Goal: Task Accomplishment & Management: Manage account settings

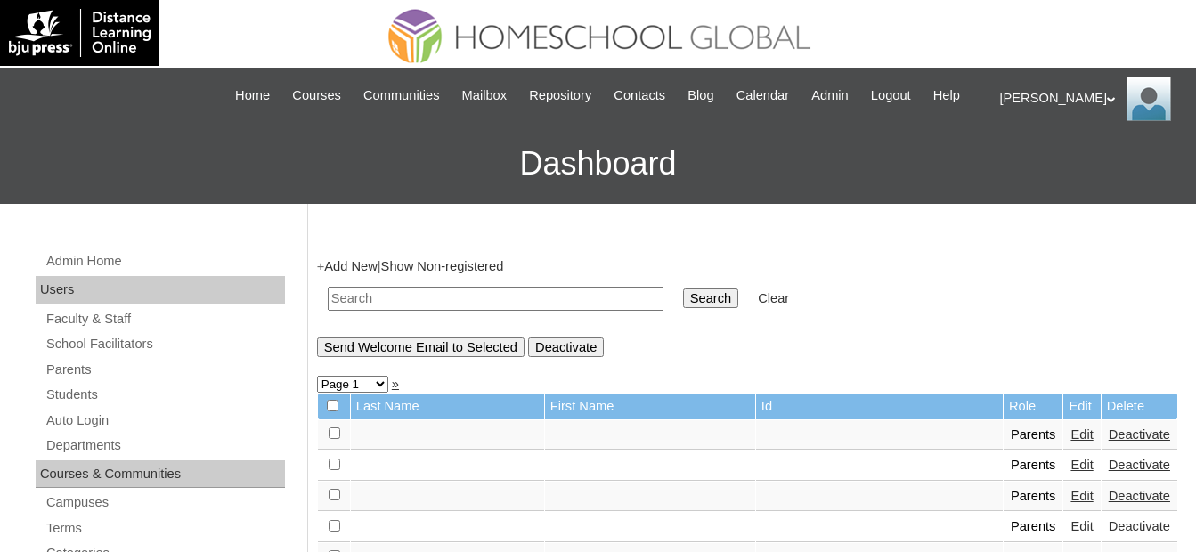
click at [1109, 331] on div "+ Add New | Show Non-registered Search Clear Send Welcome Email to Selected Dea…" at bounding box center [747, 306] width 861 height 99
click at [573, 293] on input "text" at bounding box center [496, 299] width 336 height 24
paste input "Chance"
type input "Chance"
click at [683, 297] on input "Search" at bounding box center [710, 299] width 55 height 20
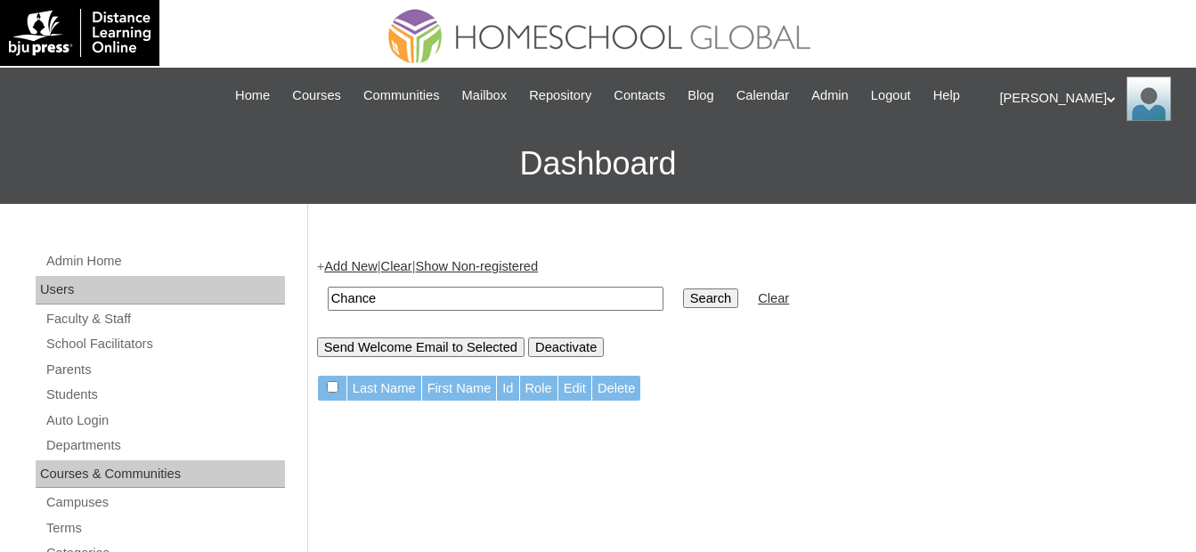
drag, startPoint x: 477, startPoint y: 300, endPoint x: 270, endPoint y: 292, distance: 207.6
paste input "Bernad"
type input "Bernad"
click at [683, 297] on input "Search" at bounding box center [710, 299] width 55 height 20
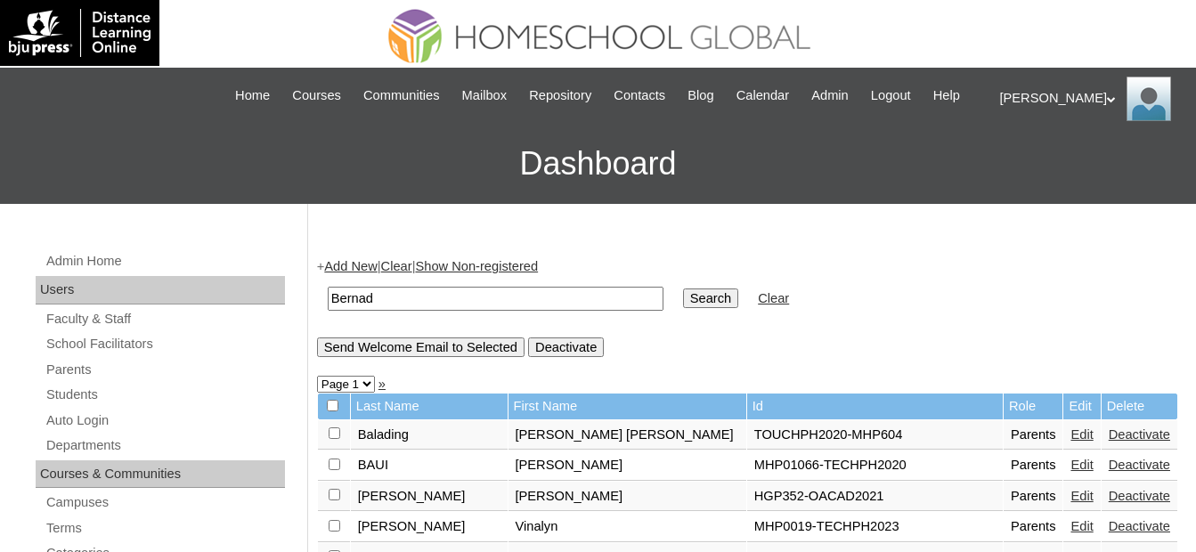
drag, startPoint x: 400, startPoint y: 294, endPoint x: 245, endPoint y: 288, distance: 155.1
click at [103, 421] on link "Auto Login" at bounding box center [165, 421] width 240 height 22
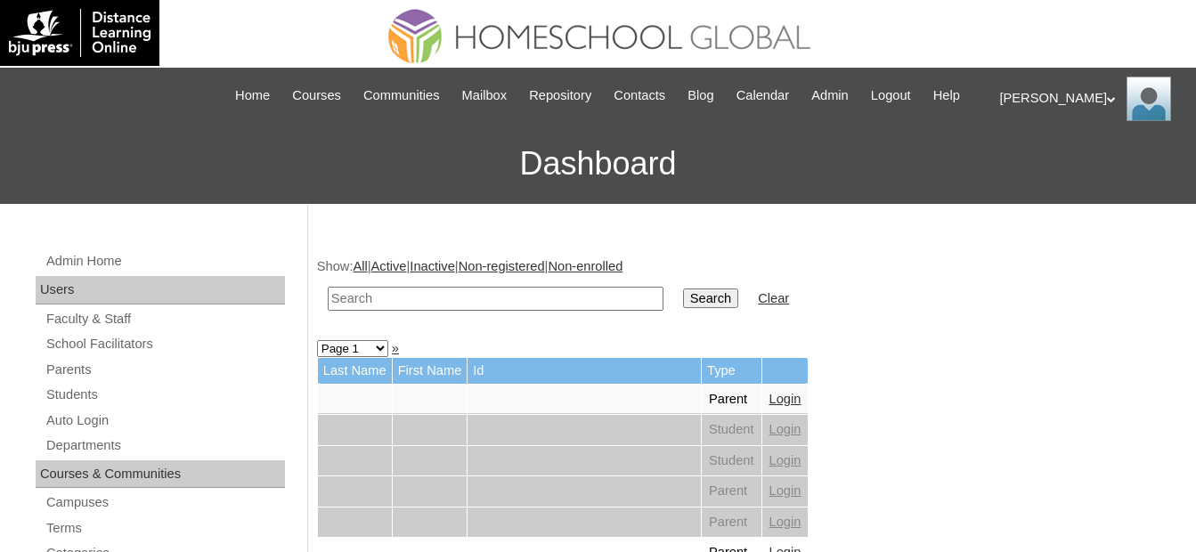
click at [378, 297] on input "text" at bounding box center [496, 299] width 336 height 24
type input "Bernad"
click at [683, 301] on input "Search" at bounding box center [710, 299] width 55 height 20
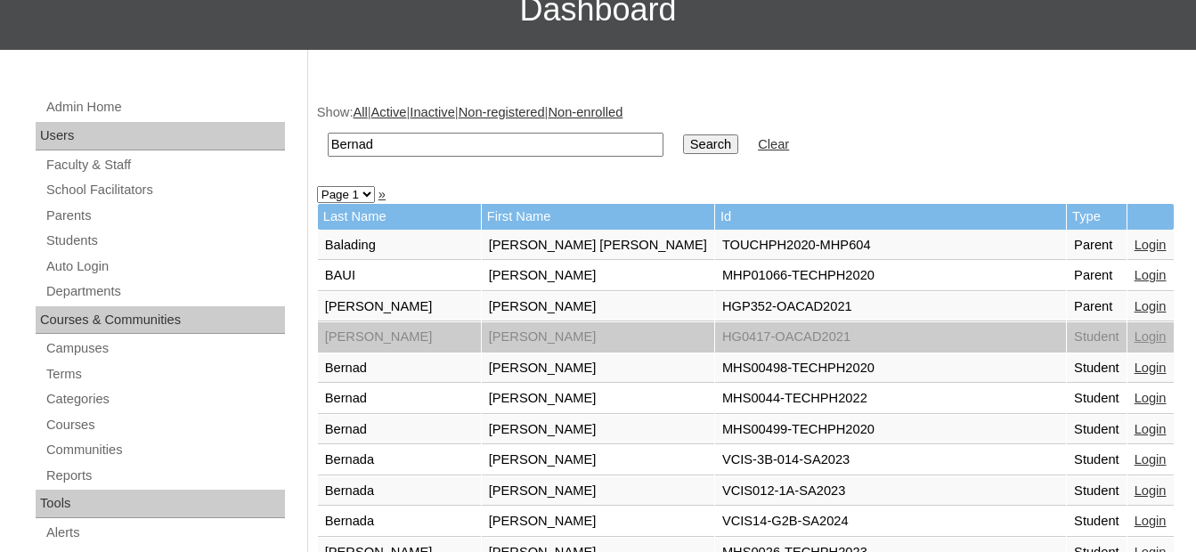
scroll to position [178, 0]
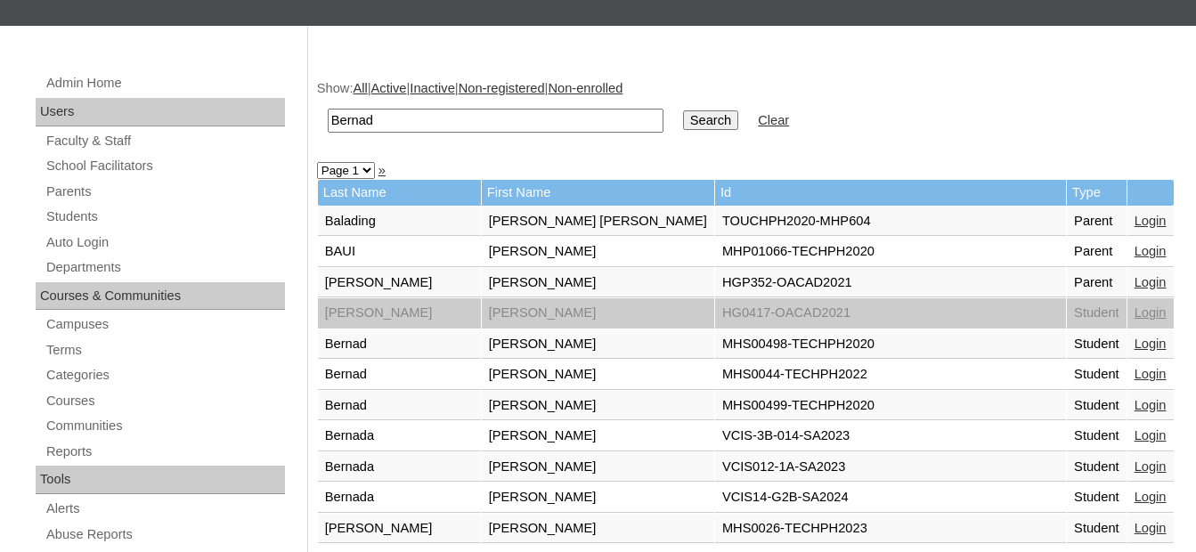
click at [1134, 377] on link "Login" at bounding box center [1150, 374] width 32 height 14
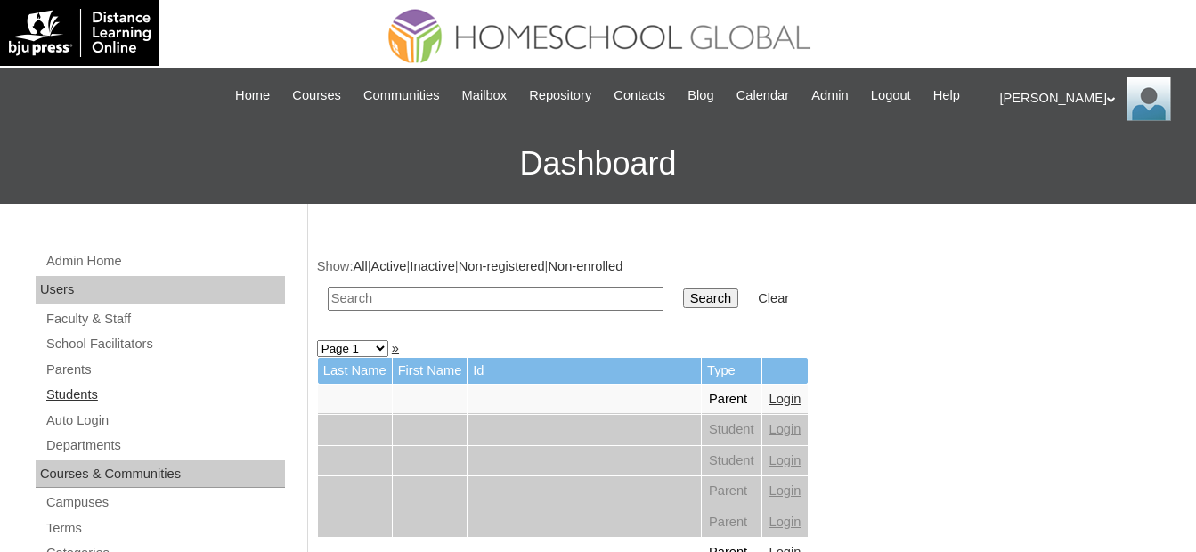
click at [85, 396] on link "Students" at bounding box center [165, 395] width 240 height 22
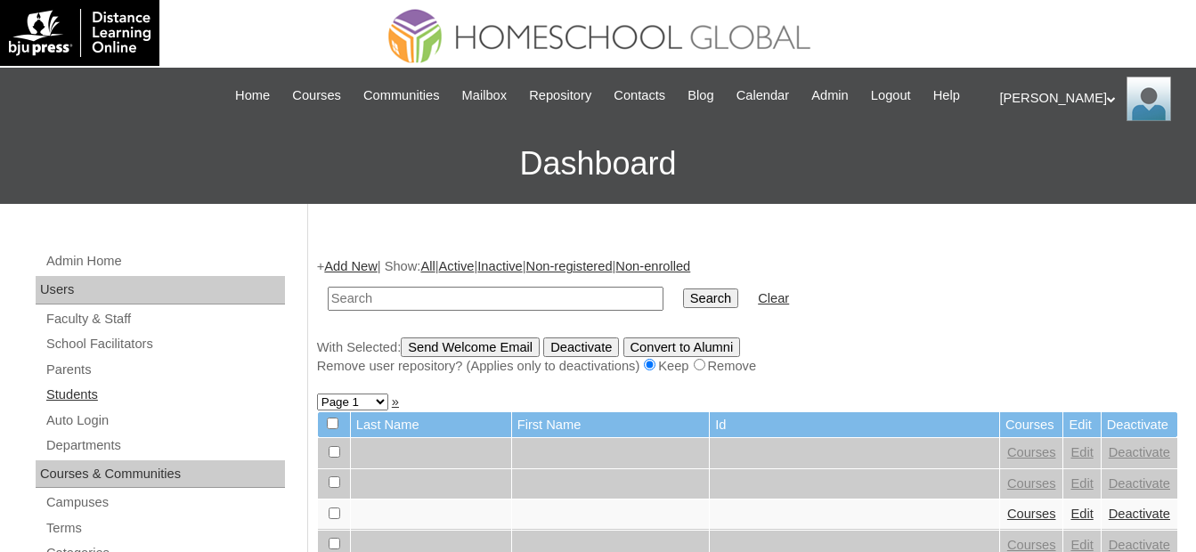
click at [138, 397] on link "Students" at bounding box center [165, 395] width 240 height 22
drag, startPoint x: 426, startPoint y: 297, endPoint x: 517, endPoint y: 304, distance: 92.0
click at [427, 297] on input "text" at bounding box center [496, 299] width 336 height 24
paste input "Iñigo Matth"
type input "Iñigo Matth"
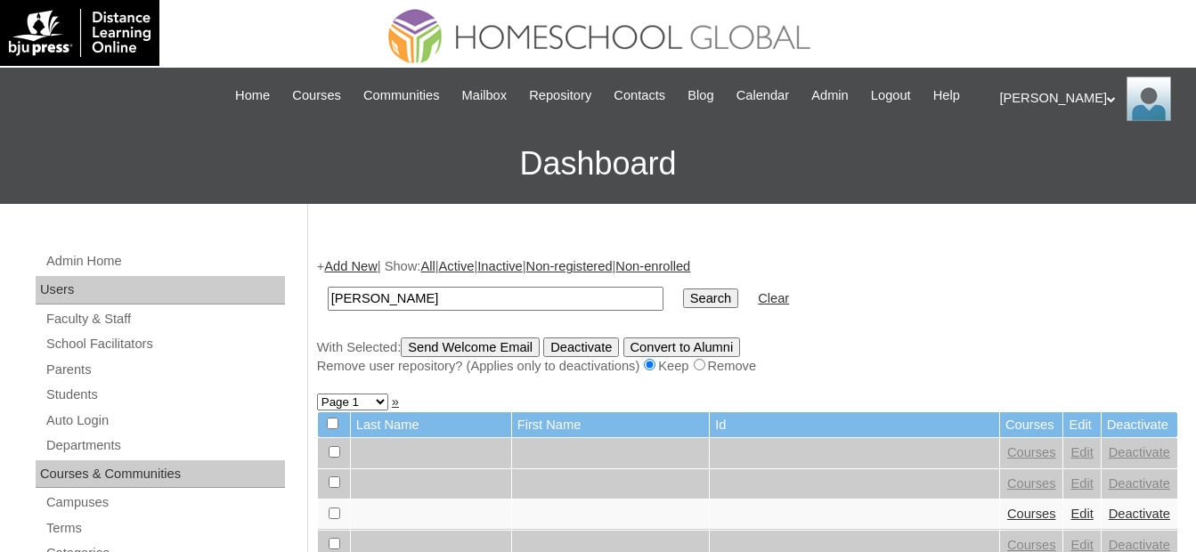
click at [683, 293] on input "Search" at bounding box center [710, 299] width 55 height 20
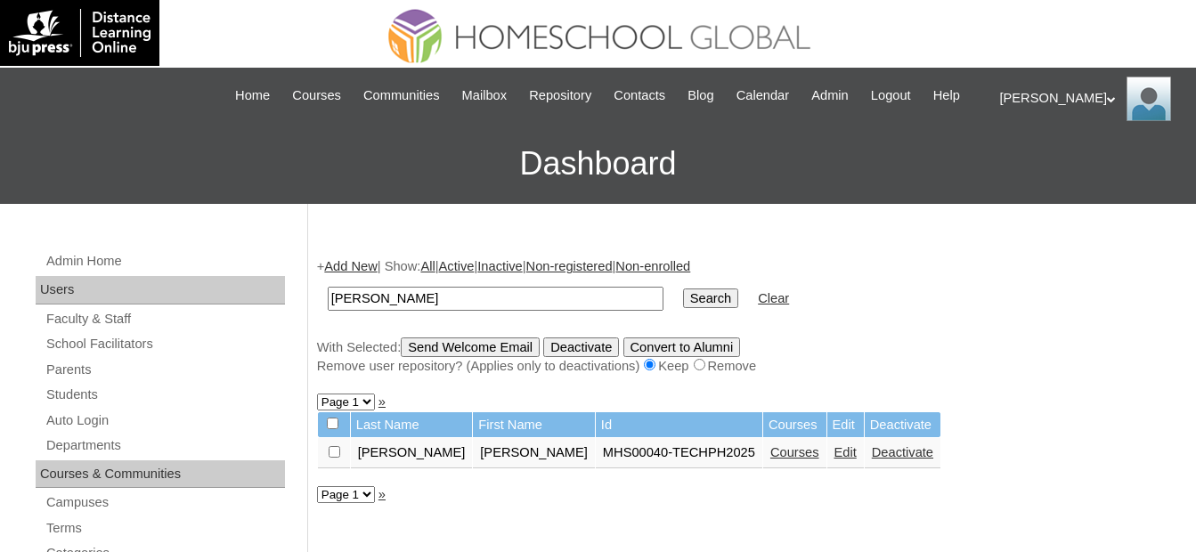
click at [770, 454] on link "Courses" at bounding box center [794, 452] width 49 height 14
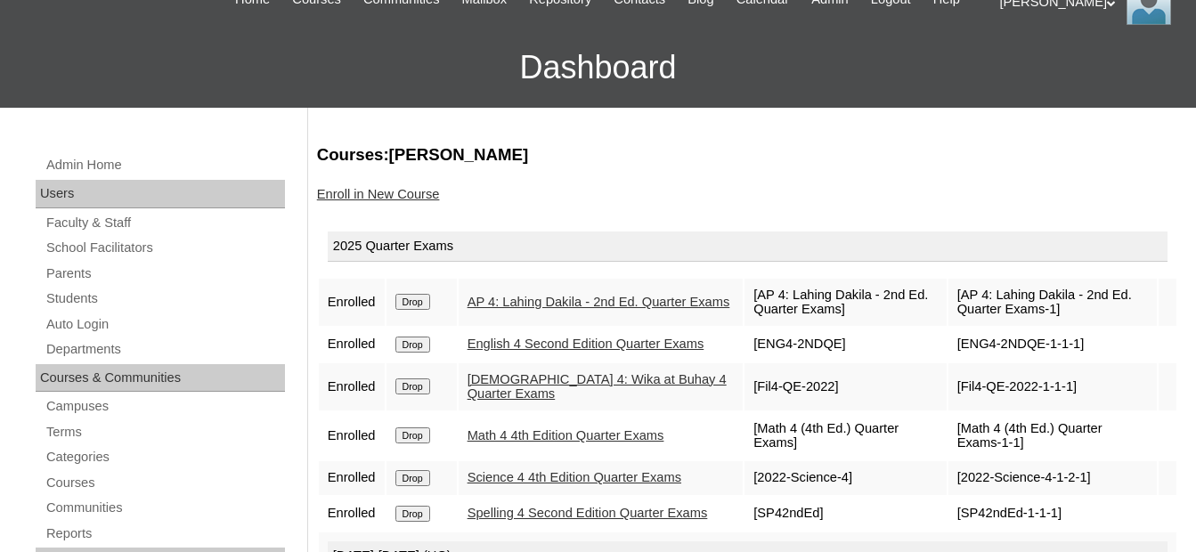
scroll to position [89, 0]
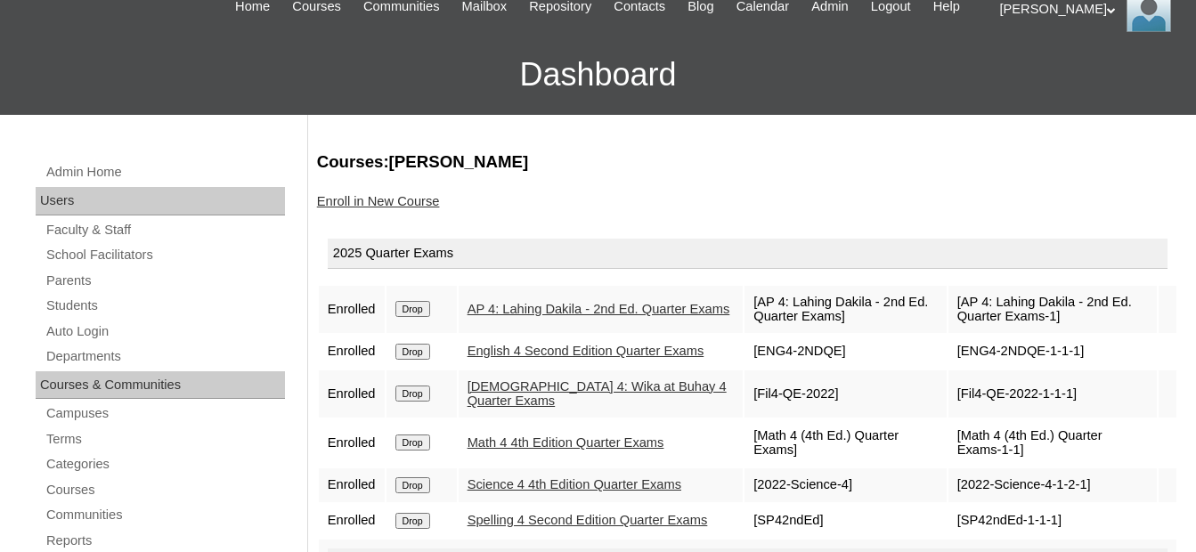
click at [403, 198] on link "Enroll in New Course" at bounding box center [378, 201] width 123 height 14
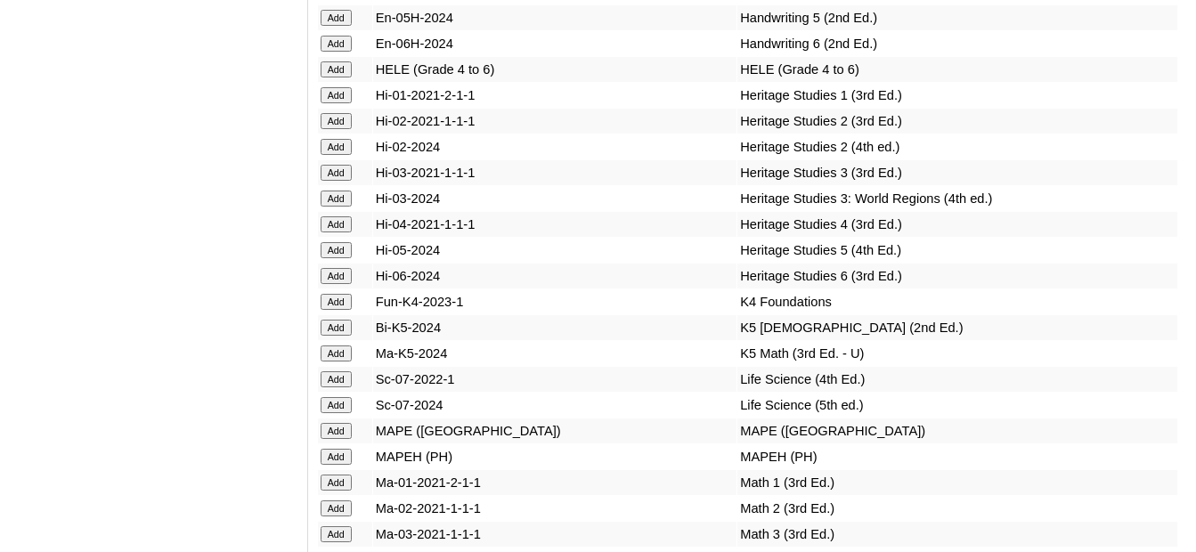
scroll to position [5966, 0]
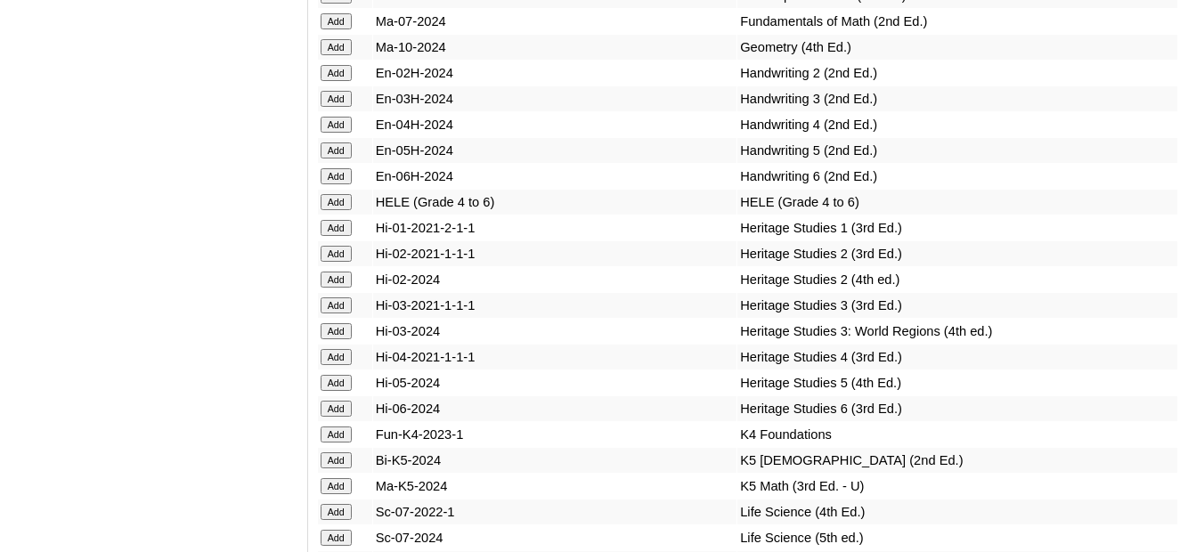
click at [335, 190] on td "Add" at bounding box center [345, 202] width 54 height 25
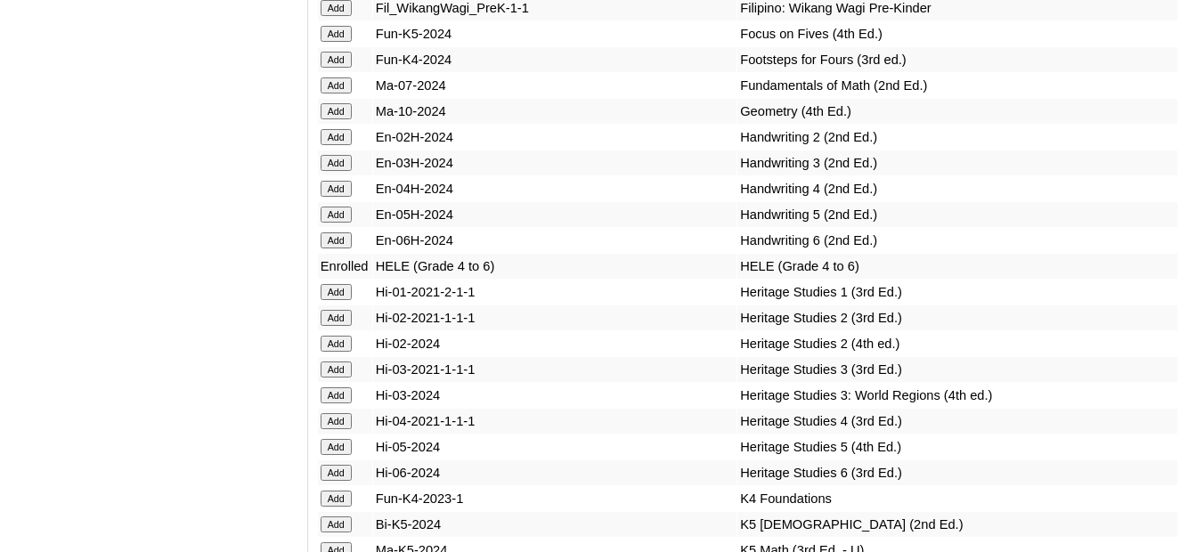
scroll to position [6200, 0]
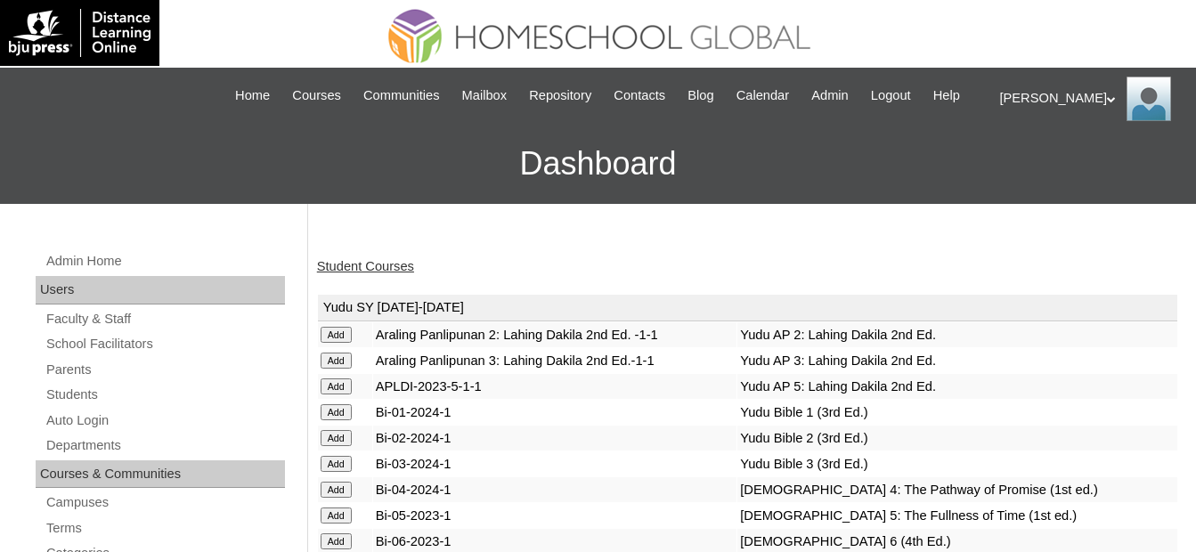
click at [407, 266] on link "Student Courses" at bounding box center [365, 266] width 97 height 14
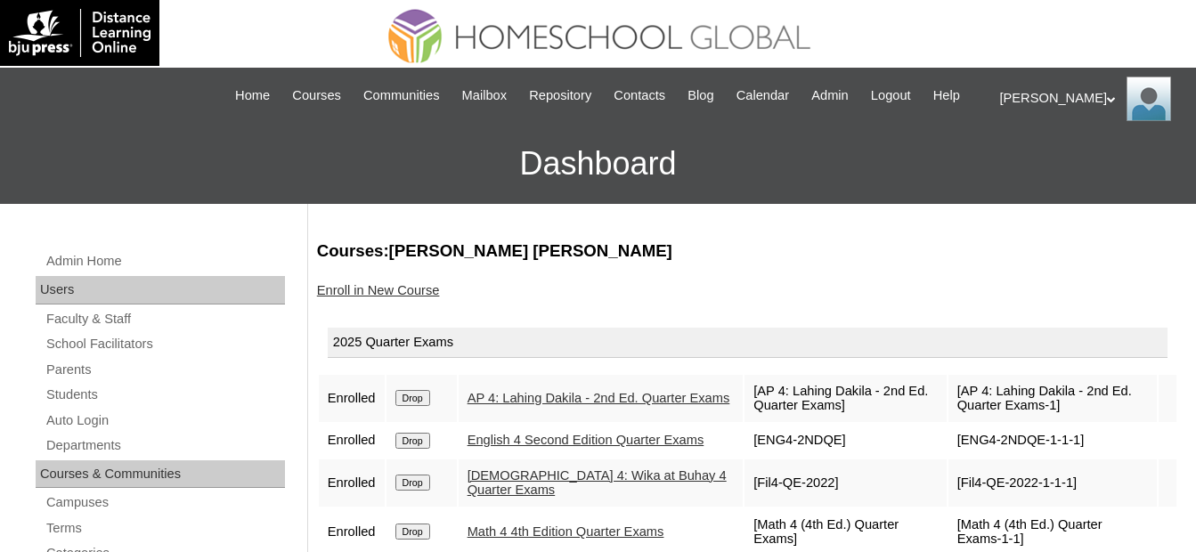
click at [415, 288] on link "Enroll in New Course" at bounding box center [378, 290] width 123 height 14
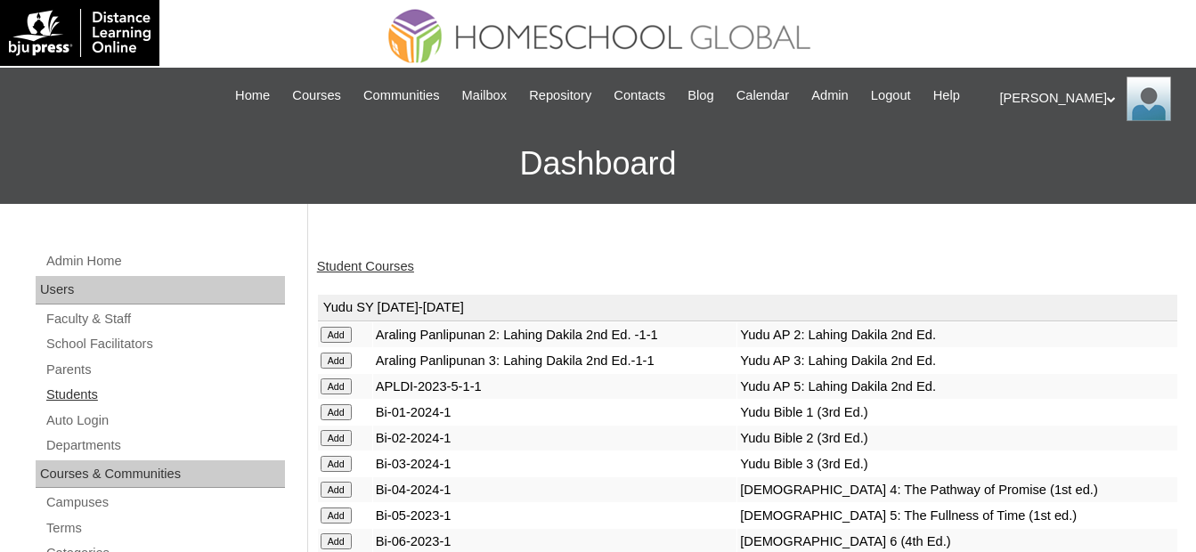
click at [98, 396] on link "Students" at bounding box center [165, 395] width 240 height 22
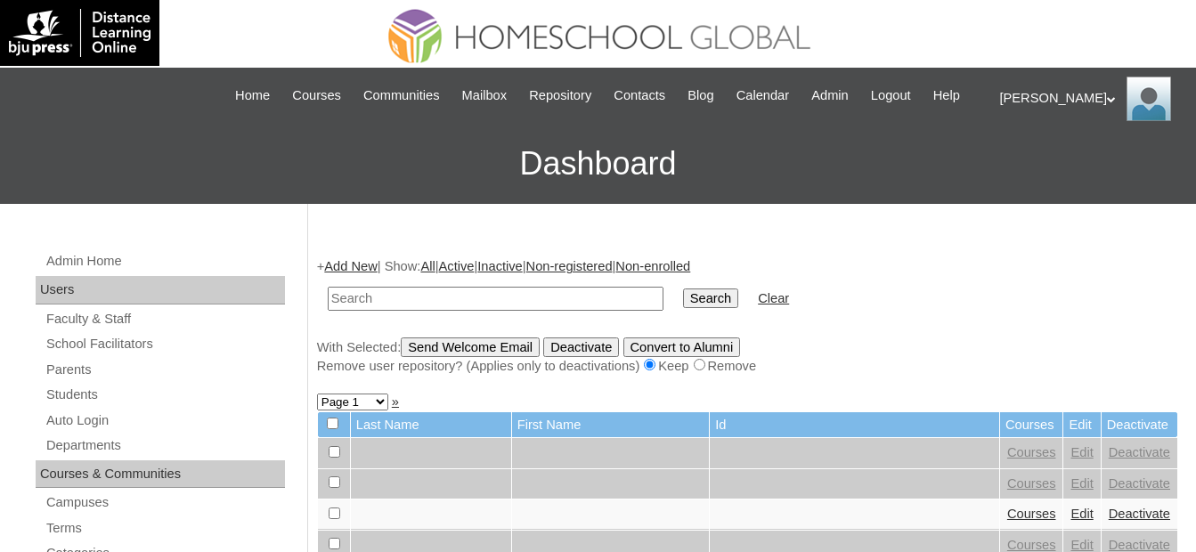
click at [459, 294] on input "text" at bounding box center [496, 299] width 336 height 24
type input "Matthew Ben"
click at [683, 297] on input "Search" at bounding box center [710, 299] width 55 height 20
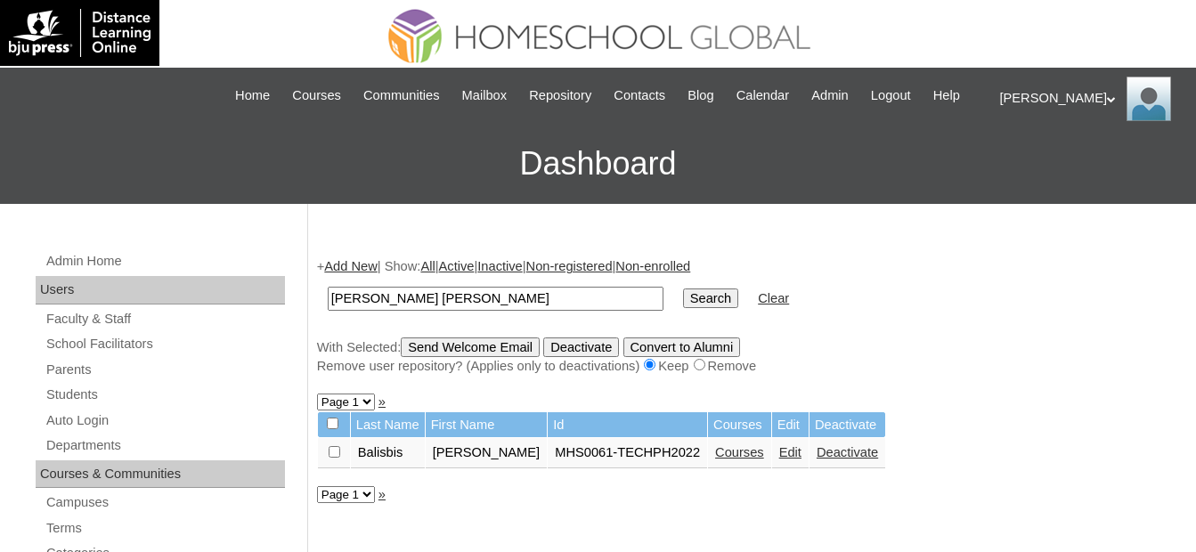
click at [729, 451] on link "Courses" at bounding box center [739, 452] width 49 height 14
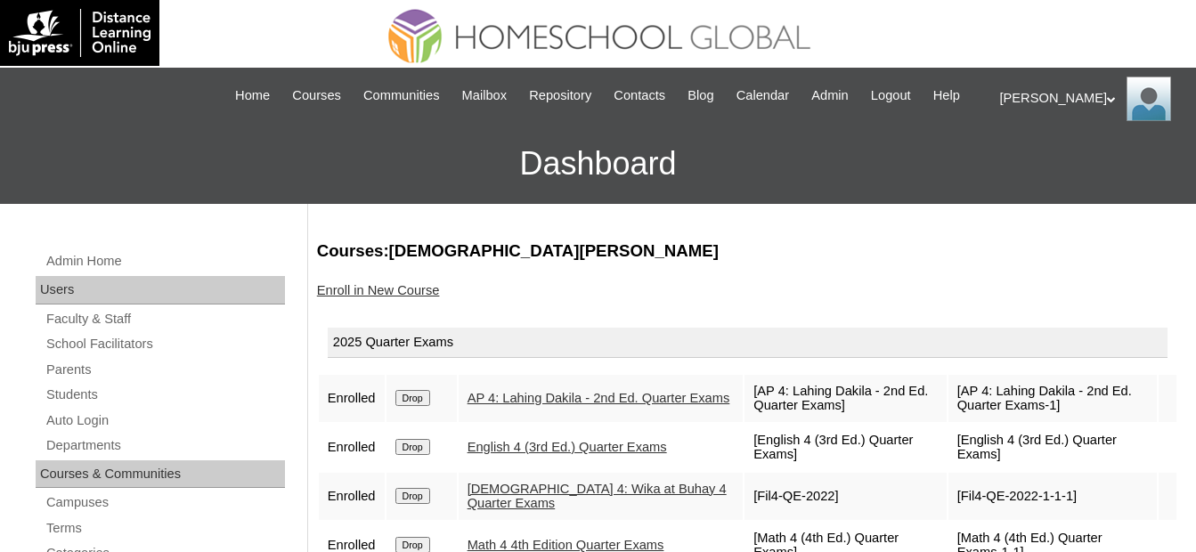
click at [366, 283] on link "Enroll in New Course" at bounding box center [378, 290] width 123 height 14
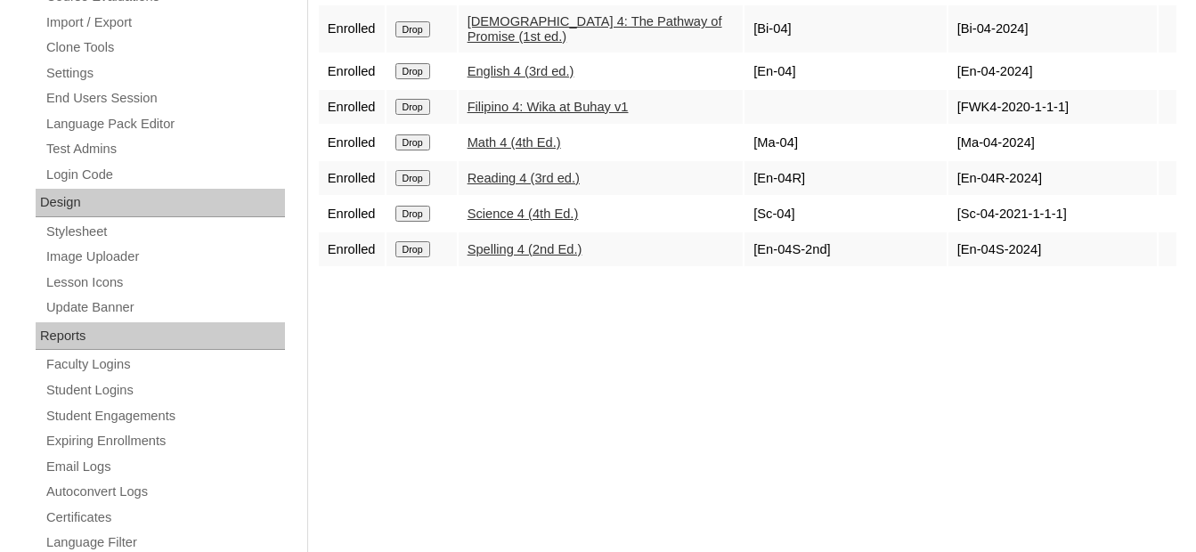
scroll to position [899, 0]
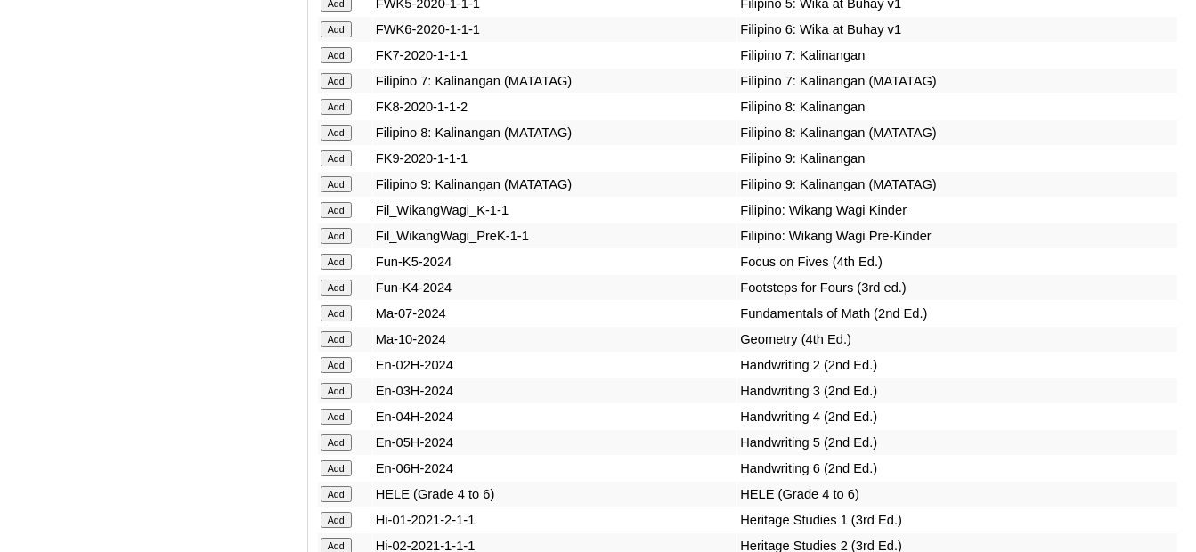
scroll to position [5877, 0]
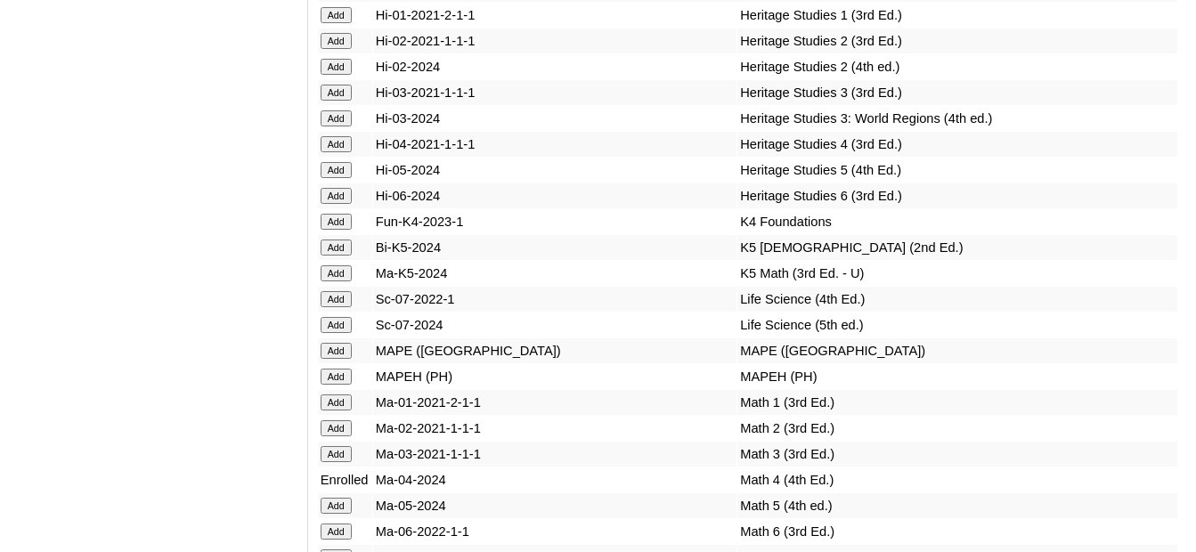
scroll to position [6220, 0]
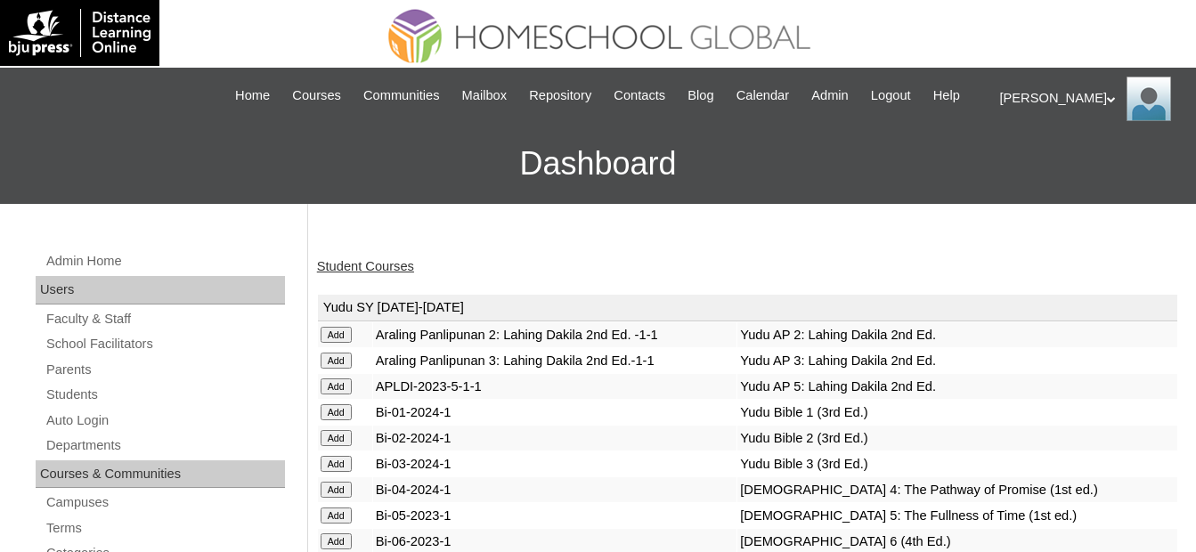
click at [398, 269] on link "Student Courses" at bounding box center [365, 266] width 97 height 14
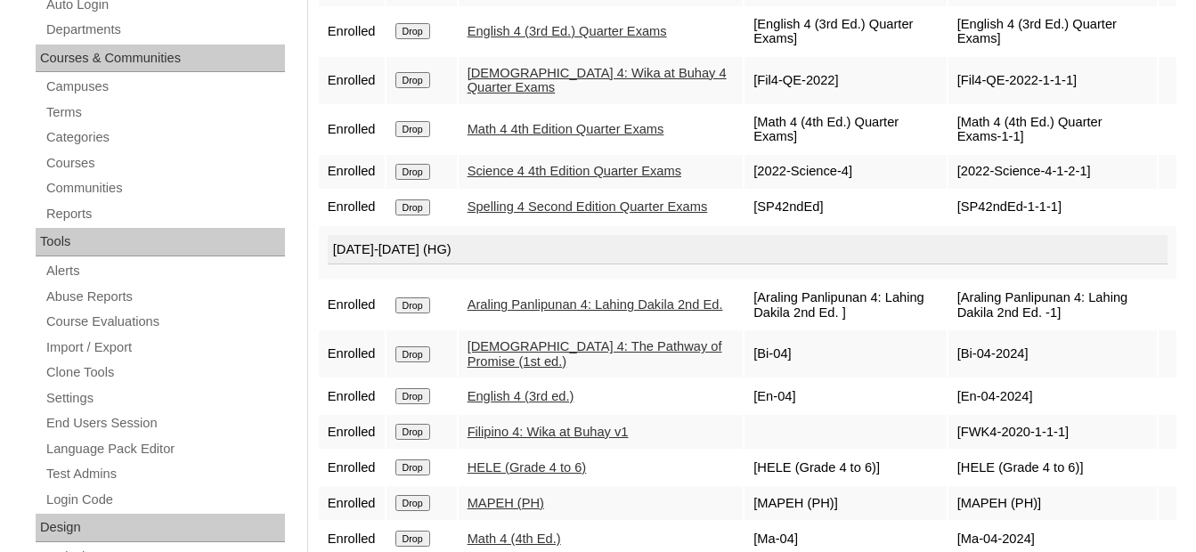
scroll to position [267, 0]
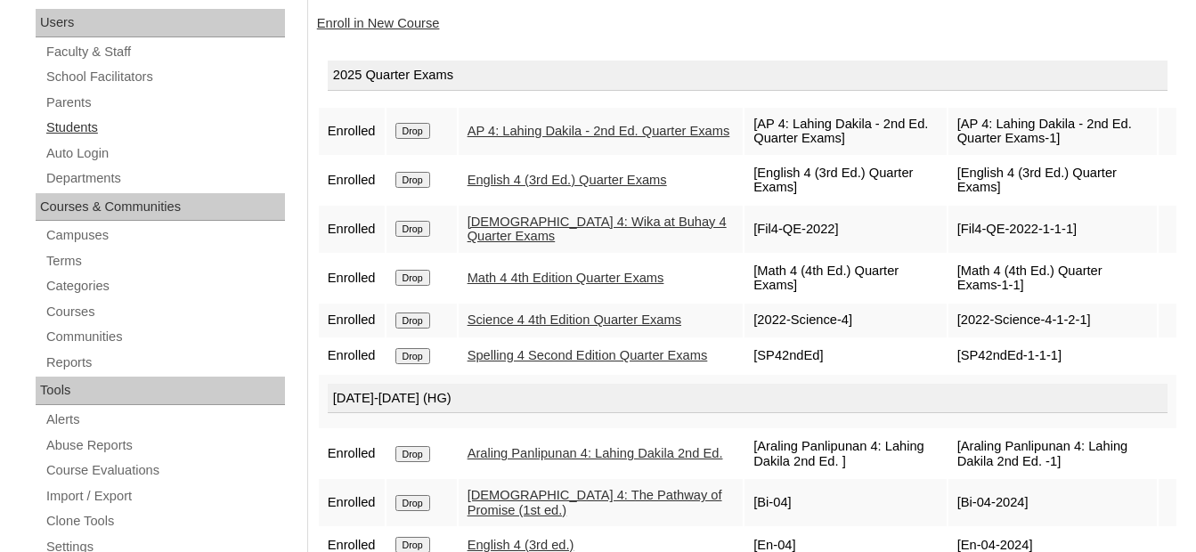
click at [97, 127] on link "Students" at bounding box center [165, 128] width 240 height 22
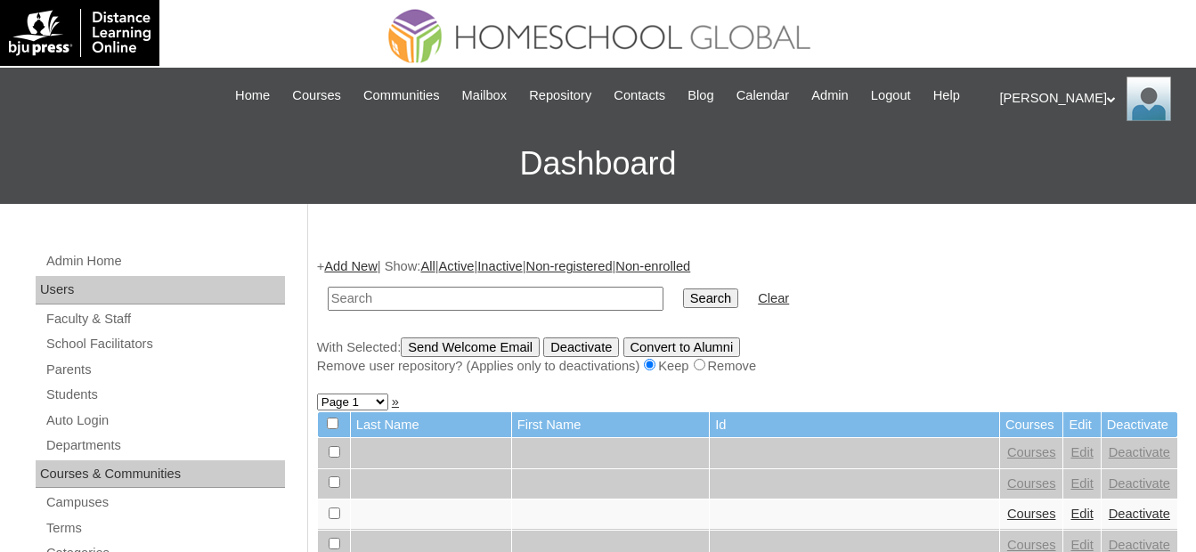
drag, startPoint x: 462, startPoint y: 291, endPoint x: 492, endPoint y: 294, distance: 30.4
click at [464, 291] on input "text" at bounding box center [496, 299] width 336 height 24
type input "[PERSON_NAME]"
click at [683, 292] on input "Search" at bounding box center [710, 299] width 55 height 20
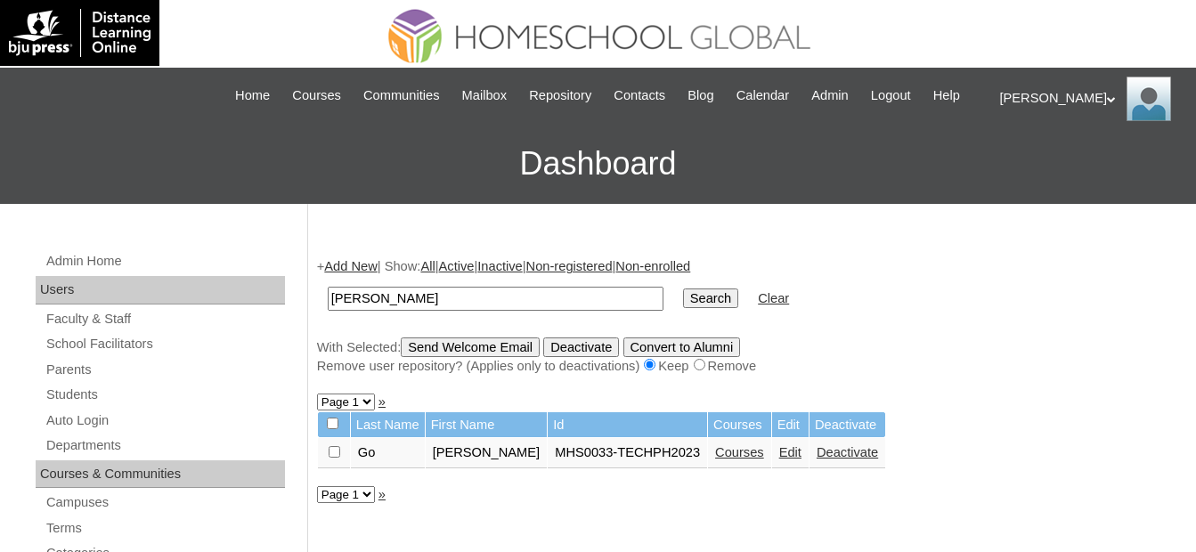
click at [715, 453] on link "Courses" at bounding box center [739, 452] width 49 height 14
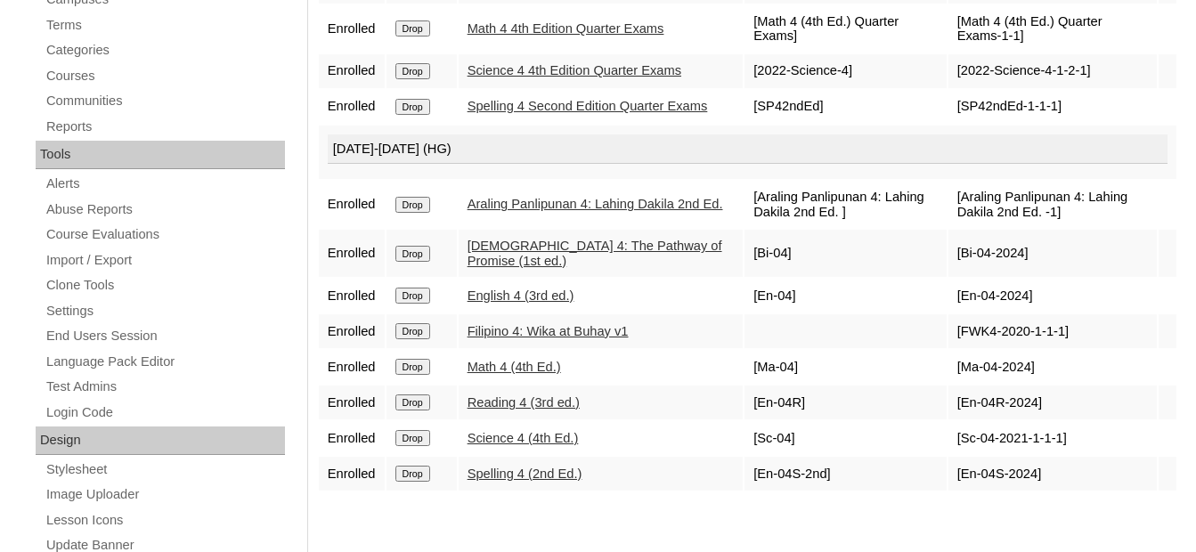
scroll to position [267, 0]
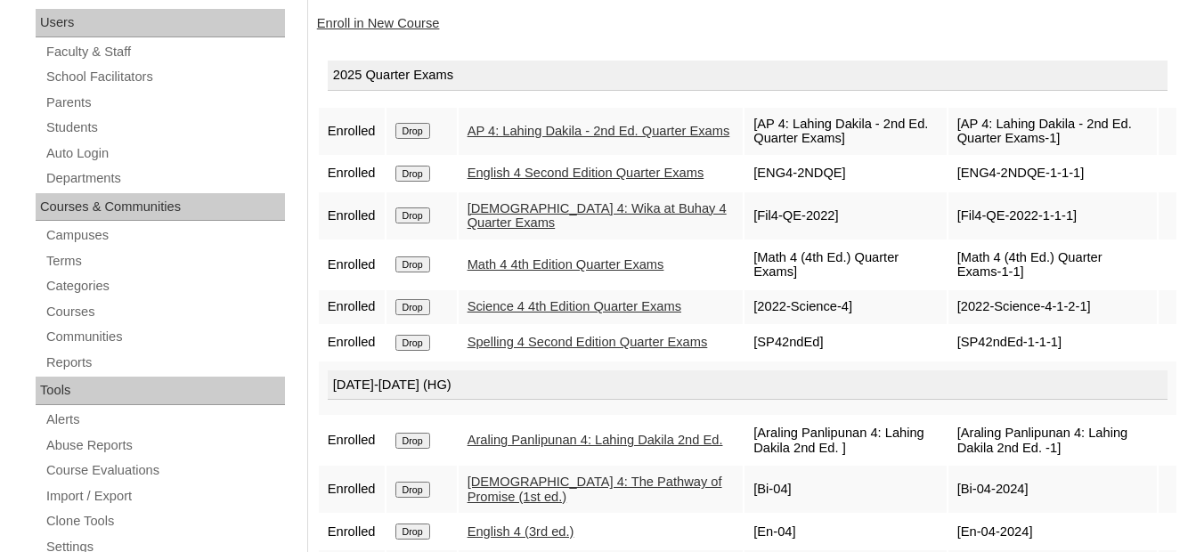
click at [406, 26] on link "Enroll in New Course" at bounding box center [378, 23] width 123 height 14
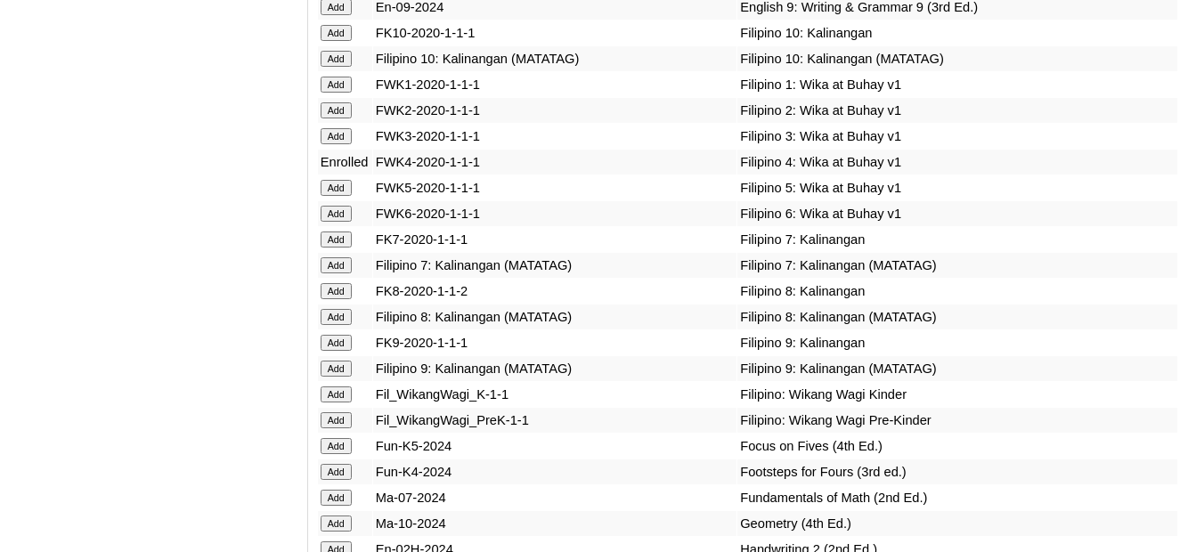
scroll to position [5610, 0]
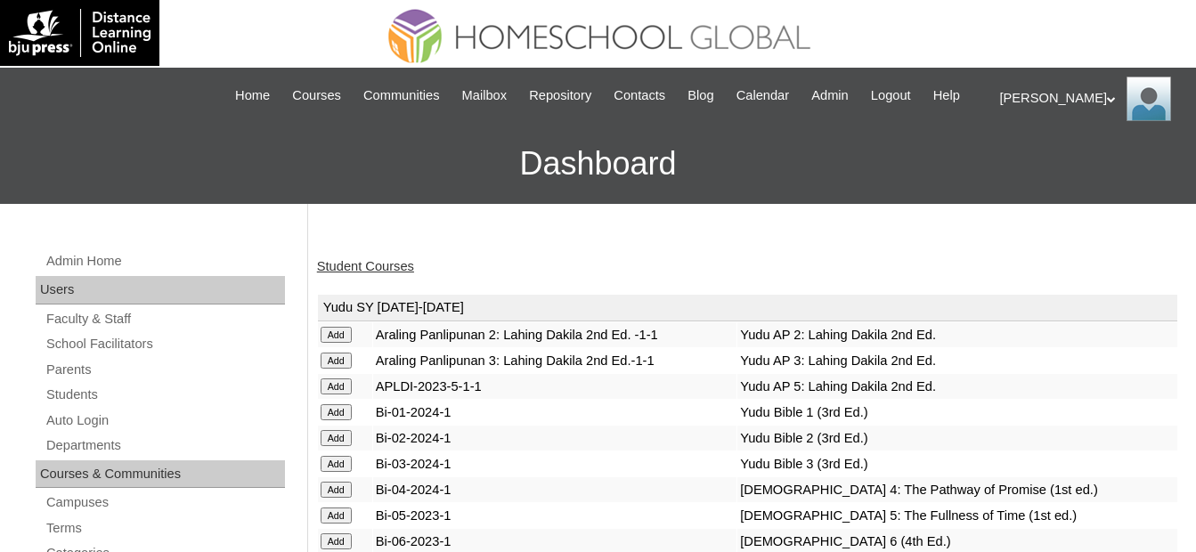
click at [388, 266] on link "Student Courses" at bounding box center [365, 266] width 97 height 14
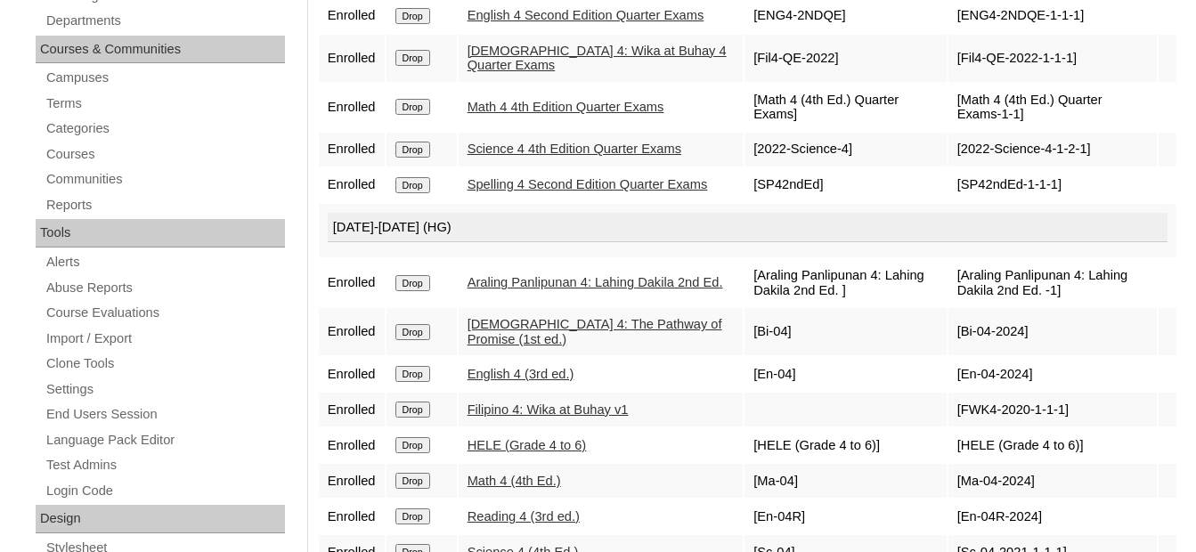
scroll to position [89, 0]
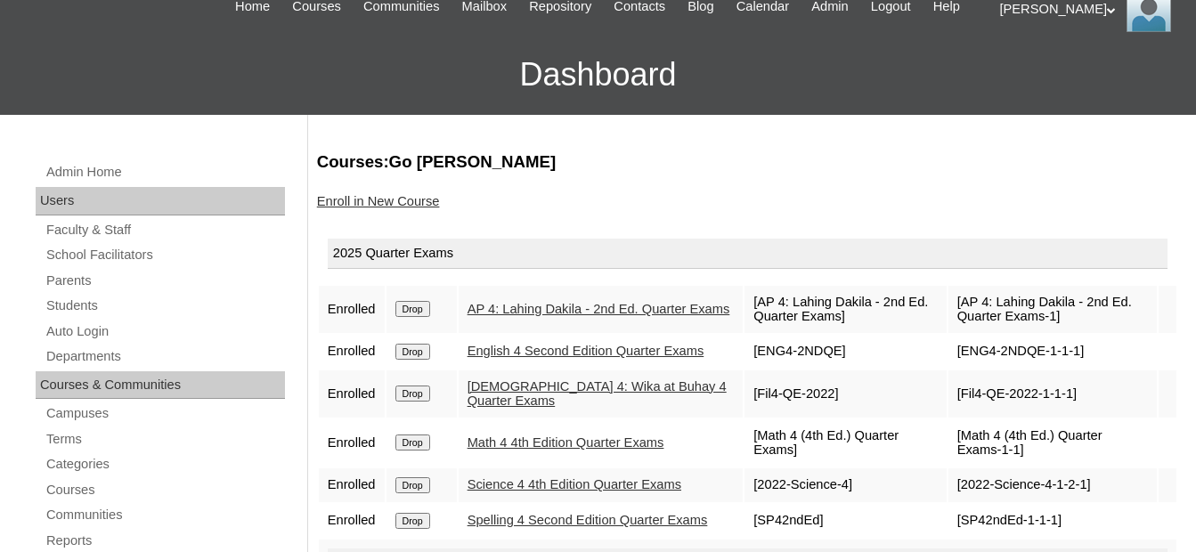
click at [413, 194] on link "Enroll in New Course" at bounding box center [378, 201] width 123 height 14
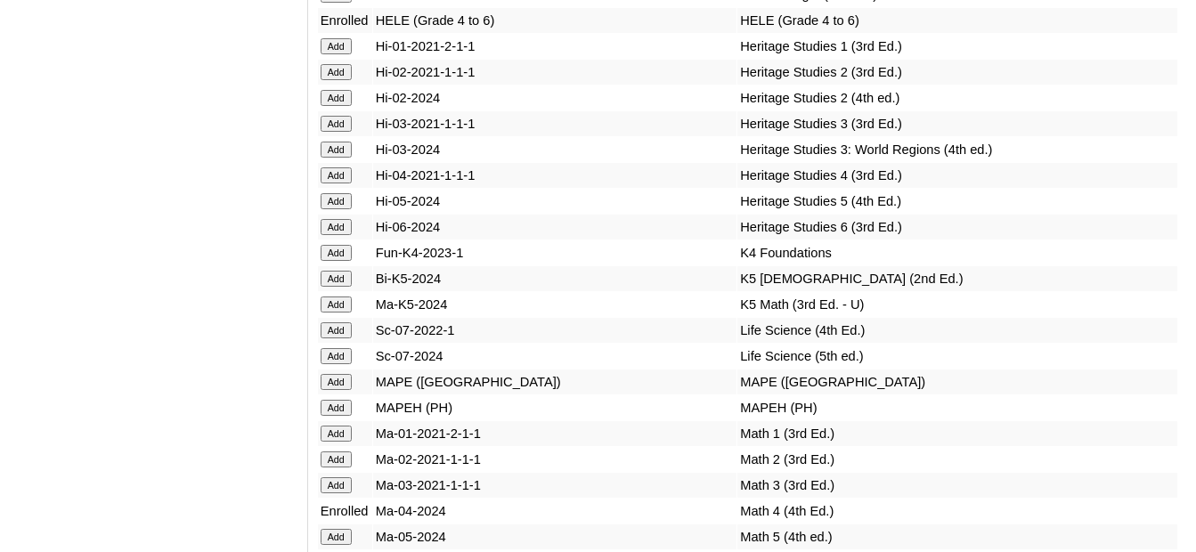
scroll to position [6233, 0]
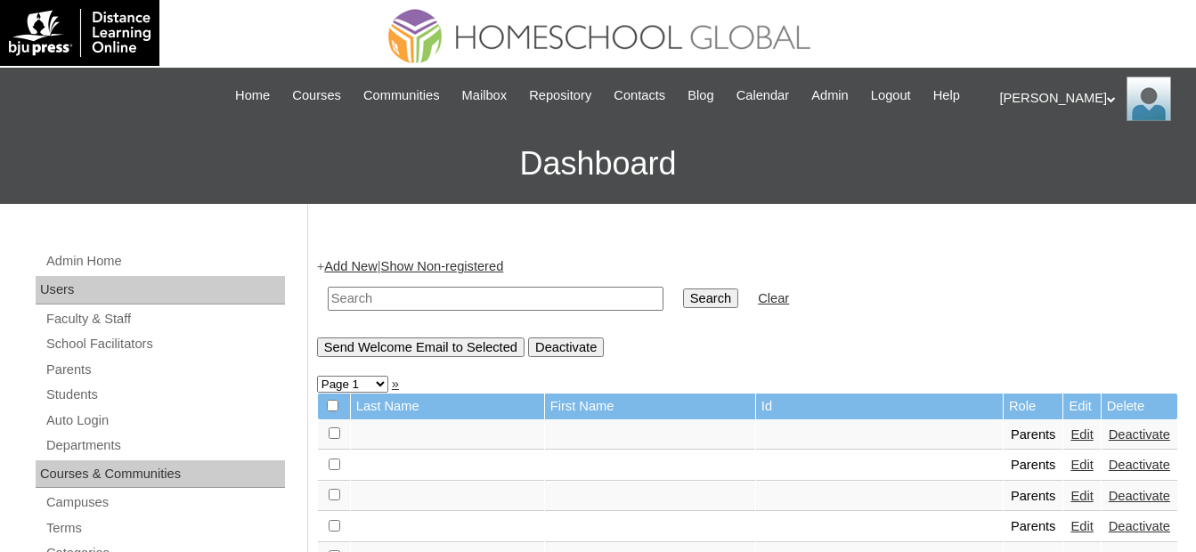
drag, startPoint x: 420, startPoint y: 293, endPoint x: 433, endPoint y: 296, distance: 12.7
click at [420, 293] on input "text" at bounding box center [496, 299] width 336 height 24
paste input "MHP0150-TECHPH2025"
type input "MHP0150-TECHPH2025"
click at [674, 299] on td "Search" at bounding box center [710, 299] width 73 height 42
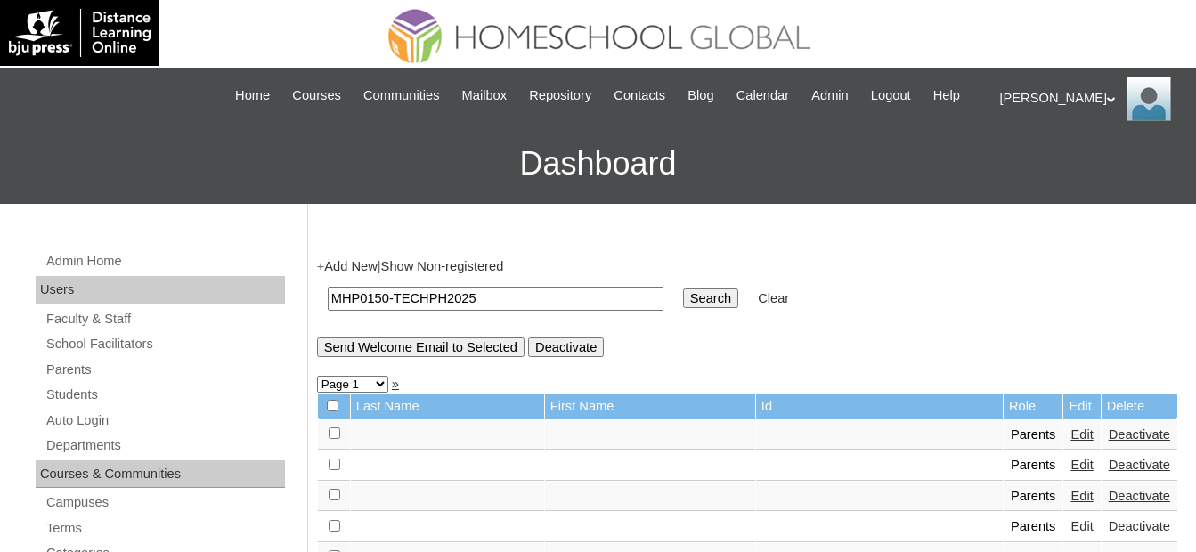
click at [683, 297] on input "Search" at bounding box center [710, 299] width 55 height 20
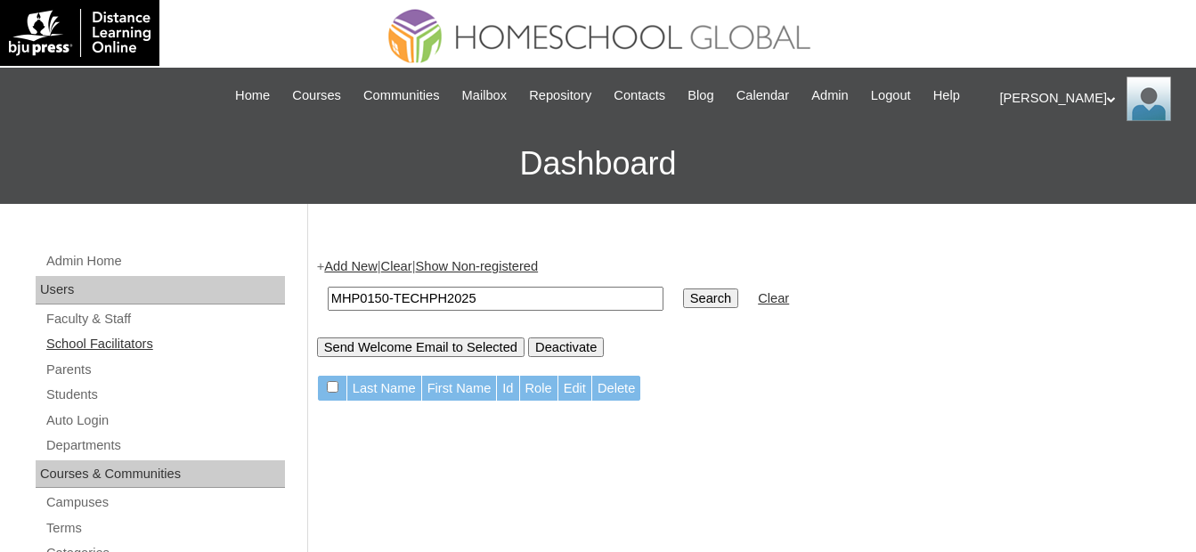
click at [135, 352] on link "School Facilitators" at bounding box center [165, 344] width 240 height 22
click at [111, 367] on link "Parents" at bounding box center [165, 370] width 240 height 22
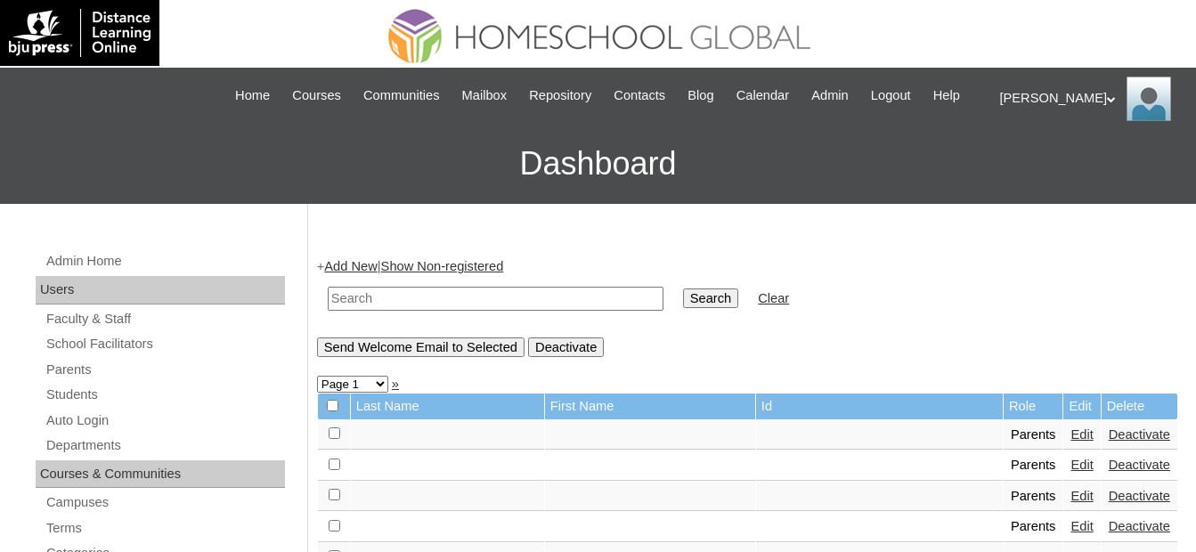
click at [479, 305] on input "text" at bounding box center [496, 299] width 336 height 24
paste input "MHP0150-TECHPH2025"
type input "MHP0150-TECHPH2025"
click at [683, 304] on input "Search" at bounding box center [710, 299] width 55 height 20
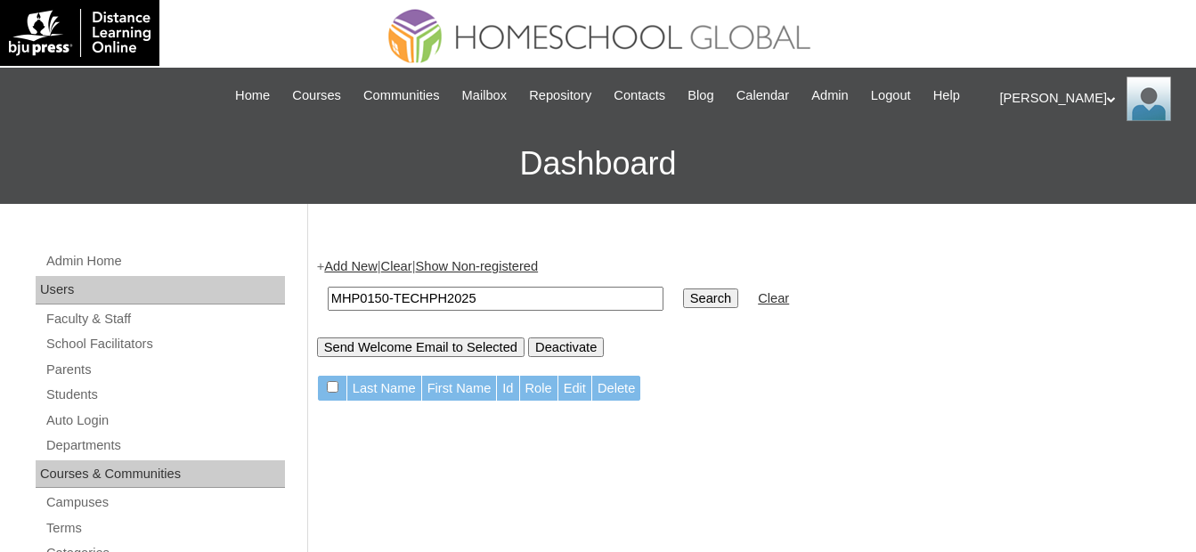
click at [361, 270] on link "Add New" at bounding box center [350, 266] width 53 height 14
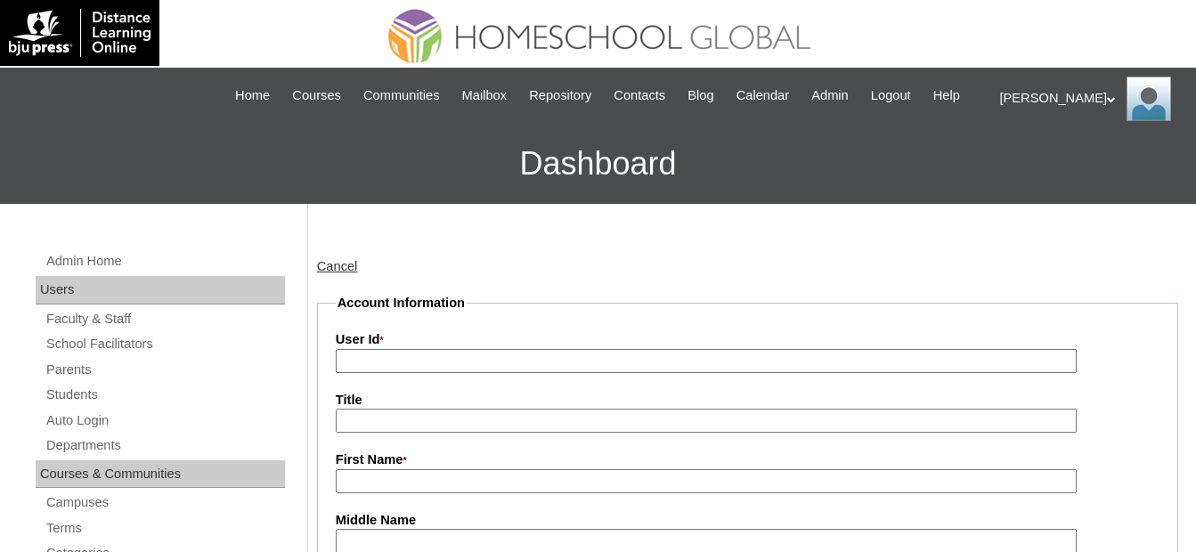
click at [434, 364] on input "User Id *" at bounding box center [707, 361] width 742 height 24
paste input "MHP0150-TECHPH2025"
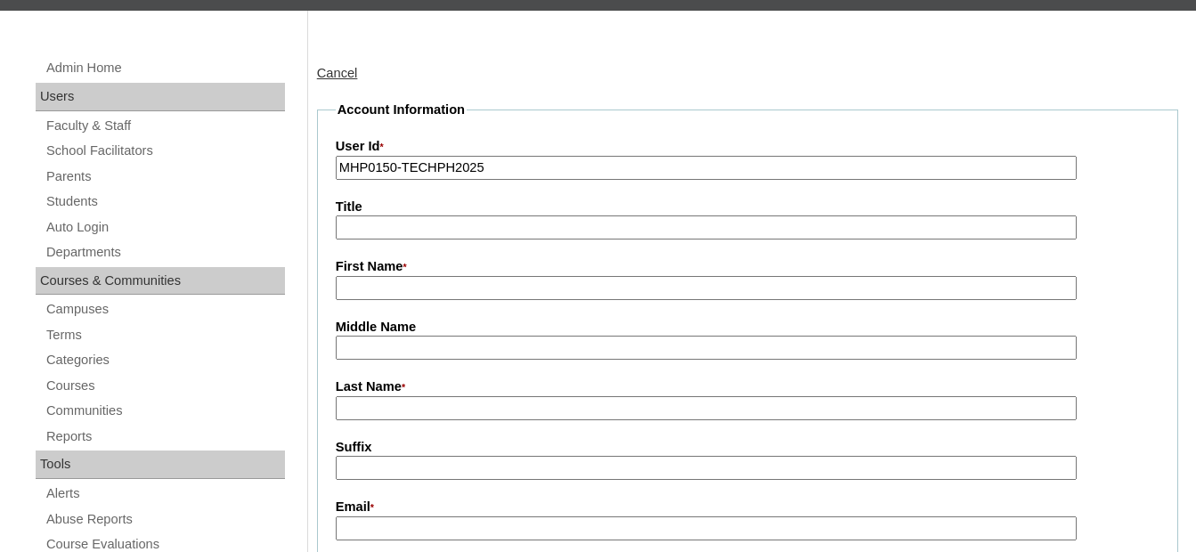
scroll to position [267, 0]
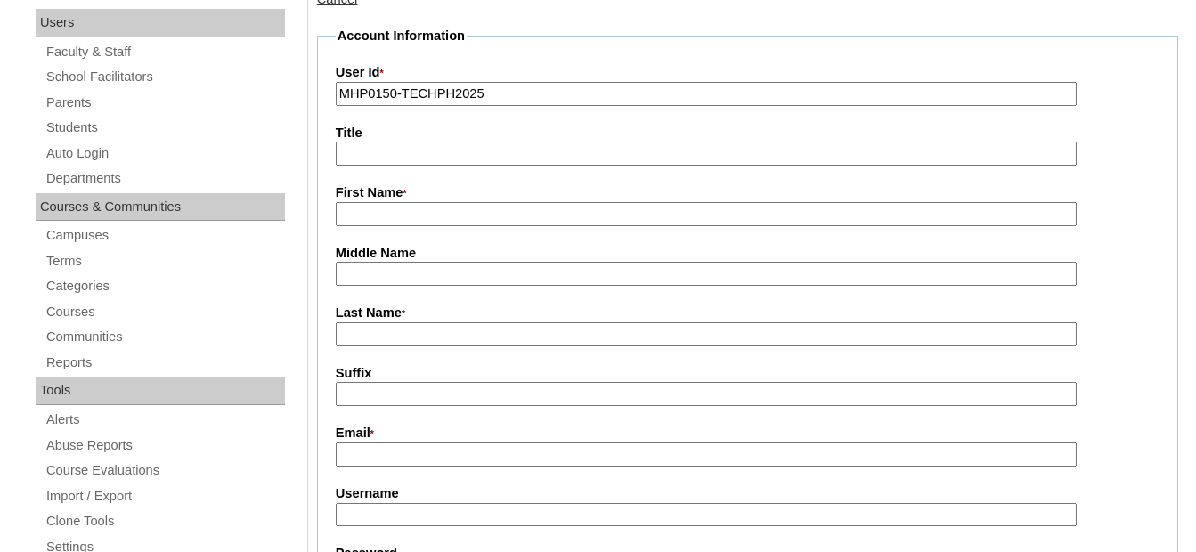
type input "MHP0150-TECHPH2025"
drag, startPoint x: 411, startPoint y: 215, endPoint x: 420, endPoint y: 221, distance: 10.4
click at [411, 215] on input "First Name *" at bounding box center [707, 214] width 742 height 24
click at [443, 217] on input "First Name *" at bounding box center [707, 214] width 742 height 24
paste input "Marilag"
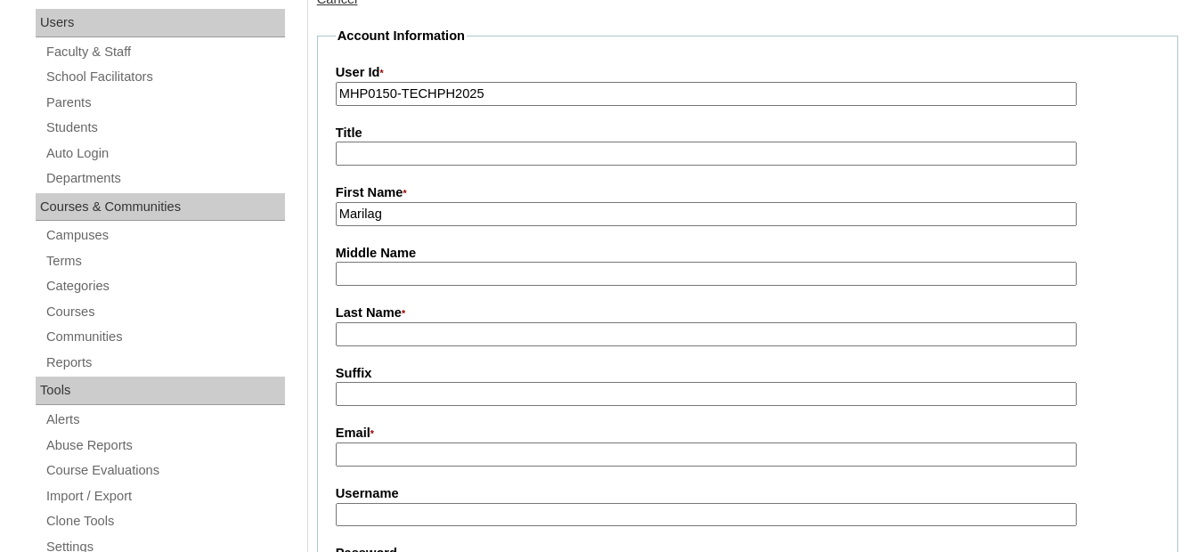
type input "Marilag"
drag, startPoint x: 452, startPoint y: 335, endPoint x: 392, endPoint y: 335, distance: 60.6
click at [452, 335] on input "Last Name *" at bounding box center [707, 334] width 742 height 24
paste input "Alavera"
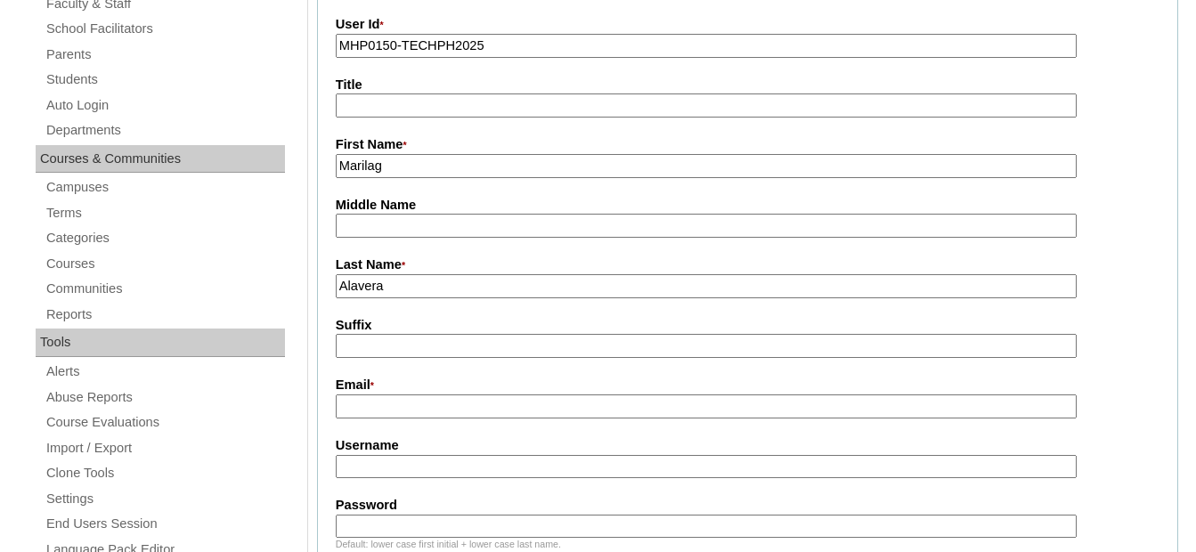
scroll to position [356, 0]
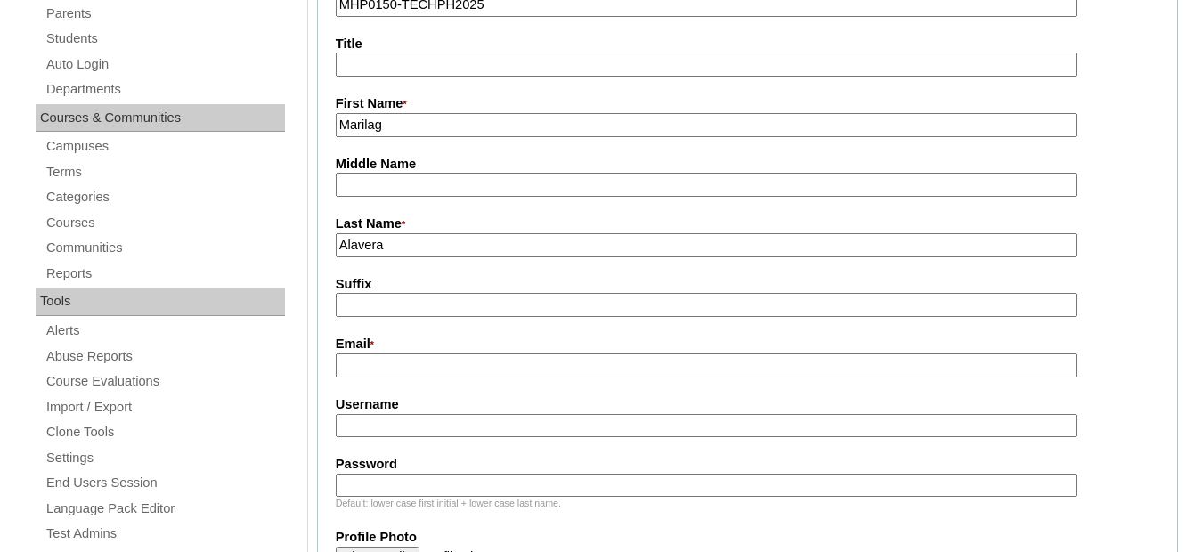
type input "Alavera"
click at [405, 376] on input "Email *" at bounding box center [707, 366] width 742 height 24
paste input "alaveramarilag@gmail.com"
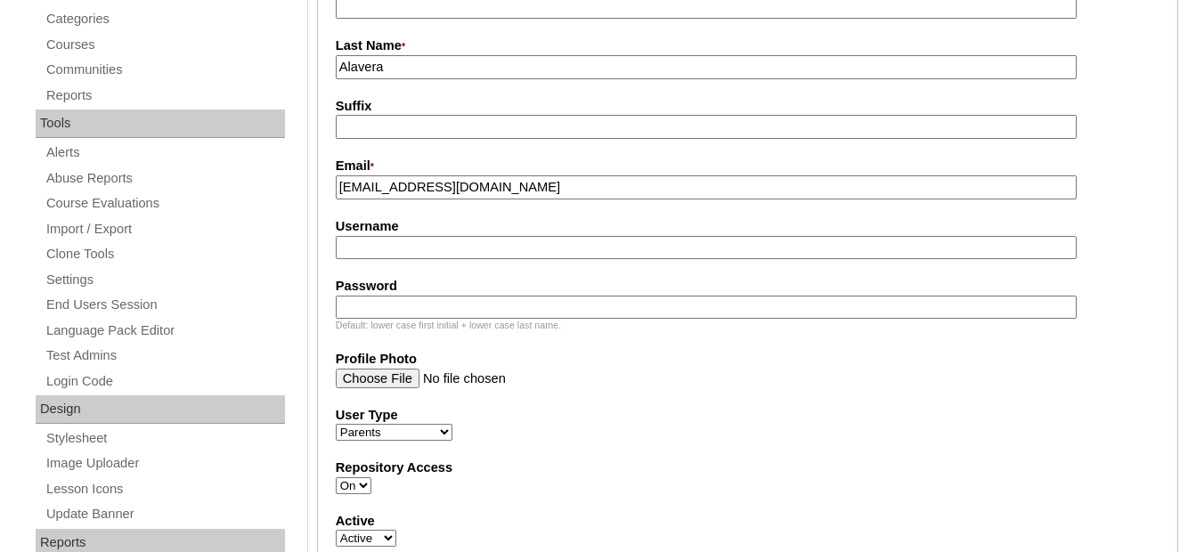
scroll to position [445, 0]
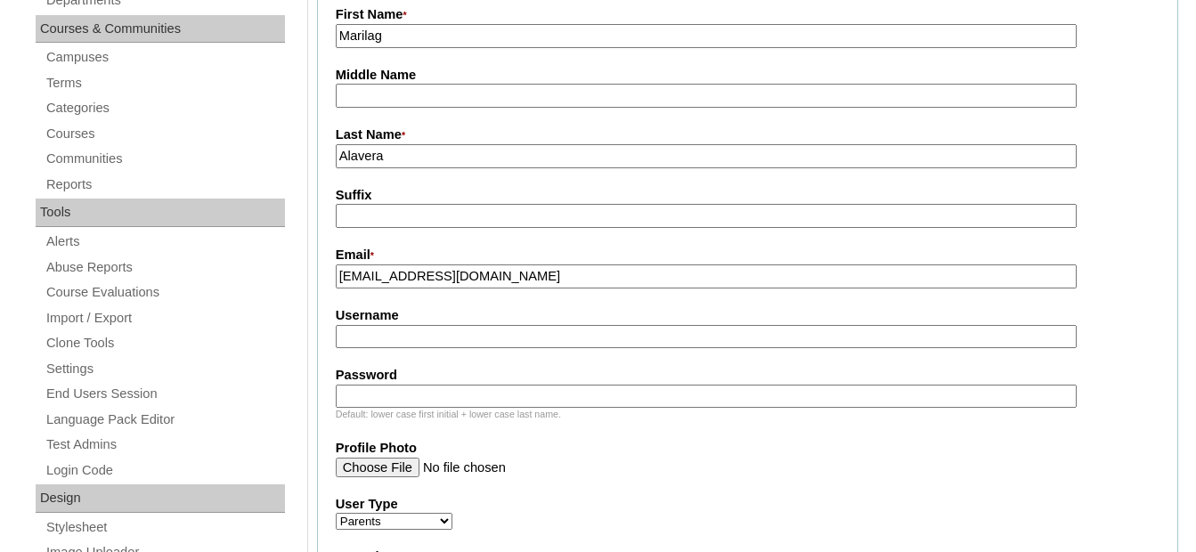
type input "alaveramarilag@gmail.com"
drag, startPoint x: 354, startPoint y: 149, endPoint x: 287, endPoint y: 143, distance: 67.0
type input "ALAVERA"
click at [378, 325] on label "Username" at bounding box center [748, 315] width 824 height 19
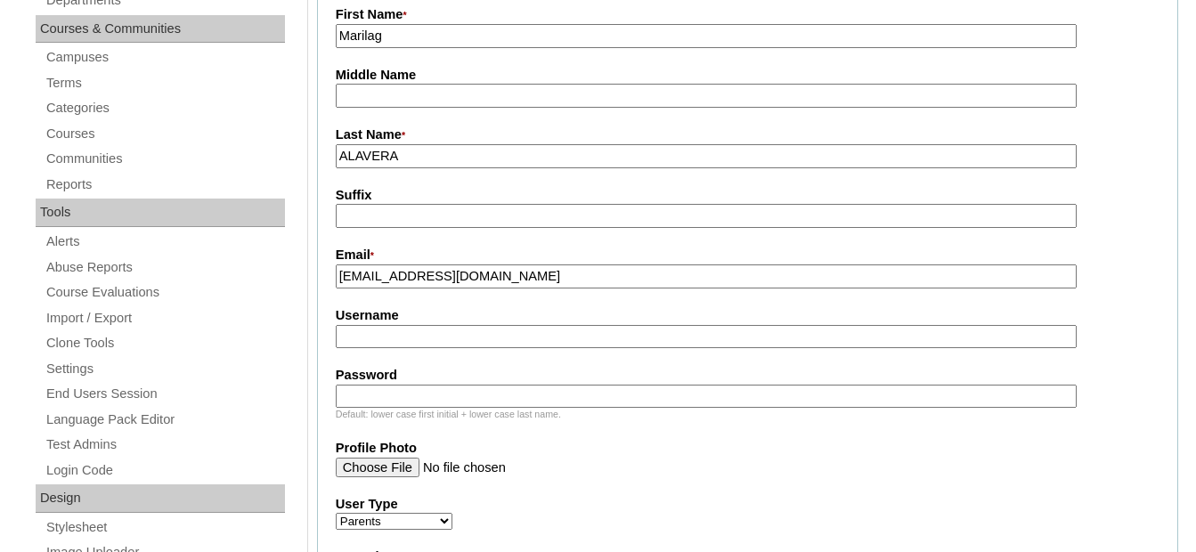
click at [378, 325] on input "Username" at bounding box center [707, 337] width 742 height 24
paste input "alaveraM2025"
type input "alaveraM2025"
click at [514, 391] on input "Password" at bounding box center [707, 397] width 742 height 24
paste input "techdaE403"
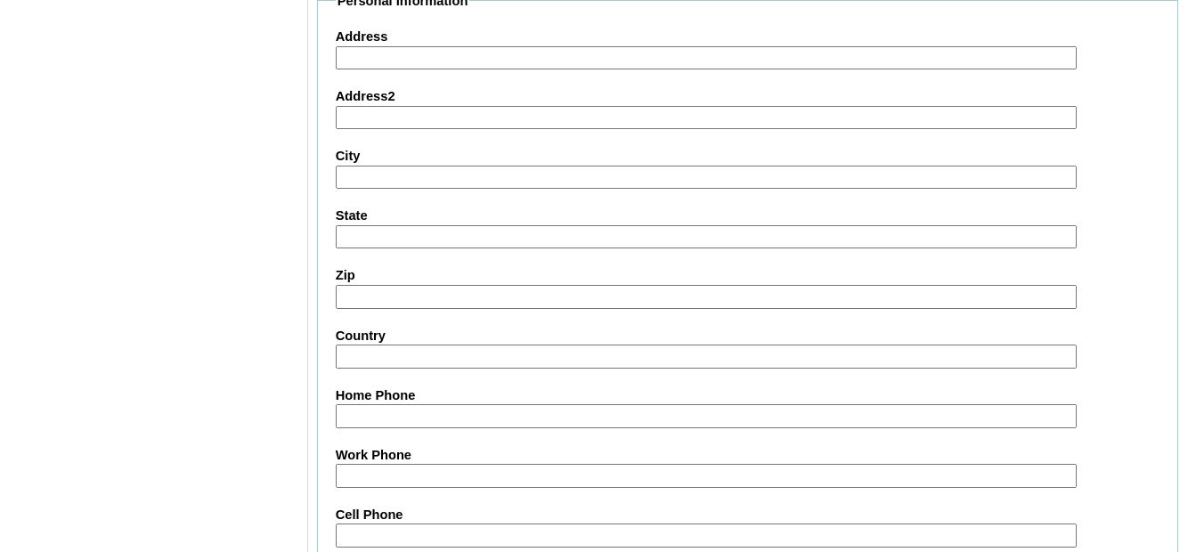
scroll to position [1603, 0]
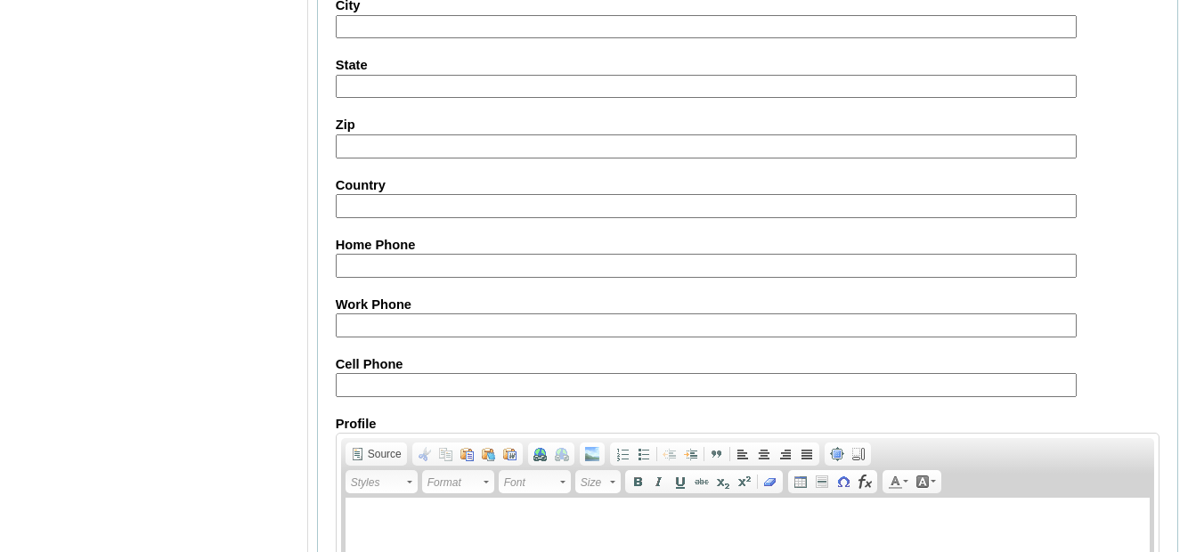
type input "techdaE403"
click at [428, 384] on input "Cell Phone" at bounding box center [707, 385] width 742 height 24
paste input "250006654"
drag, startPoint x: 427, startPoint y: 387, endPoint x: 244, endPoint y: 366, distance: 183.8
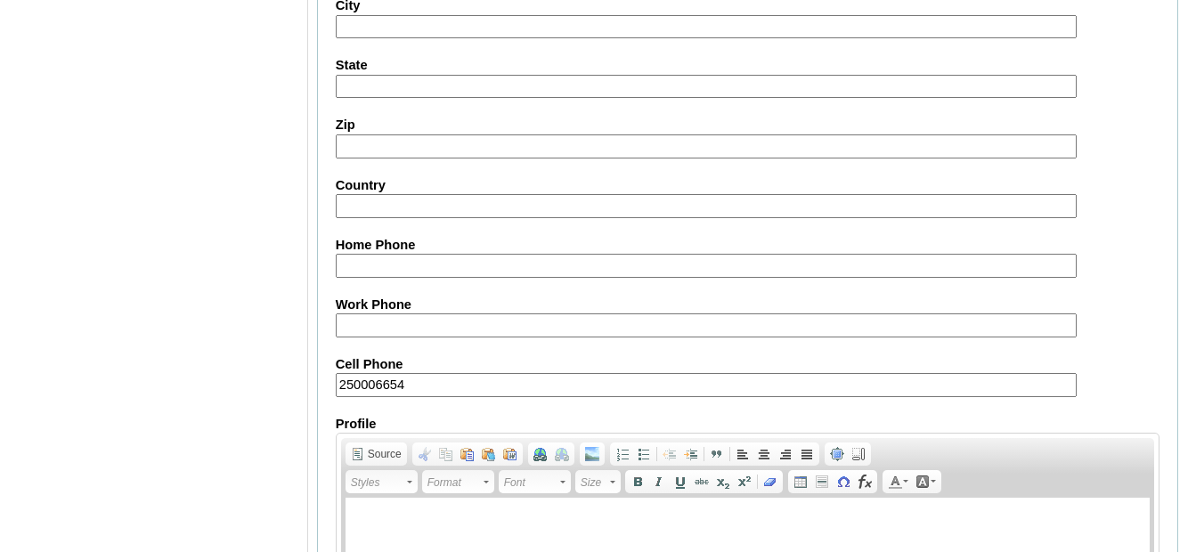
paste input "63-9088656597"
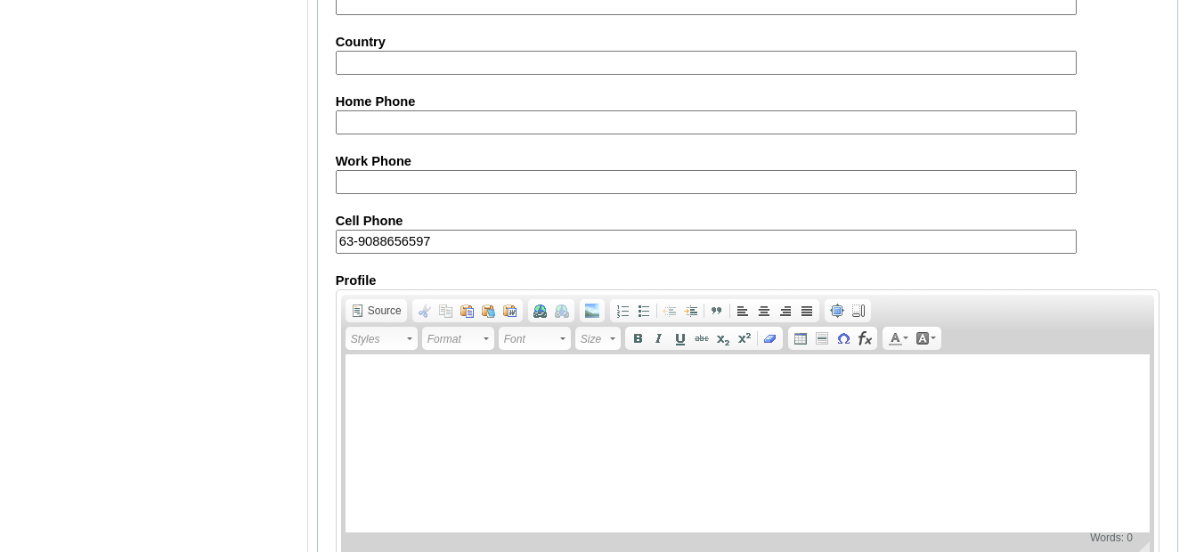
scroll to position [1854, 0]
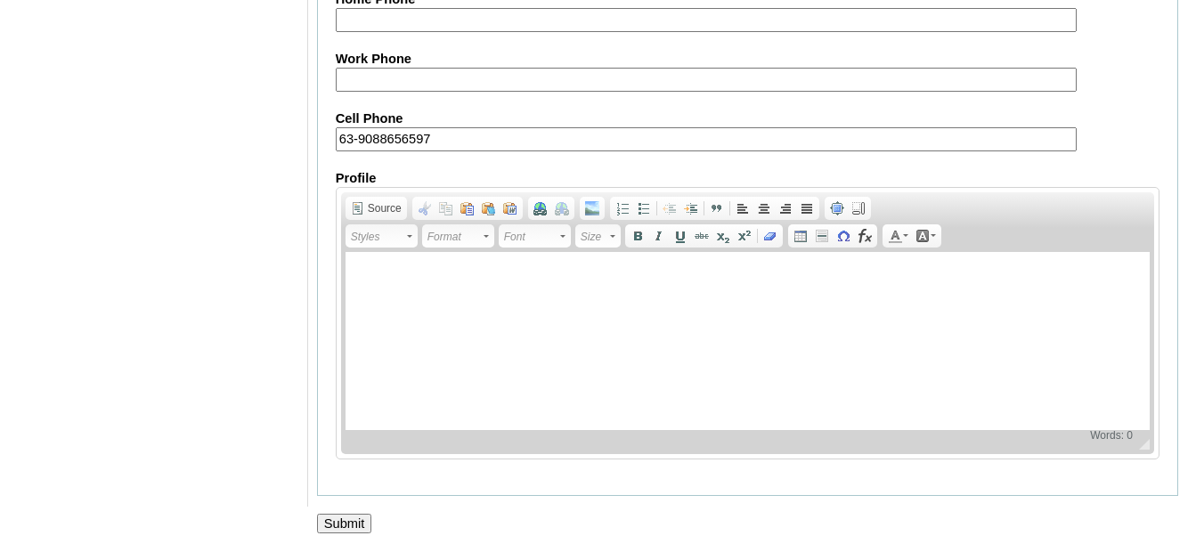
type input "63-9088656597"
click at [340, 520] on input "Submit" at bounding box center [344, 524] width 55 height 20
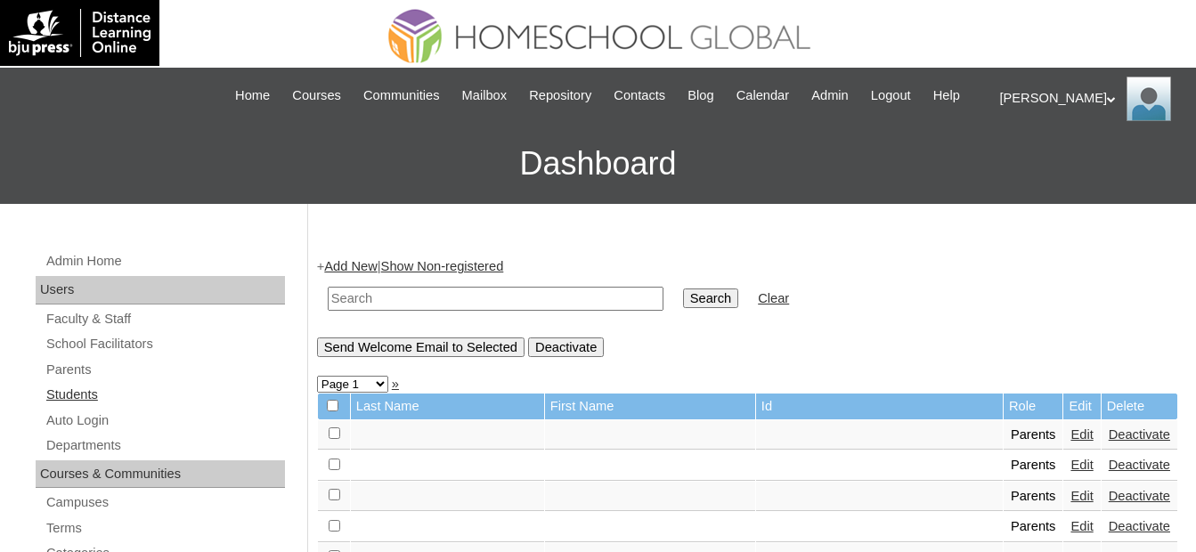
click at [131, 390] on link "Students" at bounding box center [165, 395] width 240 height 22
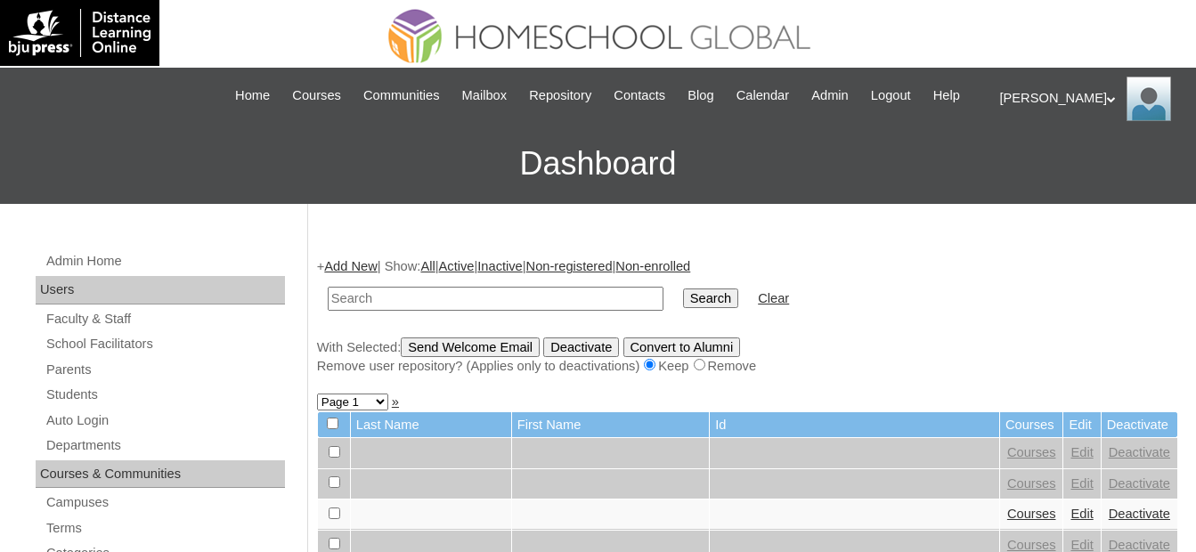
drag, startPoint x: 493, startPoint y: 300, endPoint x: 527, endPoint y: 299, distance: 33.9
click at [493, 300] on input "text" at bounding box center [496, 299] width 336 height 24
paste input "MHS00193-TECHPH2025"
type input "MHS00193-TECHPH2025"
click at [683, 295] on input "Search" at bounding box center [710, 299] width 55 height 20
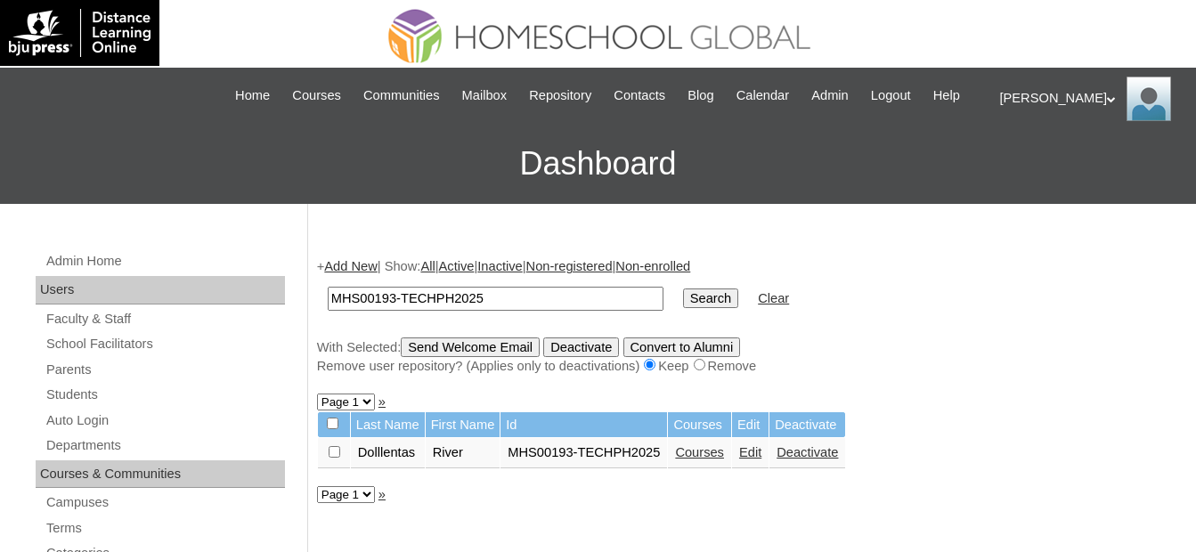
drag, startPoint x: 511, startPoint y: 297, endPoint x: 204, endPoint y: 290, distance: 307.3
paste input "4"
type input "MHS00194-TECHPH2025"
click at [683, 306] on input "Search" at bounding box center [710, 299] width 55 height 20
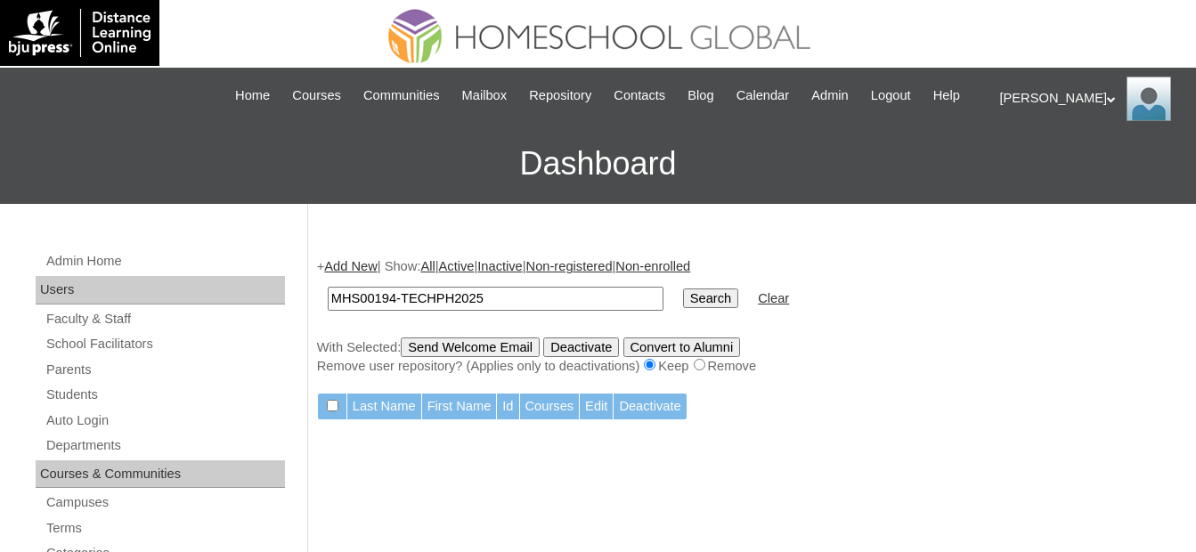
click at [359, 273] on link "Add New" at bounding box center [350, 266] width 53 height 14
click at [358, 266] on link "Add New" at bounding box center [350, 266] width 53 height 14
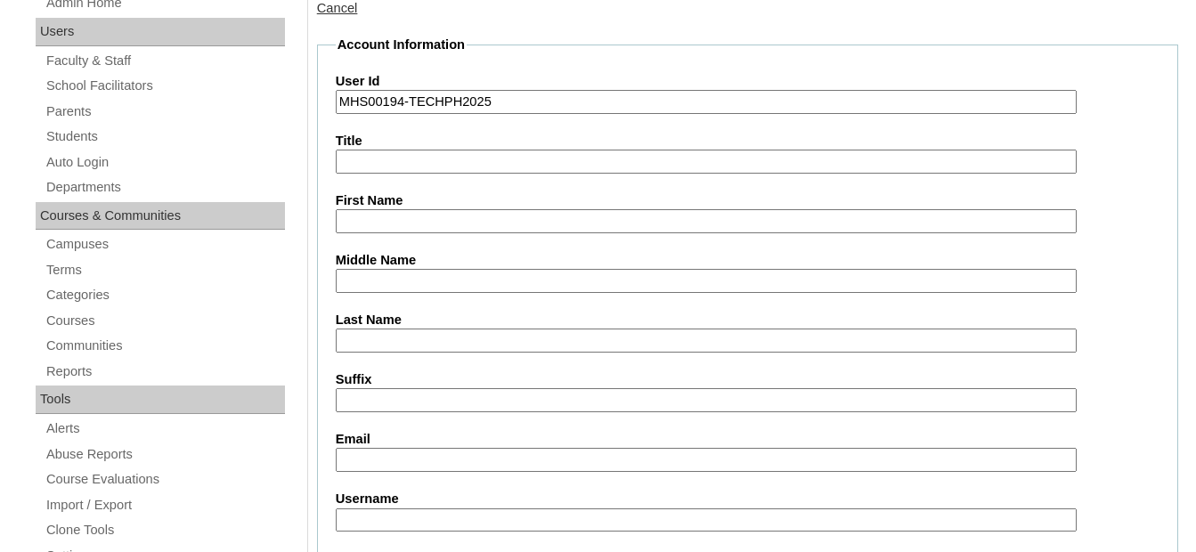
type input "MHS00194-TECHPH2025"
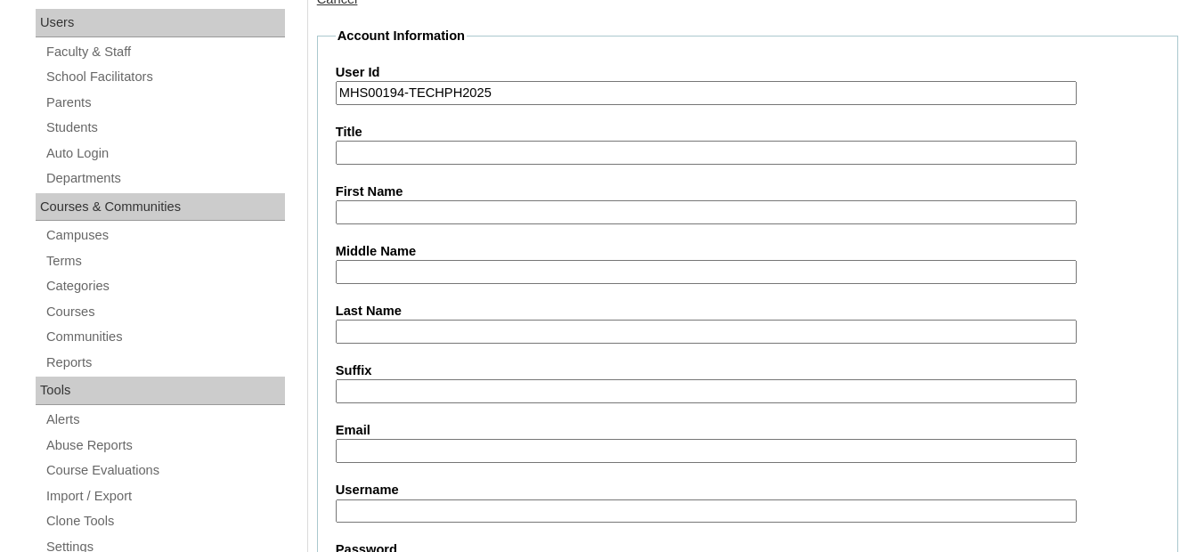
click at [506, 220] on input "First Name" at bounding box center [707, 212] width 742 height 24
paste input "Winter Henril"
type input "Winter Henril"
click at [474, 274] on input "Middle Name" at bounding box center [707, 272] width 742 height 24
paste input "Sumargo"
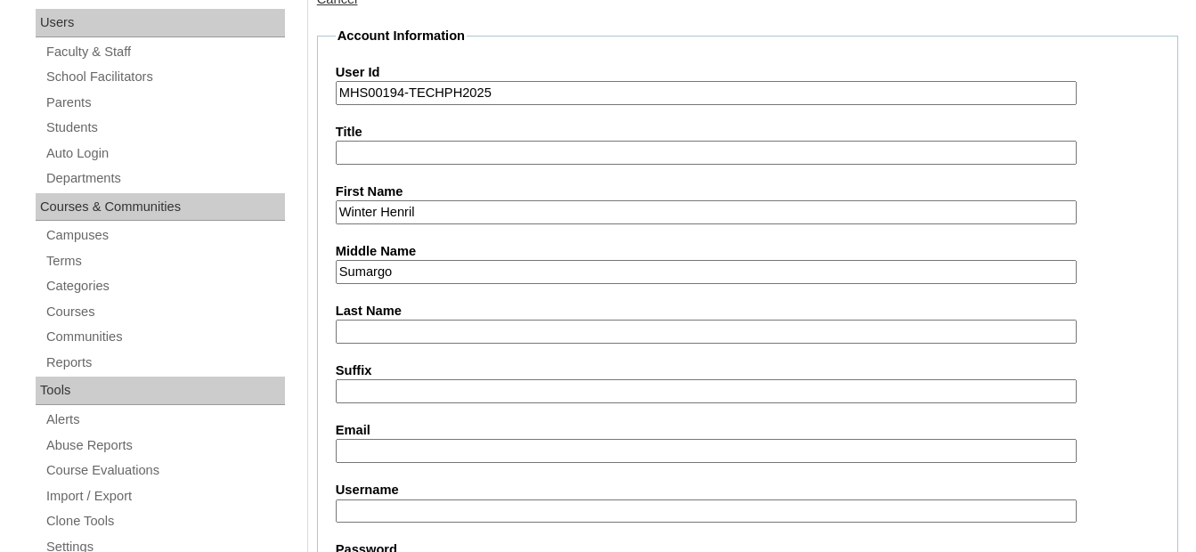
type input "Sumargo"
drag, startPoint x: 447, startPoint y: 329, endPoint x: 441, endPoint y: 337, distance: 9.5
click at [447, 329] on input "Last Name" at bounding box center [707, 332] width 742 height 24
paste input "Alavera"
type input "Alavera"
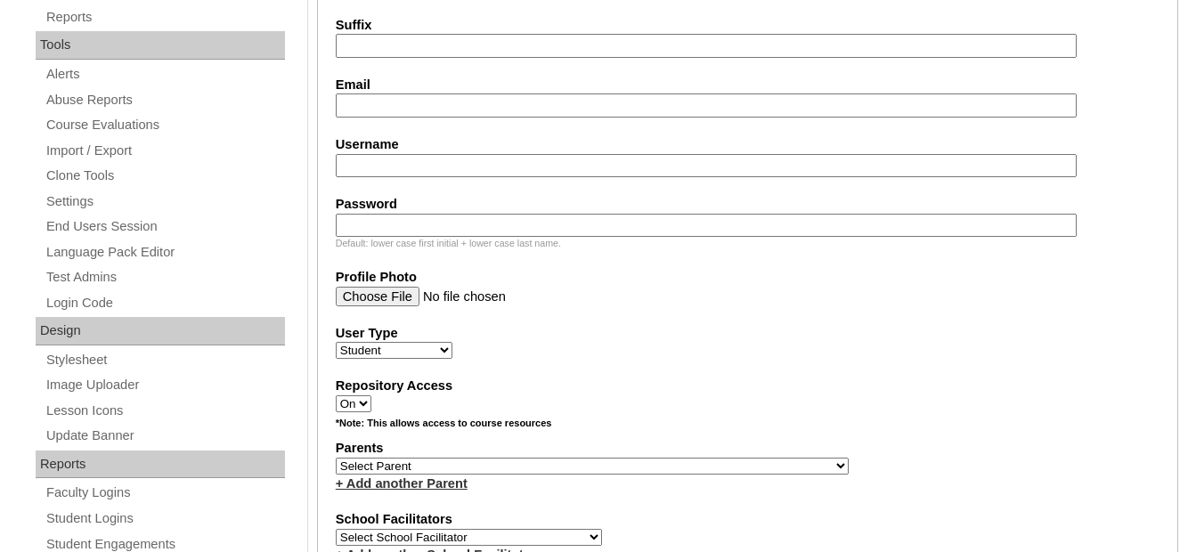
scroll to position [623, 0]
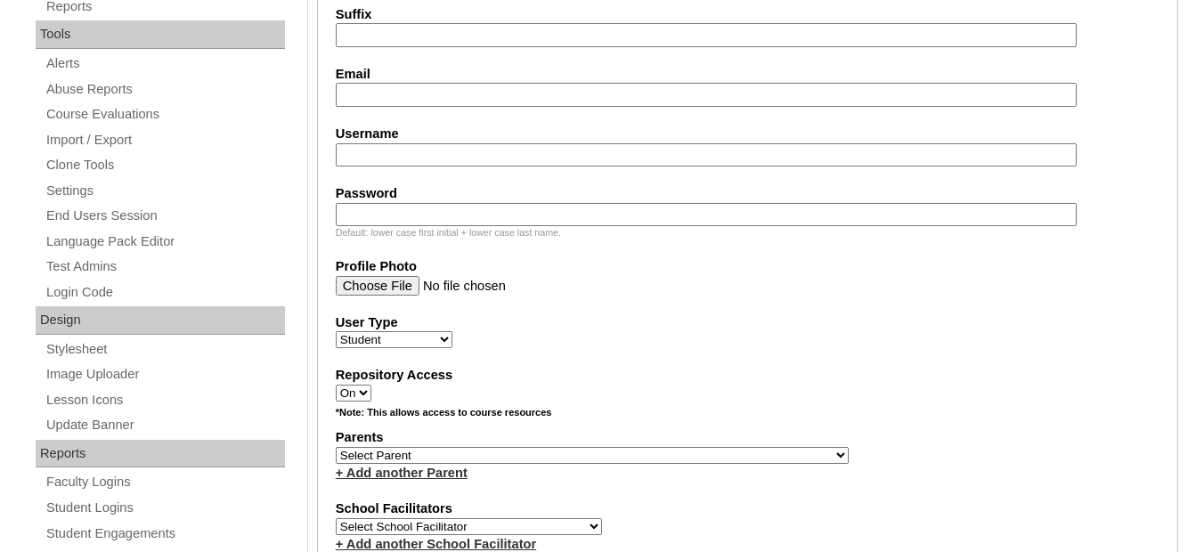
click at [389, 96] on input "Email" at bounding box center [707, 95] width 742 height 24
paste input "alaveramarilag@gmail.com"
type input "alaveramarilag@gmail.com"
click at [317, 126] on fieldset "Account Information User Id MHS00194-TECHPH2025 Title First Name Winter Henril …" at bounding box center [747, 391] width 861 height 1440
click at [369, 155] on input "Username" at bounding box center [707, 155] width 742 height 24
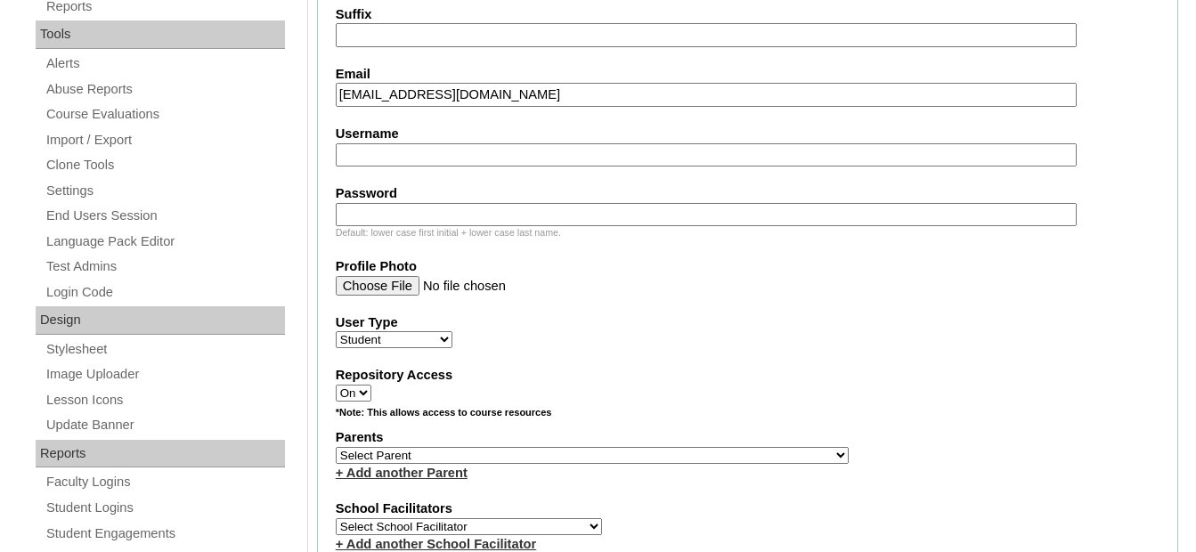
drag, startPoint x: 362, startPoint y: 150, endPoint x: 409, endPoint y: 159, distance: 48.0
click at [362, 150] on input "Username" at bounding box center [707, 155] width 742 height 24
paste input "winterhenrilalavera"
type input "winterhenrilalavera"
click at [460, 211] on input "Password" at bounding box center [707, 215] width 742 height 24
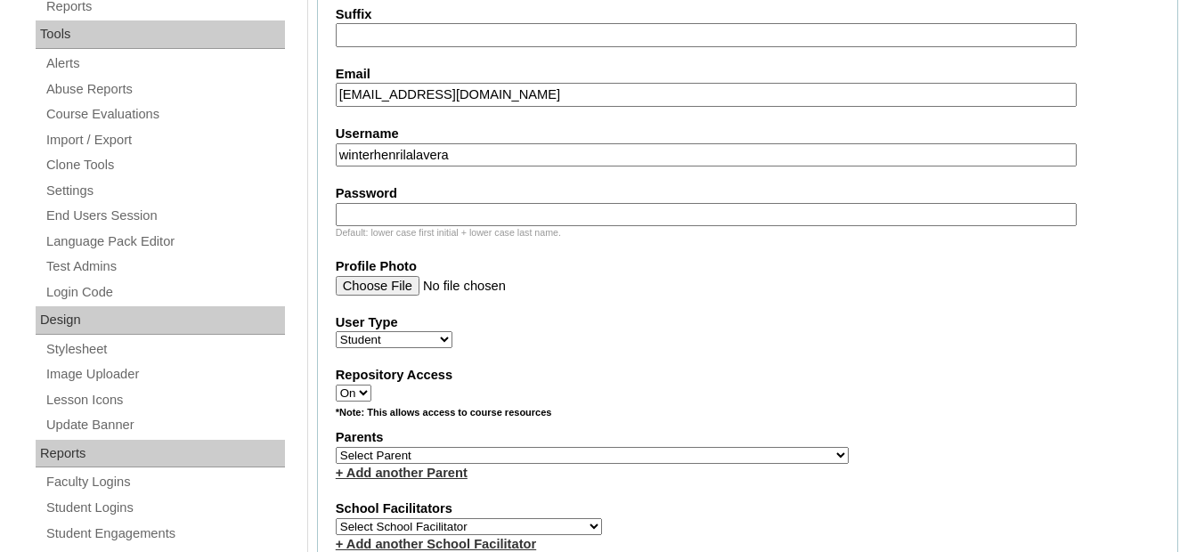
paste input "250006654"
type input "250006654"
click at [697, 324] on label "User Type" at bounding box center [748, 322] width 824 height 19
click at [452, 331] on select "Faculty Staff Student Parents School Facilitators" at bounding box center [394, 339] width 117 height 17
click at [424, 447] on select "Select Parent , , , , , , , , , , , , , , , , , , , , , , , , , , , , , , , , ,…" at bounding box center [592, 455] width 513 height 17
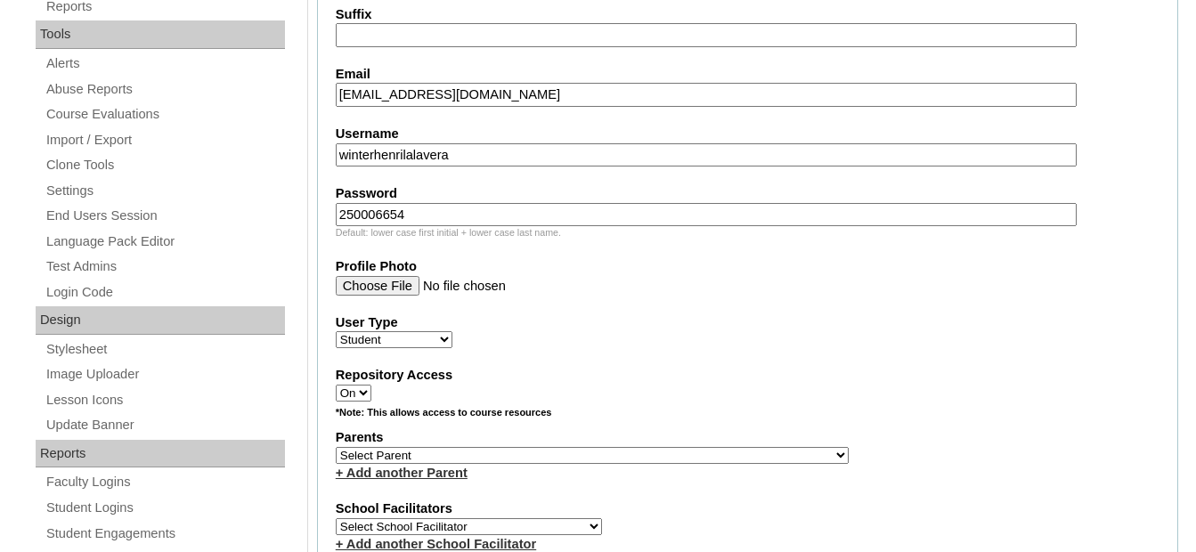
select select "43581"
click at [336, 447] on select "Select Parent , , , , , , , , , , , , , , , , , , , , , , , , , , , , , , , , ,…" at bounding box center [592, 455] width 513 height 17
click at [779, 430] on label "Parents" at bounding box center [748, 437] width 824 height 19
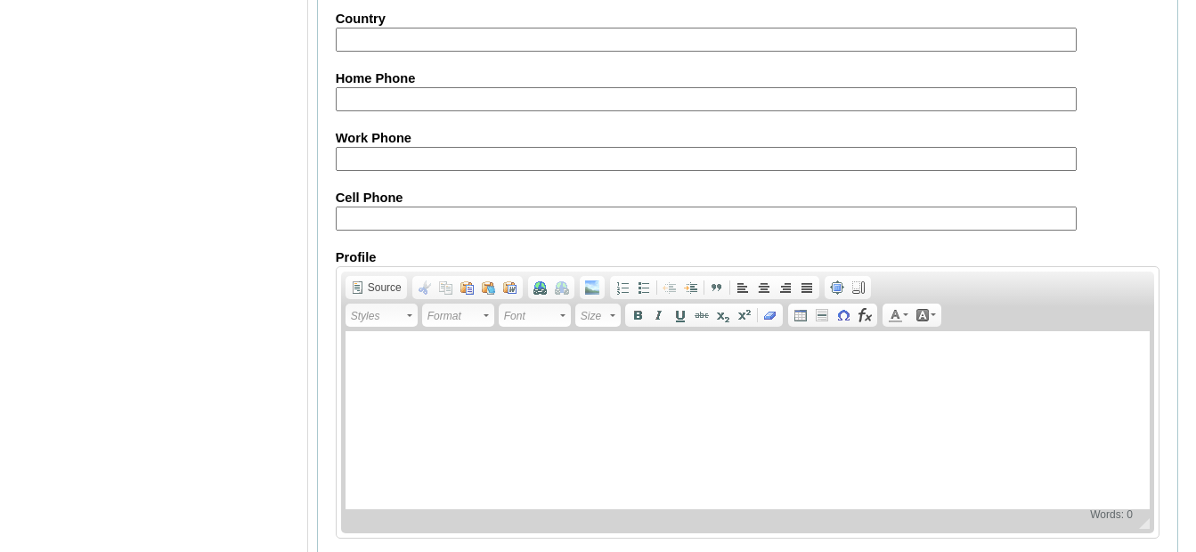
scroll to position [2158, 0]
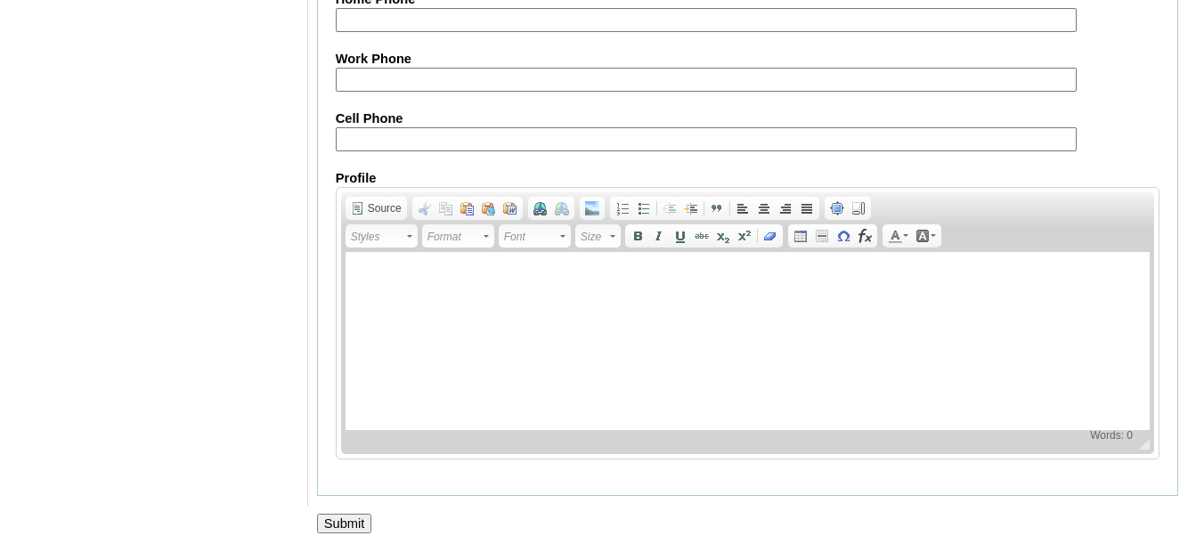
click at [366, 516] on input "Submit" at bounding box center [344, 524] width 55 height 20
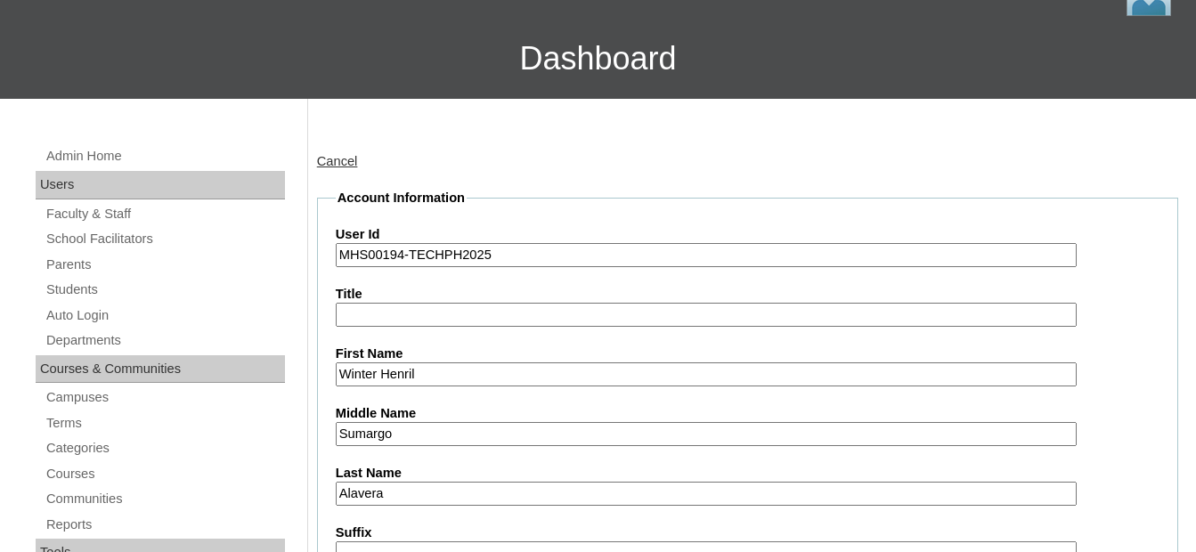
scroll to position [20, 0]
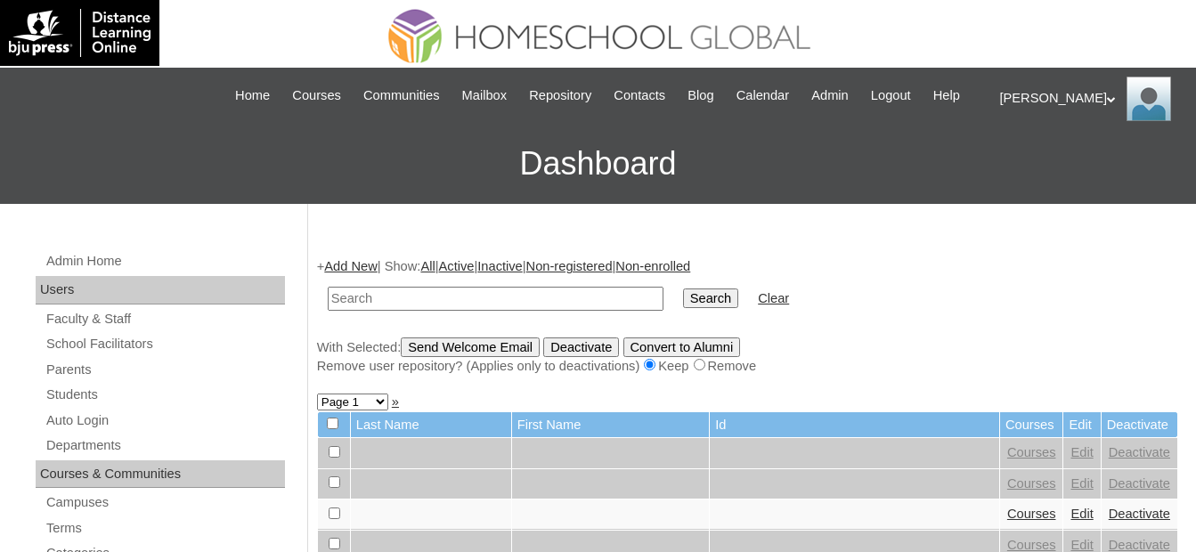
drag, startPoint x: 551, startPoint y: 286, endPoint x: 564, endPoint y: 289, distance: 13.0
click at [551, 286] on td at bounding box center [496, 299] width 354 height 42
click at [572, 295] on input "text" at bounding box center [496, 299] width 336 height 24
paste input "MHS00194-TECHPH2025"
type input "MHS00194-TECHPH2025"
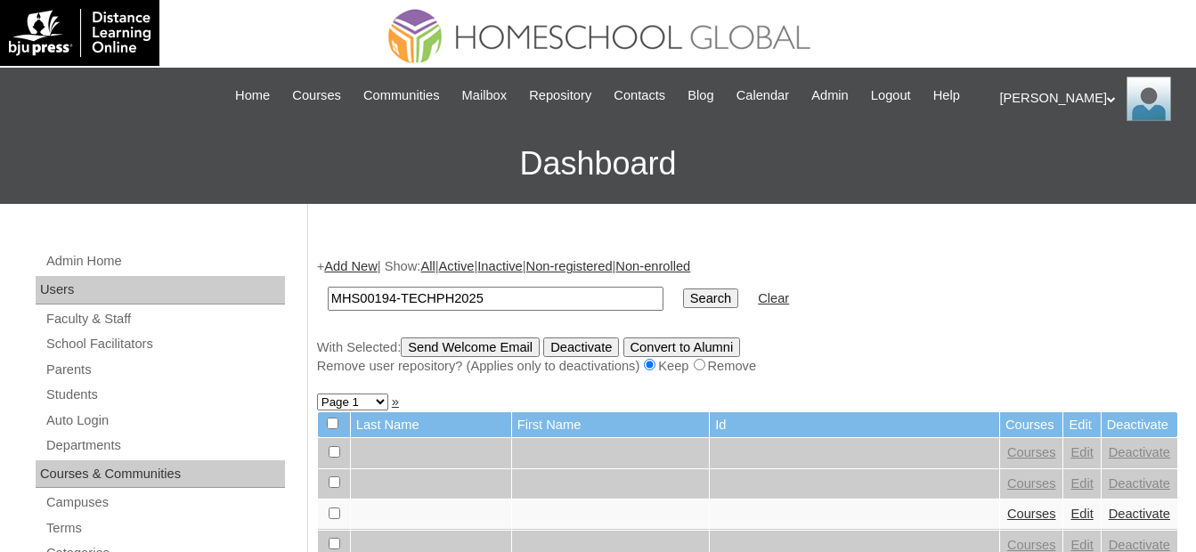
click at [683, 300] on input "Search" at bounding box center [710, 299] width 55 height 20
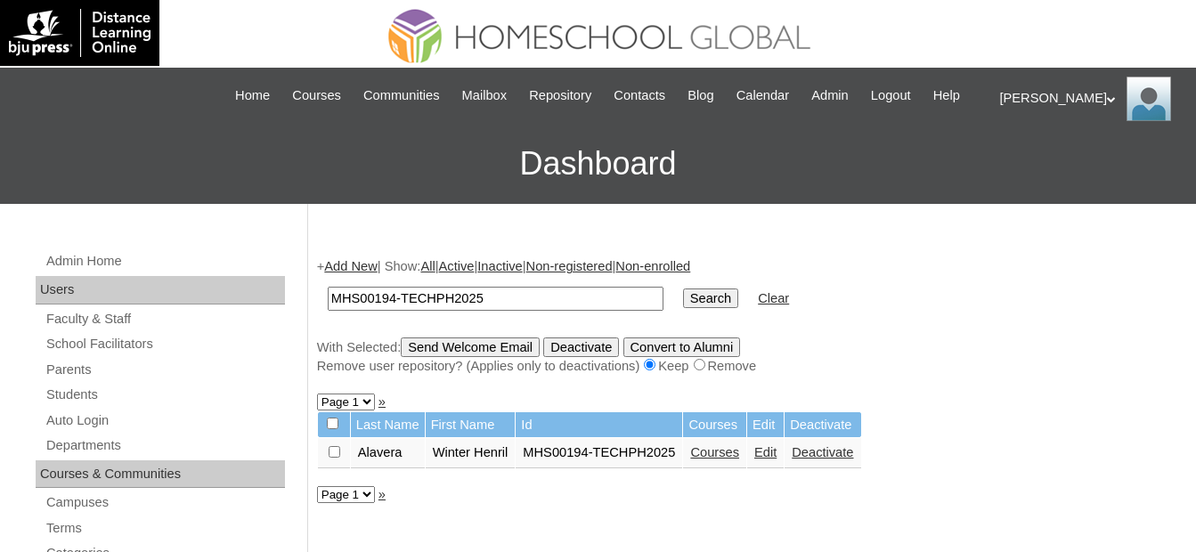
click at [718, 456] on link "Courses" at bounding box center [714, 452] width 49 height 14
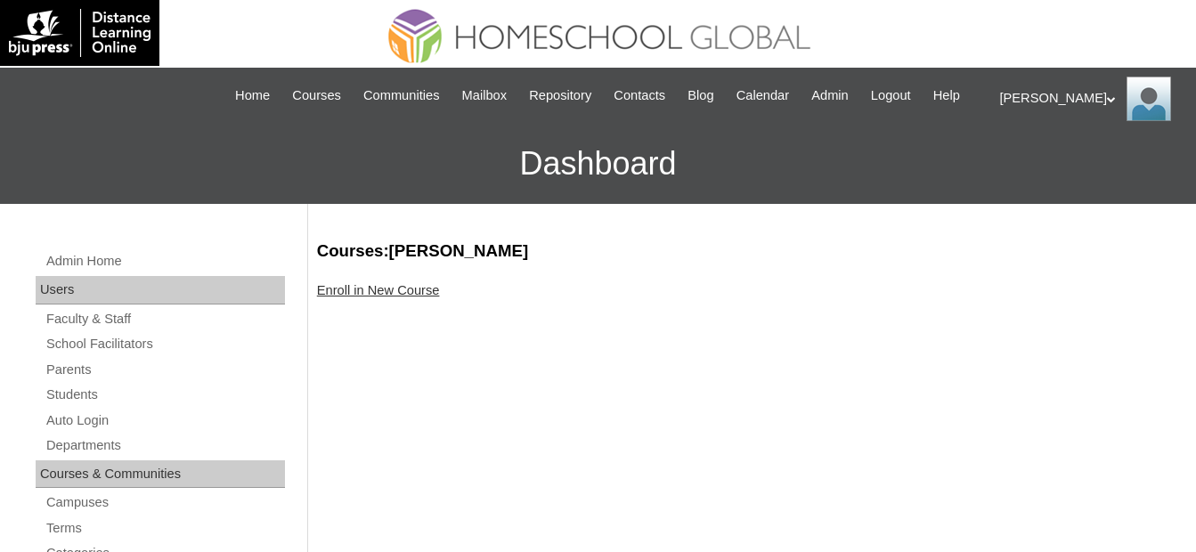
click at [399, 294] on link "Enroll in New Course" at bounding box center [378, 290] width 123 height 14
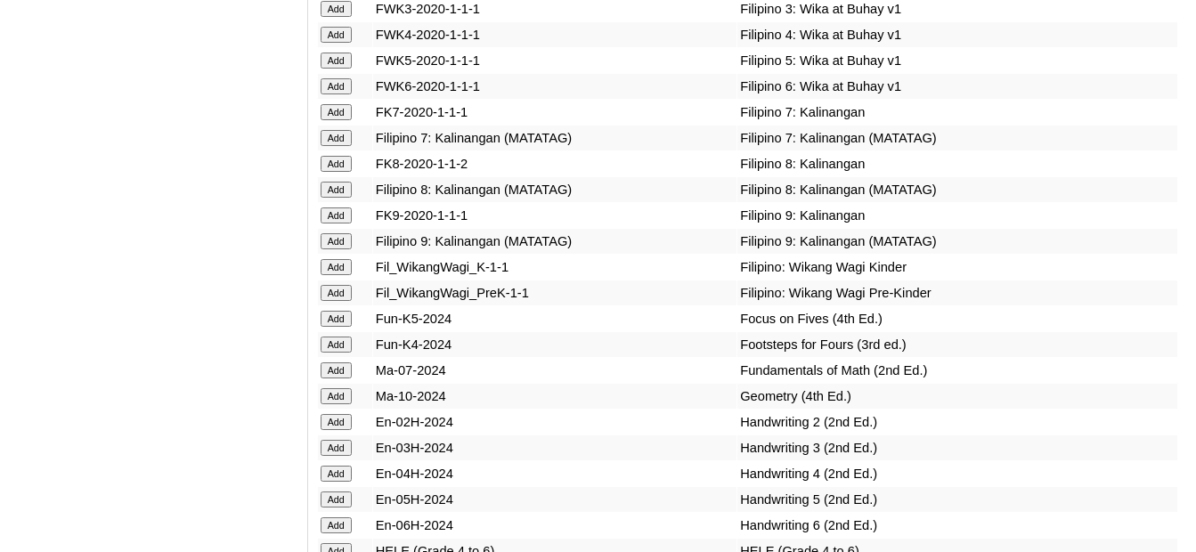
scroll to position [5386, 0]
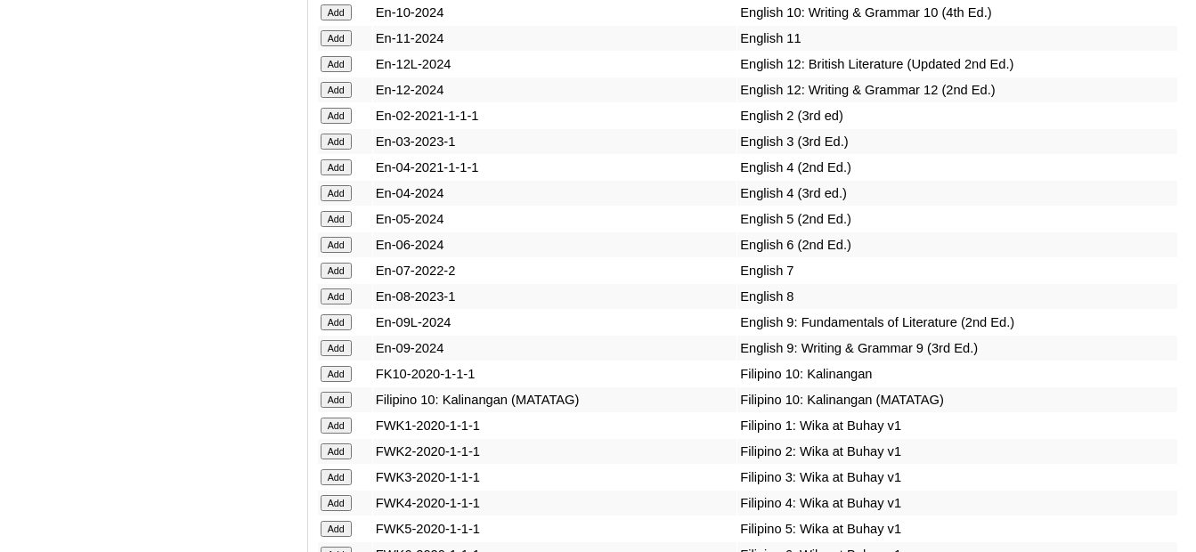
scroll to position [5474, 0]
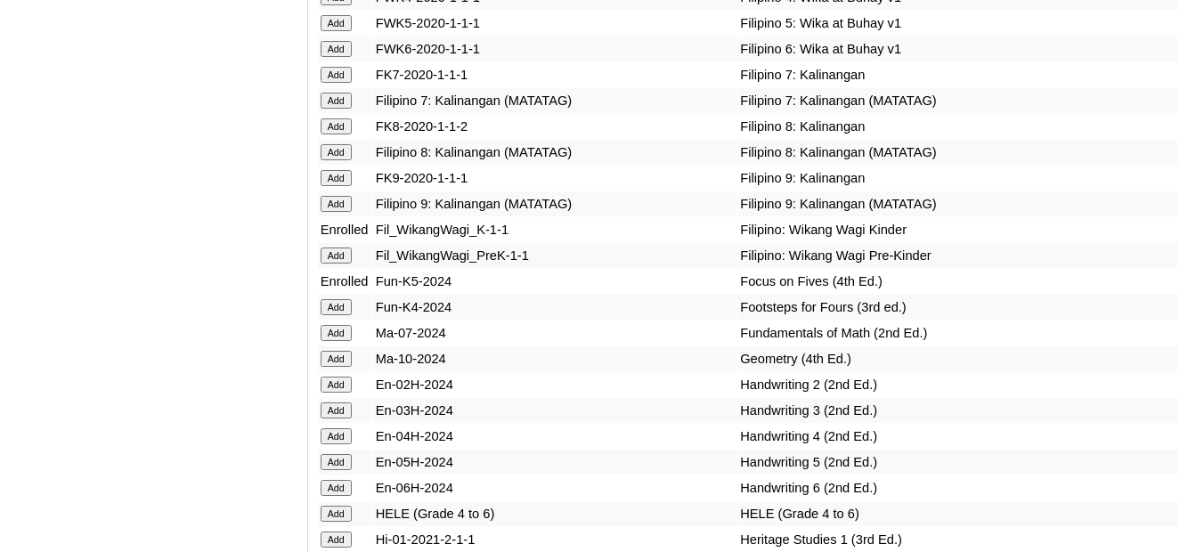
scroll to position [5966, 0]
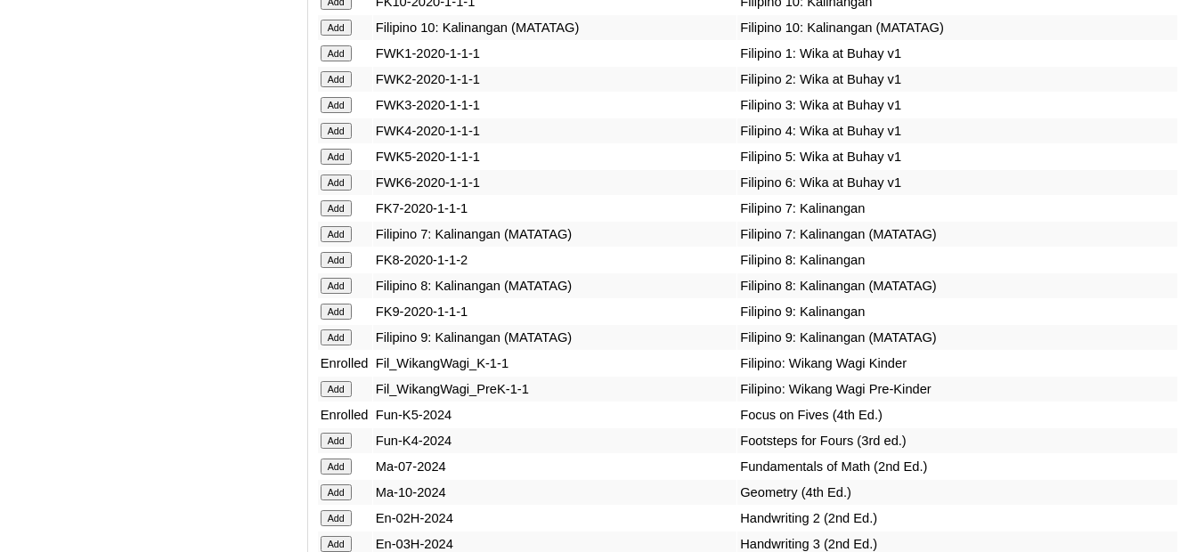
scroll to position [5966, 0]
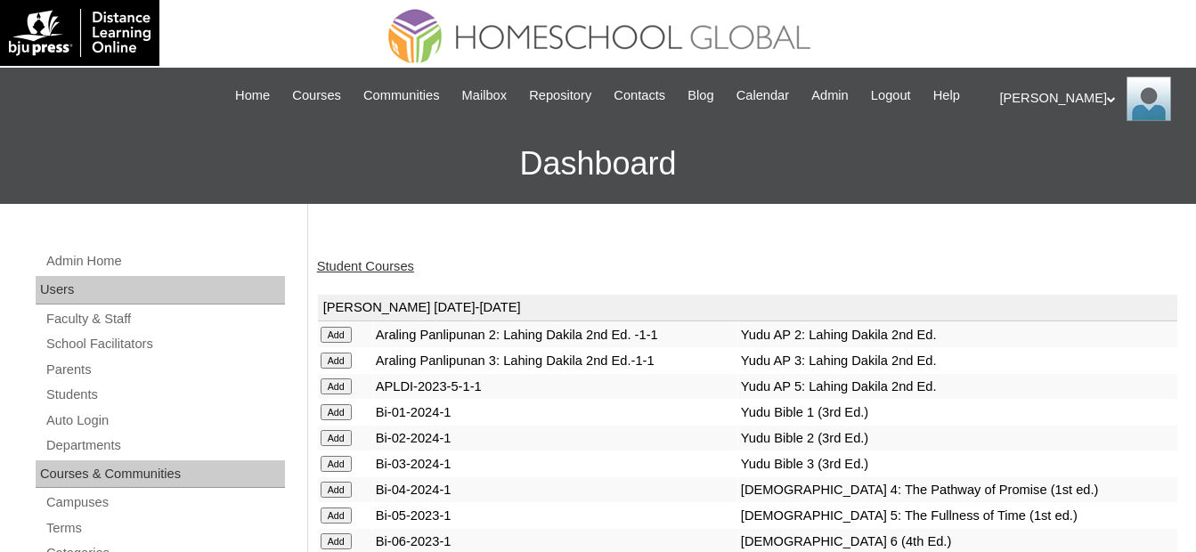
click at [683, 190] on h3 "Dashboard" at bounding box center [598, 164] width 1178 height 80
click at [386, 271] on link "Student Courses" at bounding box center [365, 266] width 97 height 14
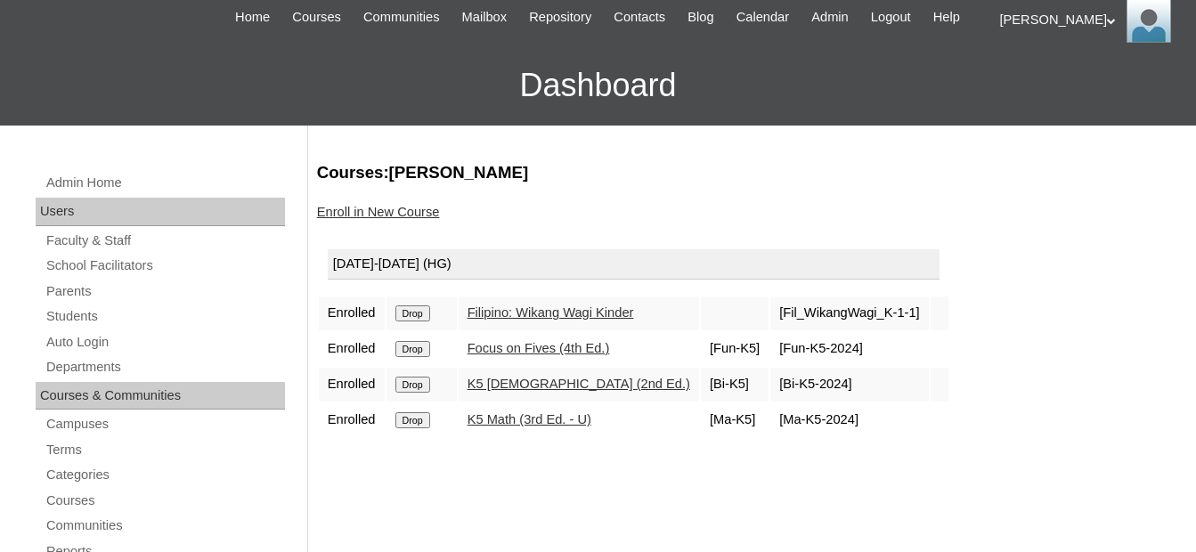
scroll to position [267, 0]
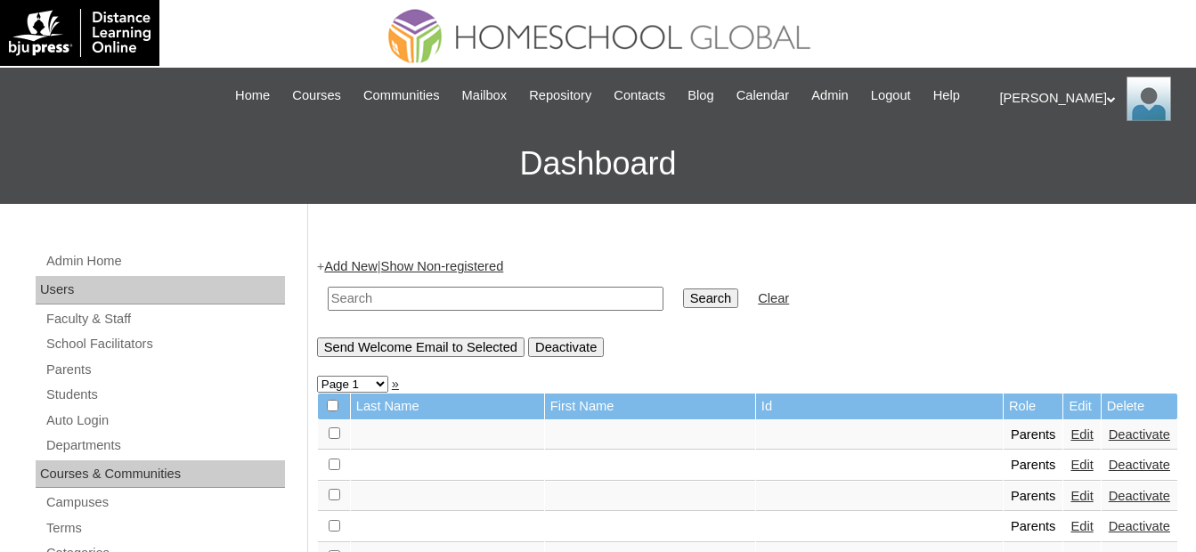
click at [87, 392] on link "Students" at bounding box center [165, 395] width 240 height 22
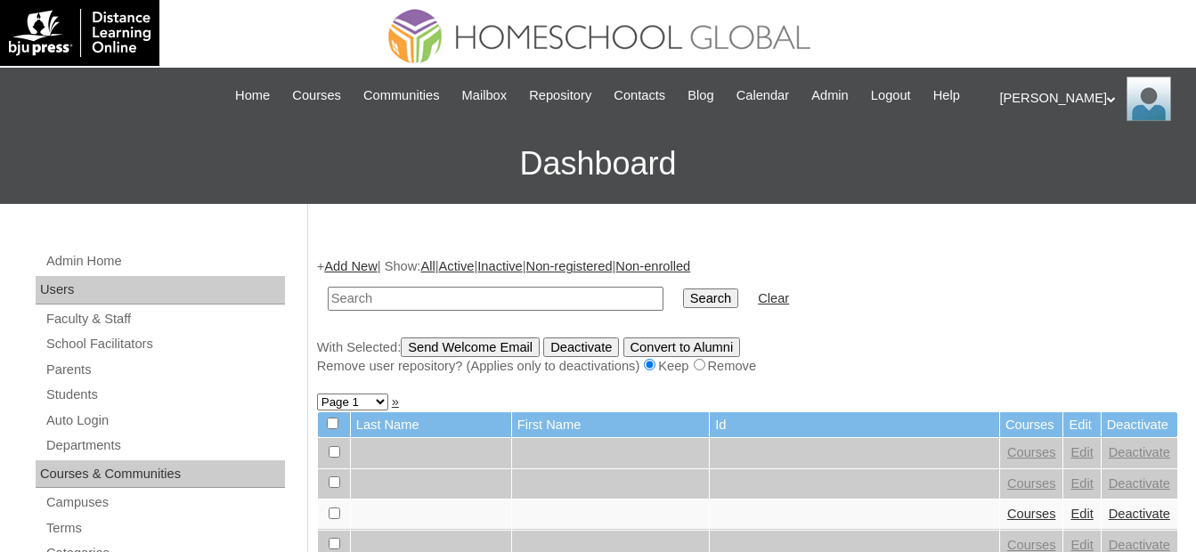
drag, startPoint x: 0, startPoint y: 0, endPoint x: 504, endPoint y: 296, distance: 584.3
click at [403, 297] on input "text" at bounding box center [496, 299] width 336 height 24
type input "MHS0617-TECHPH2021"
click at [674, 296] on td "Search" at bounding box center [710, 299] width 73 height 42
click at [683, 298] on input "Search" at bounding box center [710, 299] width 55 height 20
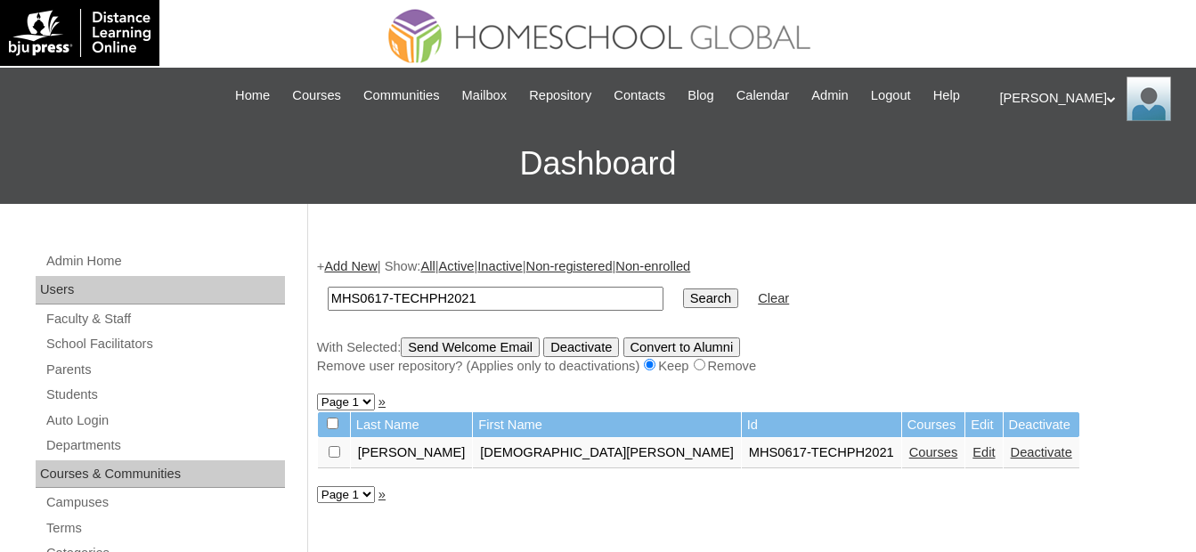
click at [902, 464] on td "Courses" at bounding box center [933, 453] width 63 height 30
click at [909, 459] on link "Courses" at bounding box center [933, 452] width 49 height 14
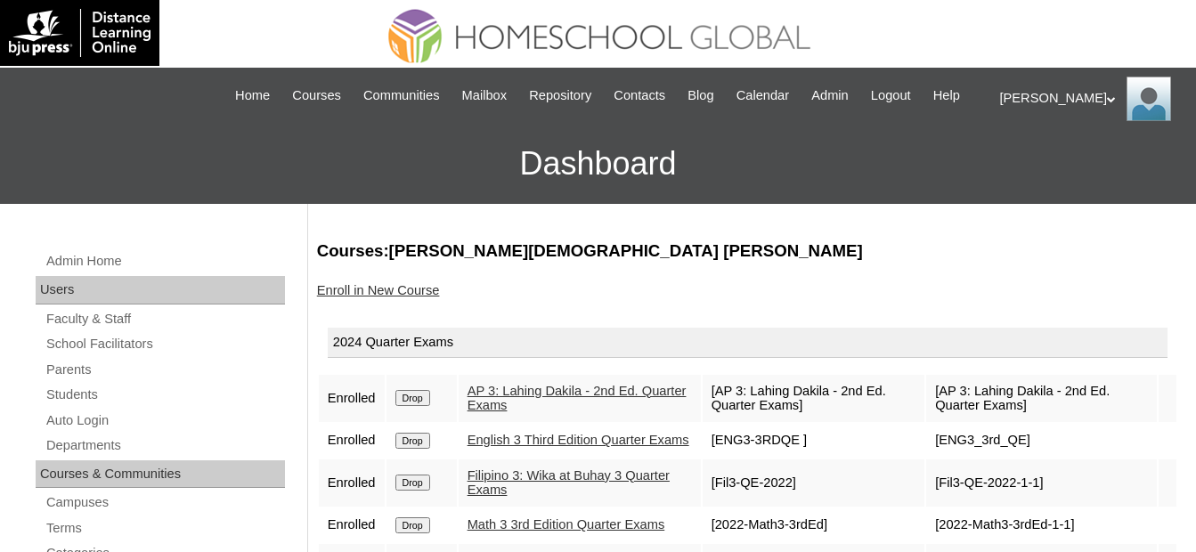
click at [424, 401] on input "Drop" at bounding box center [412, 398] width 35 height 16
click at [399, 399] on input "Drop" at bounding box center [412, 398] width 35 height 16
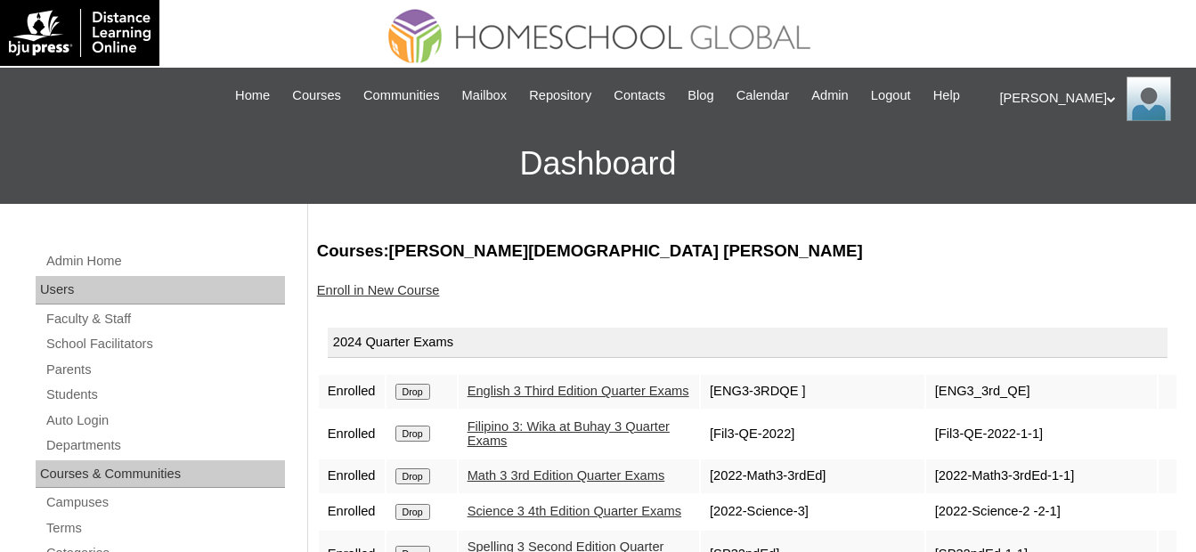
click at [413, 386] on td "Drop" at bounding box center [421, 392] width 70 height 34
click at [410, 400] on input "Drop" at bounding box center [412, 392] width 35 height 16
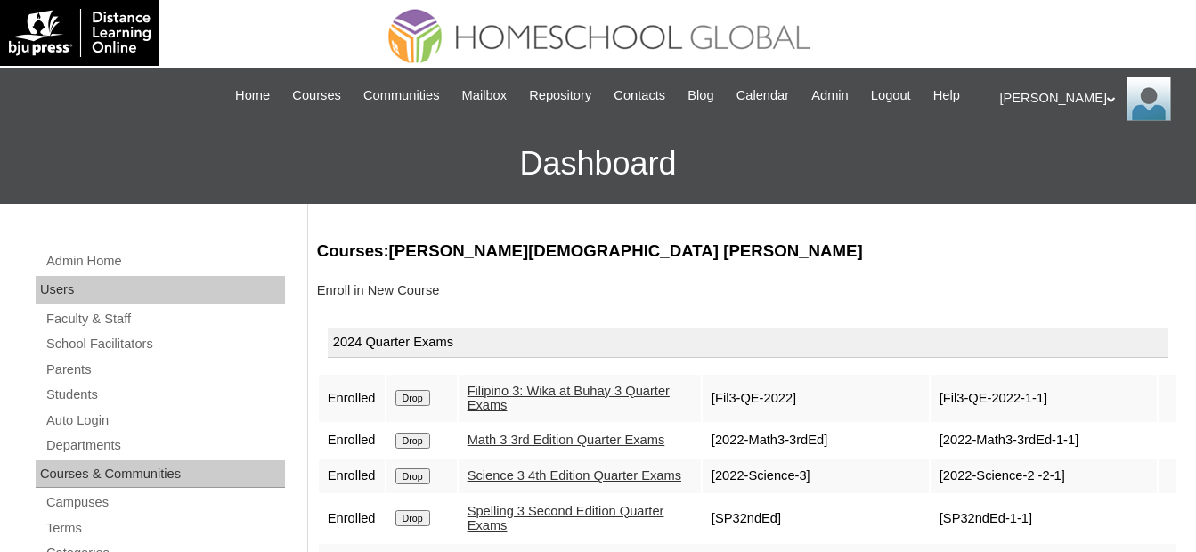
click at [419, 401] on input "Drop" at bounding box center [412, 398] width 35 height 16
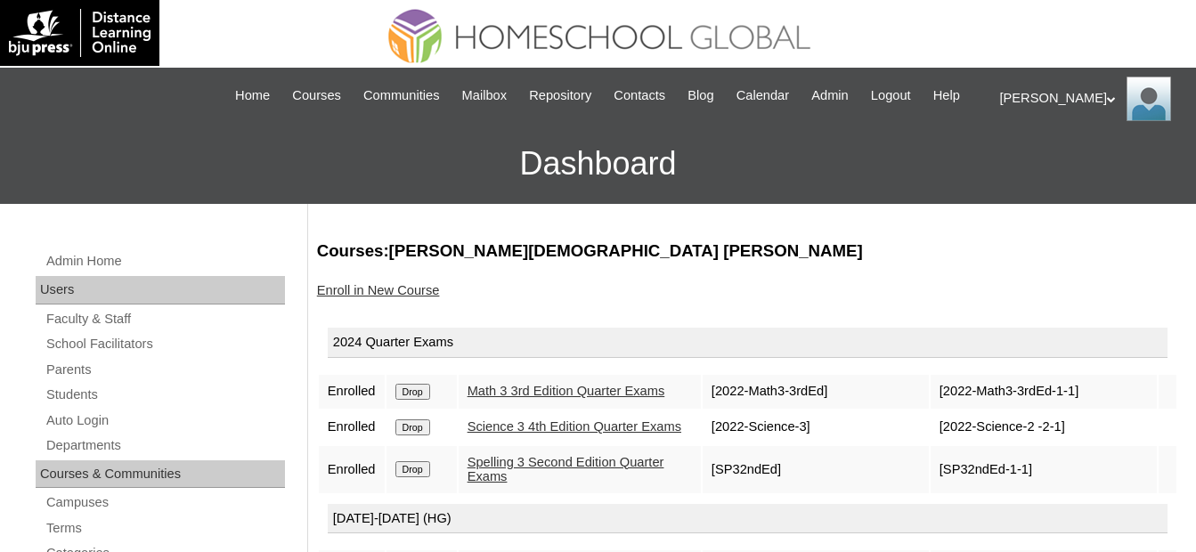
click at [432, 396] on form "Drop" at bounding box center [421, 391] width 53 height 14
click at [415, 393] on input "Drop" at bounding box center [412, 392] width 35 height 16
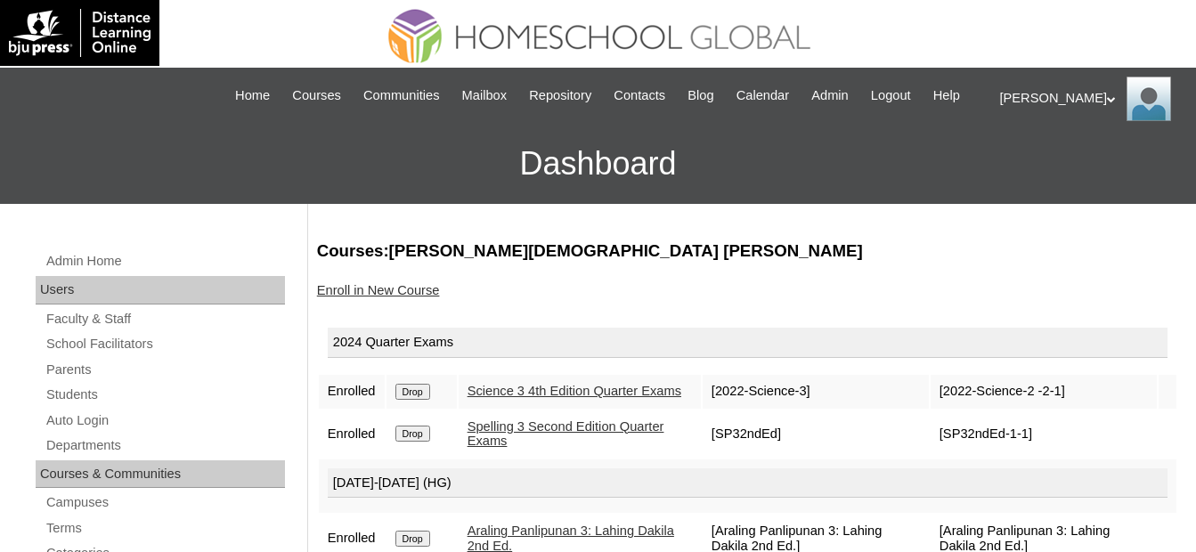
click at [420, 394] on input "Drop" at bounding box center [412, 392] width 35 height 16
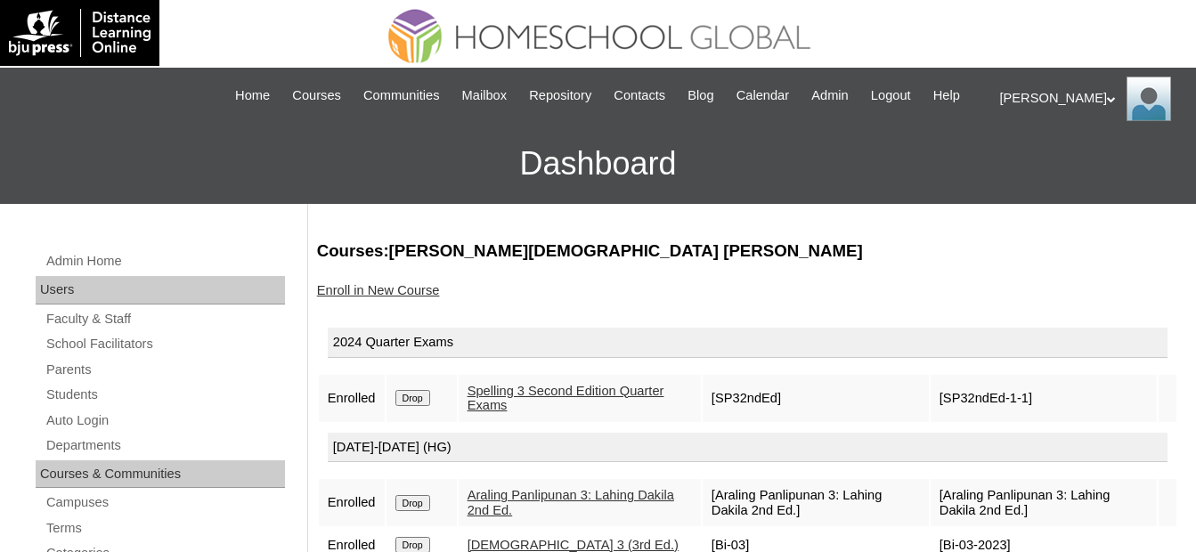
click at [408, 403] on input "Drop" at bounding box center [412, 398] width 35 height 16
click at [691, 61] on img at bounding box center [597, 32] width 469 height 64
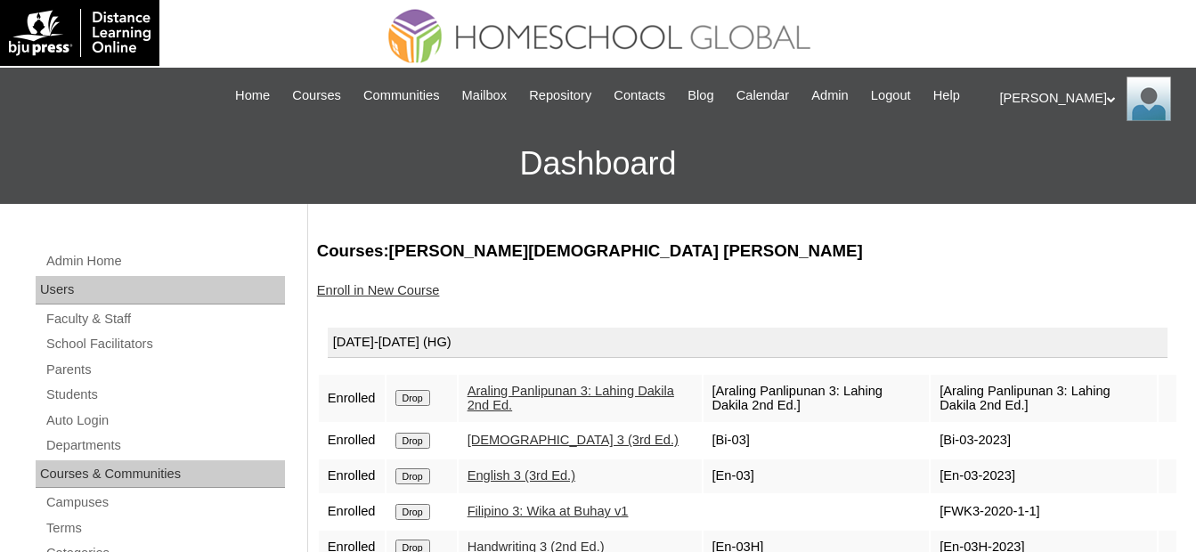
click at [424, 407] on td "Drop" at bounding box center [421, 398] width 70 height 47
click at [429, 400] on input "Drop" at bounding box center [412, 398] width 35 height 16
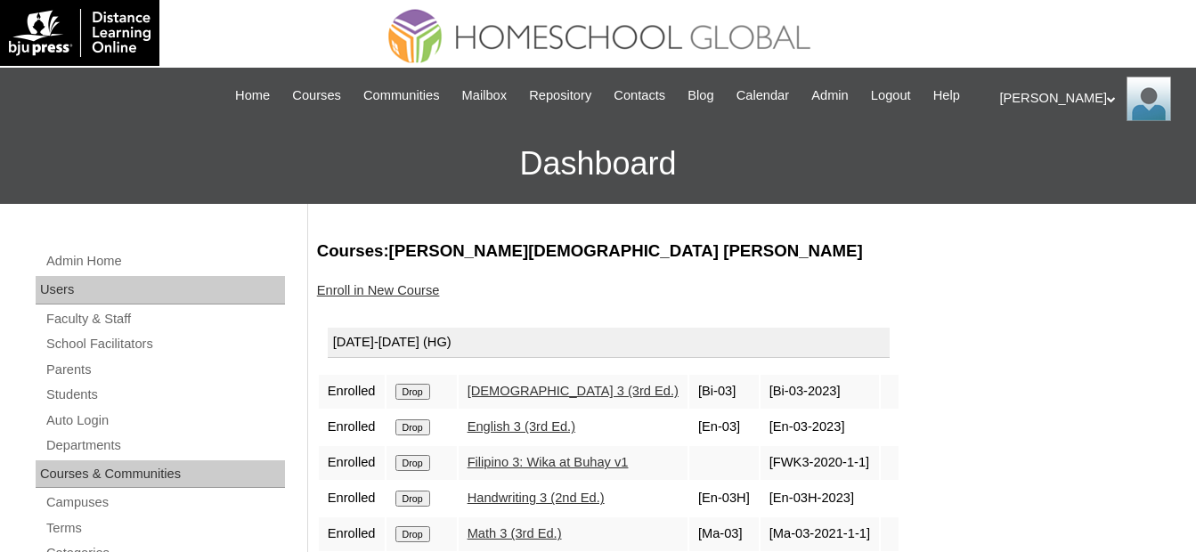
drag, startPoint x: 0, startPoint y: 0, endPoint x: 411, endPoint y: 386, distance: 564.5
click at [411, 386] on input "Drop" at bounding box center [412, 392] width 35 height 16
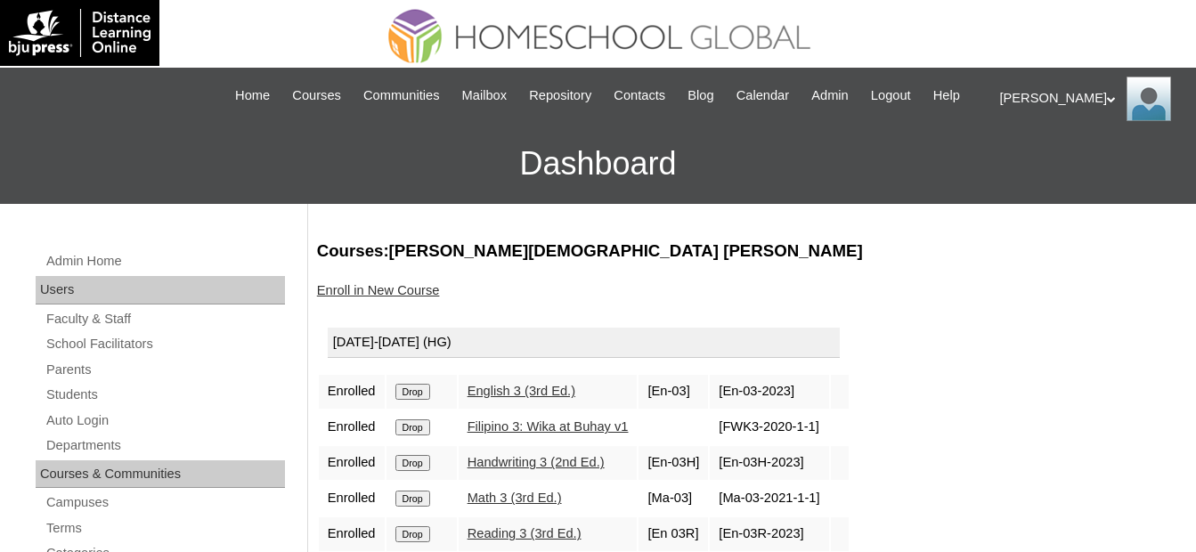
click at [406, 386] on input "Drop" at bounding box center [412, 392] width 35 height 16
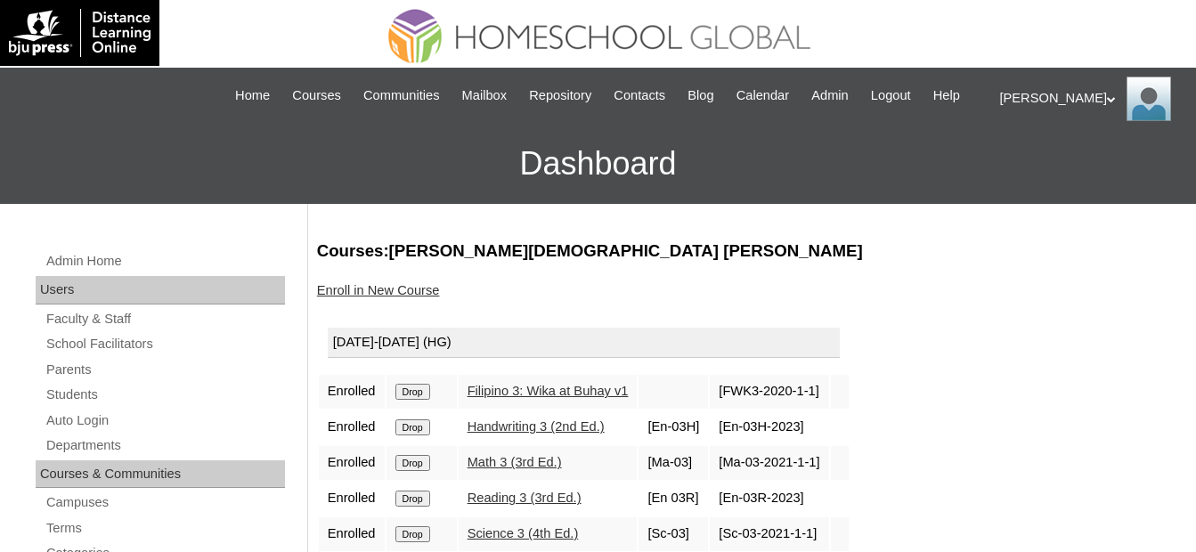
click at [423, 384] on input "Drop" at bounding box center [412, 392] width 35 height 16
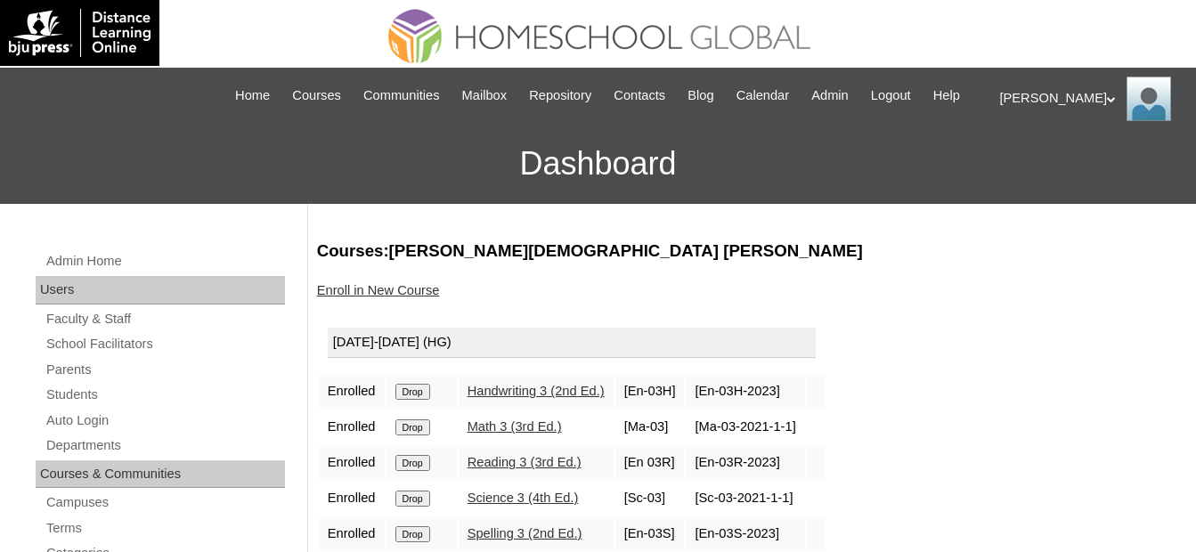
click at [409, 390] on input "Drop" at bounding box center [412, 392] width 35 height 16
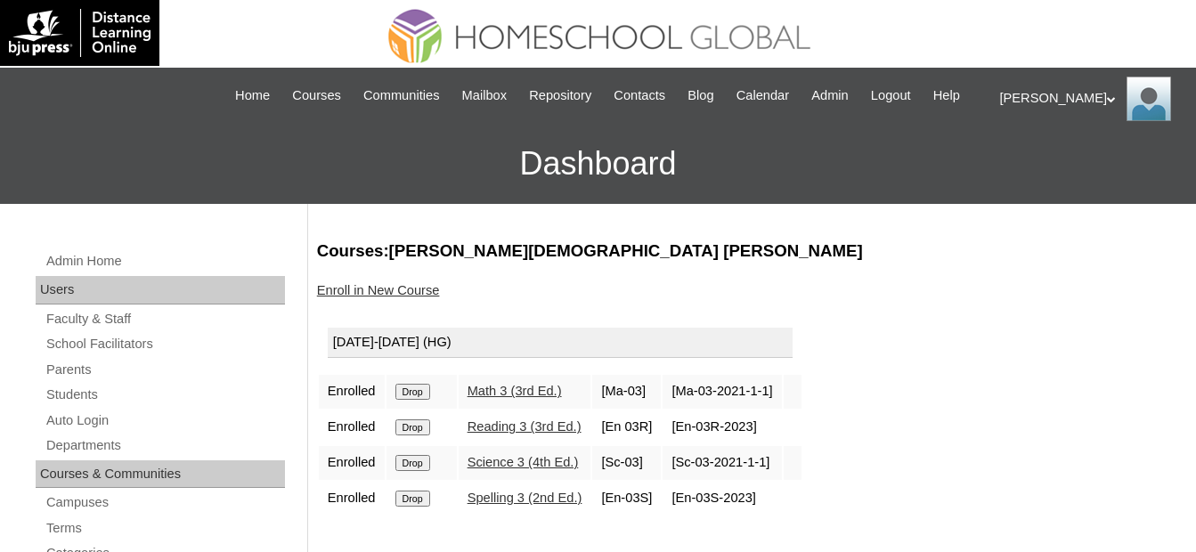
click at [410, 394] on input "Drop" at bounding box center [412, 392] width 35 height 16
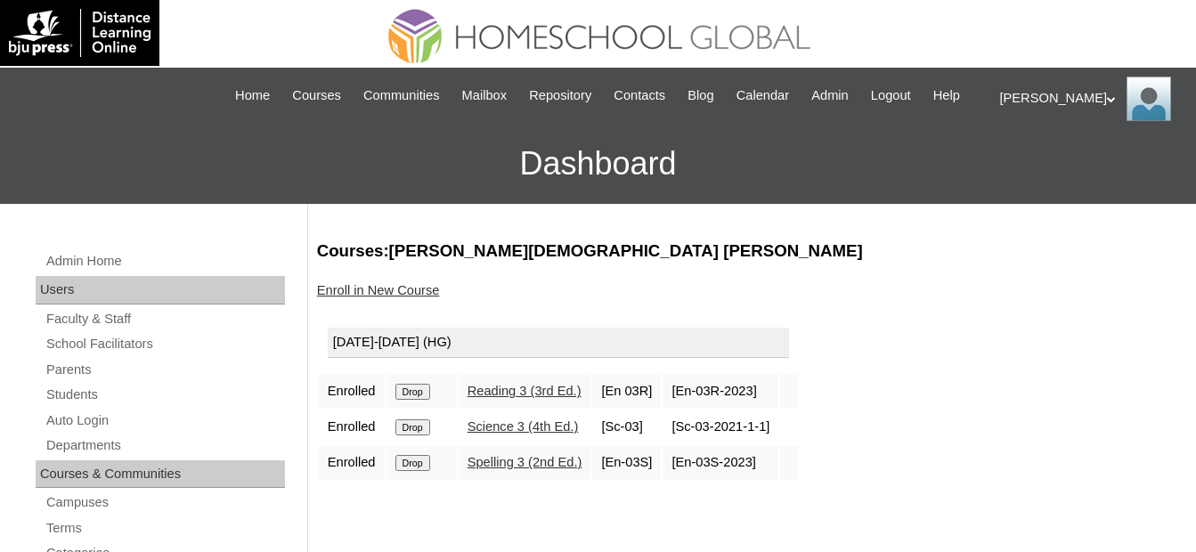
click at [390, 389] on td "Drop" at bounding box center [421, 392] width 70 height 34
click at [408, 395] on input "Drop" at bounding box center [412, 392] width 35 height 16
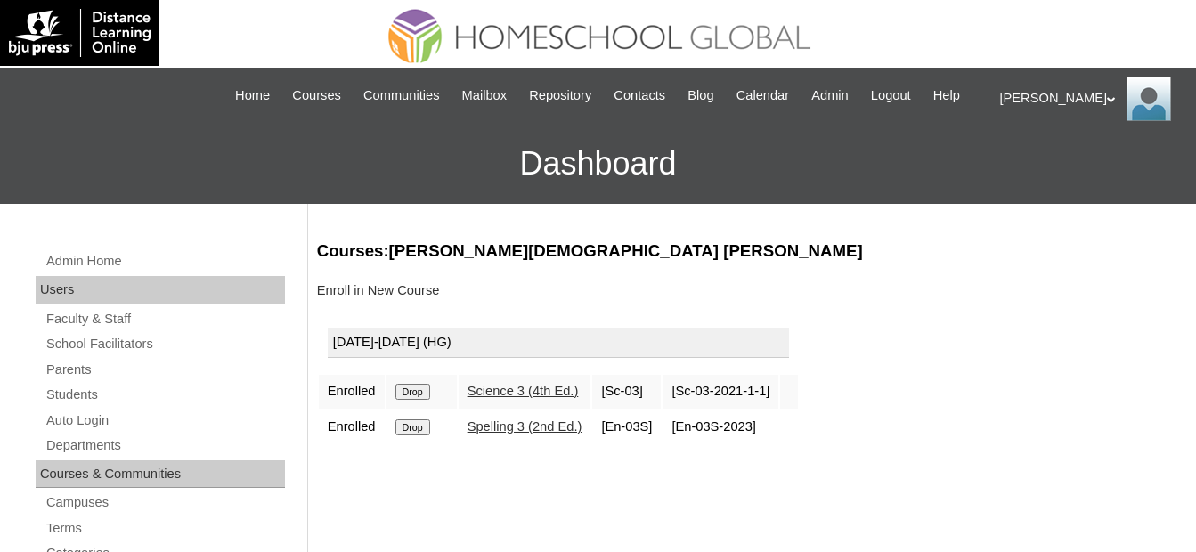
click at [418, 394] on input "Drop" at bounding box center [412, 392] width 35 height 16
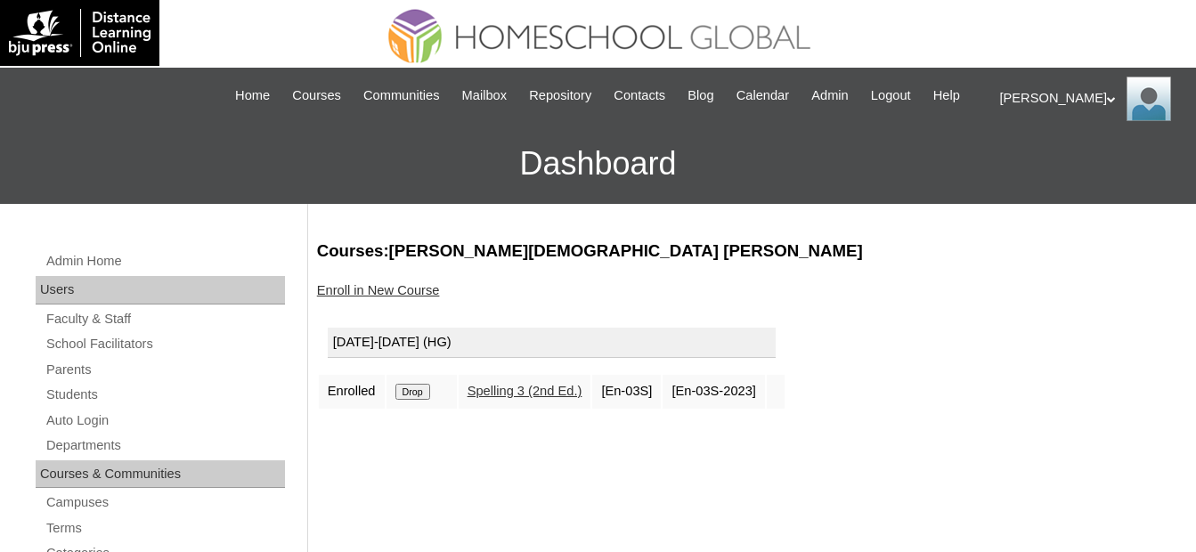
click at [426, 394] on input "Drop" at bounding box center [412, 392] width 35 height 16
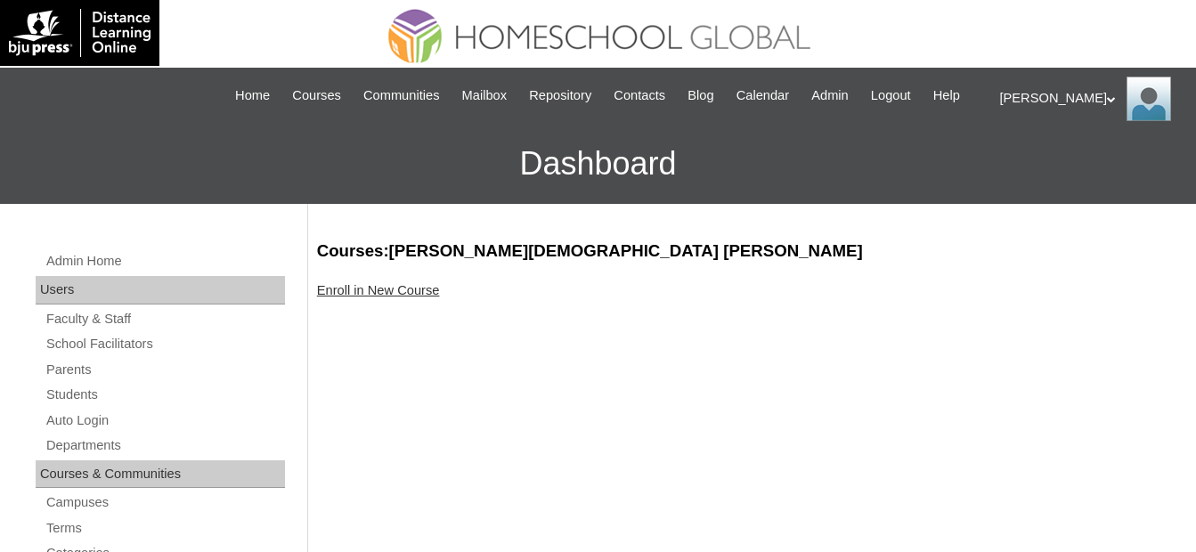
click at [419, 295] on link "Enroll in New Course" at bounding box center [378, 290] width 123 height 14
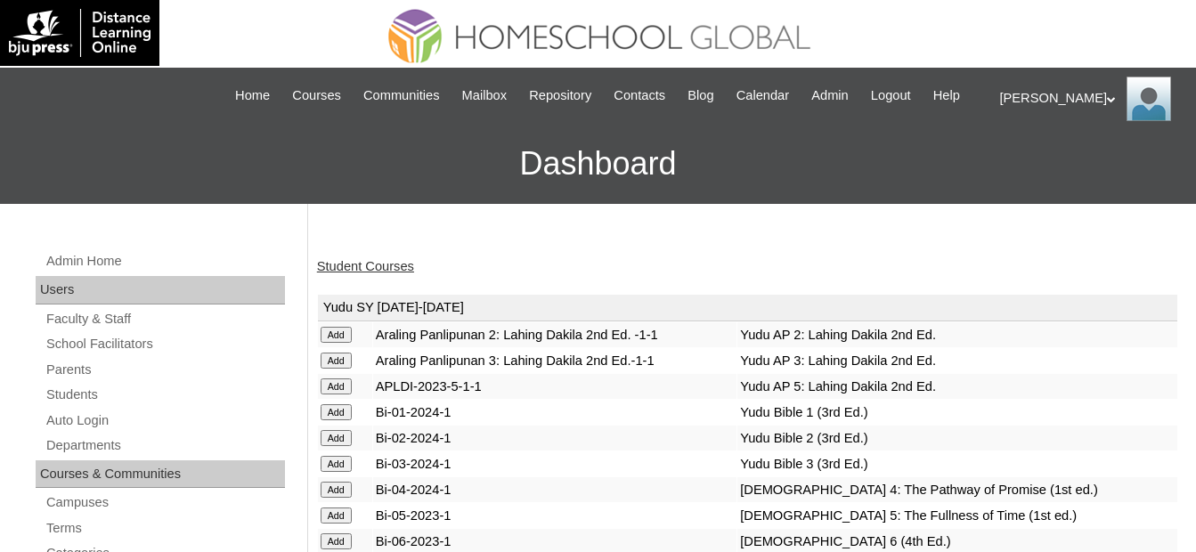
click at [402, 267] on link "Student Courses" at bounding box center [365, 266] width 97 height 14
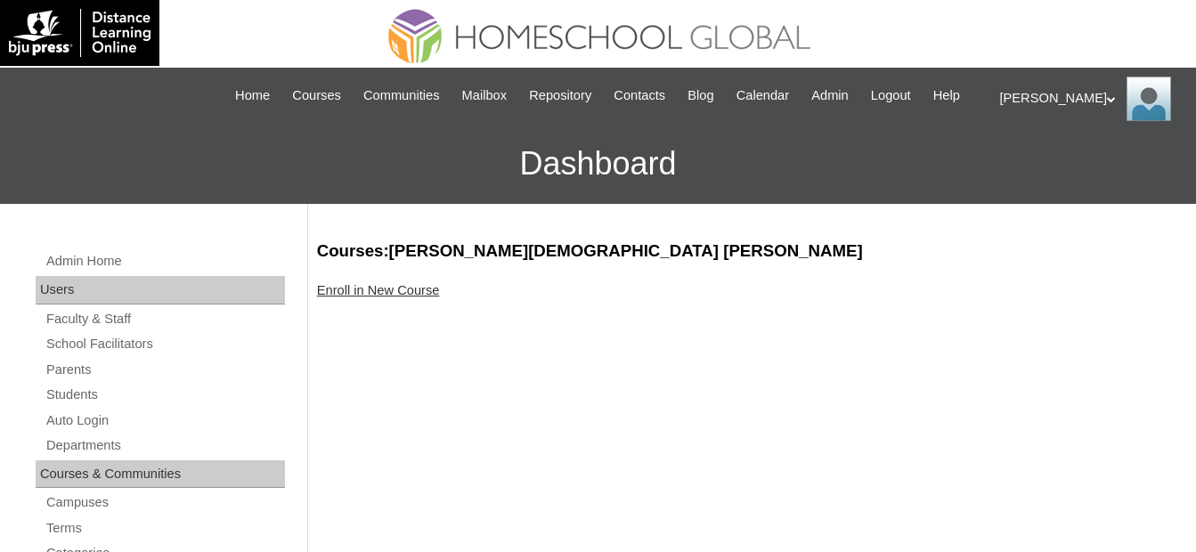
click at [427, 296] on link "Enroll in New Course" at bounding box center [378, 290] width 123 height 14
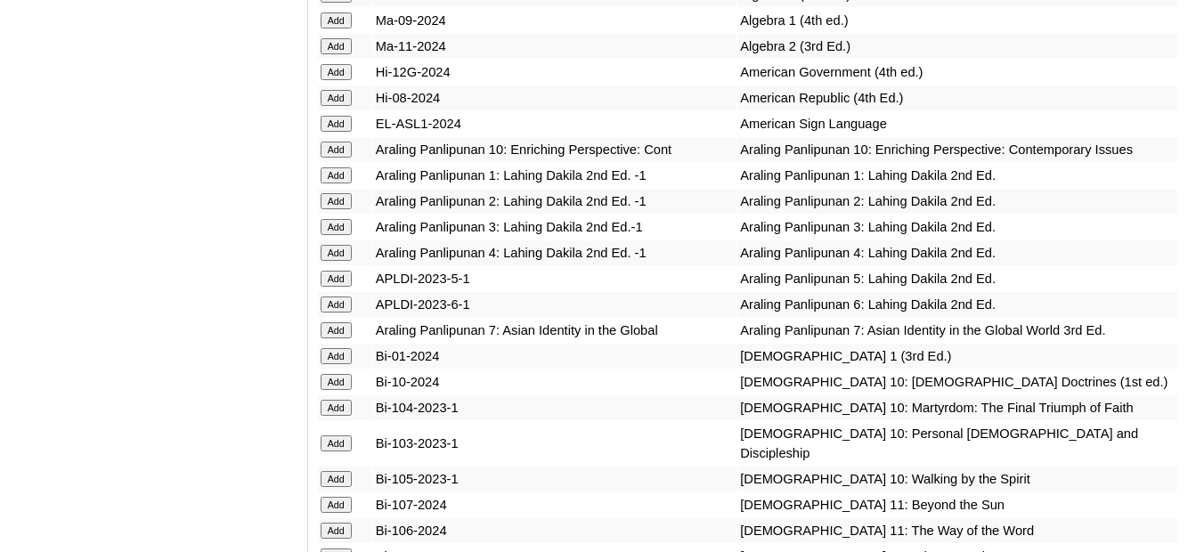
scroll to position [4274, 0]
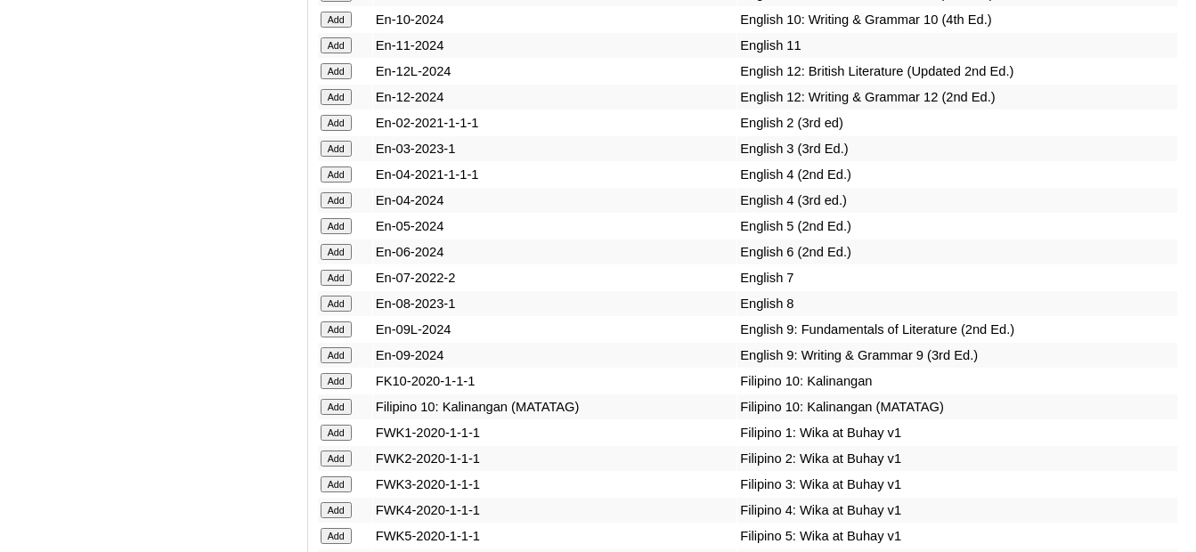
scroll to position [5165, 0]
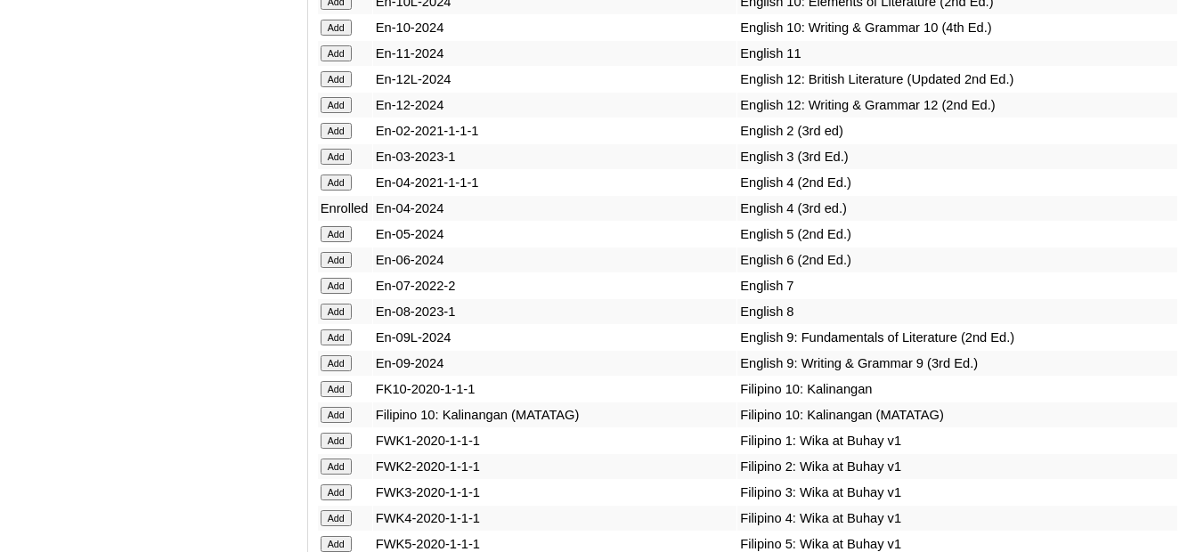
scroll to position [5274, 0]
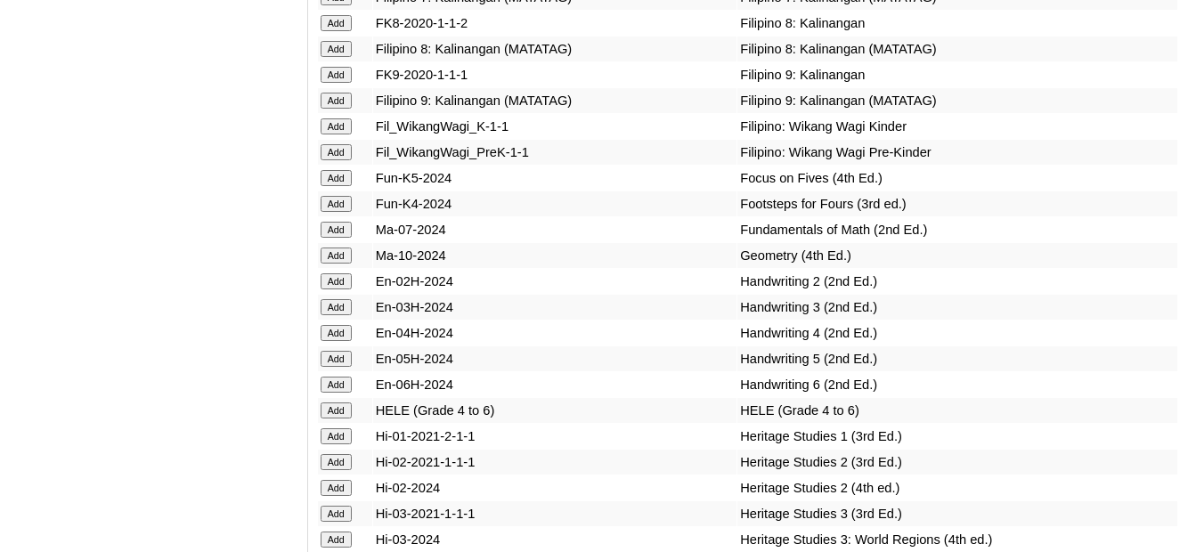
scroll to position [5899, 0]
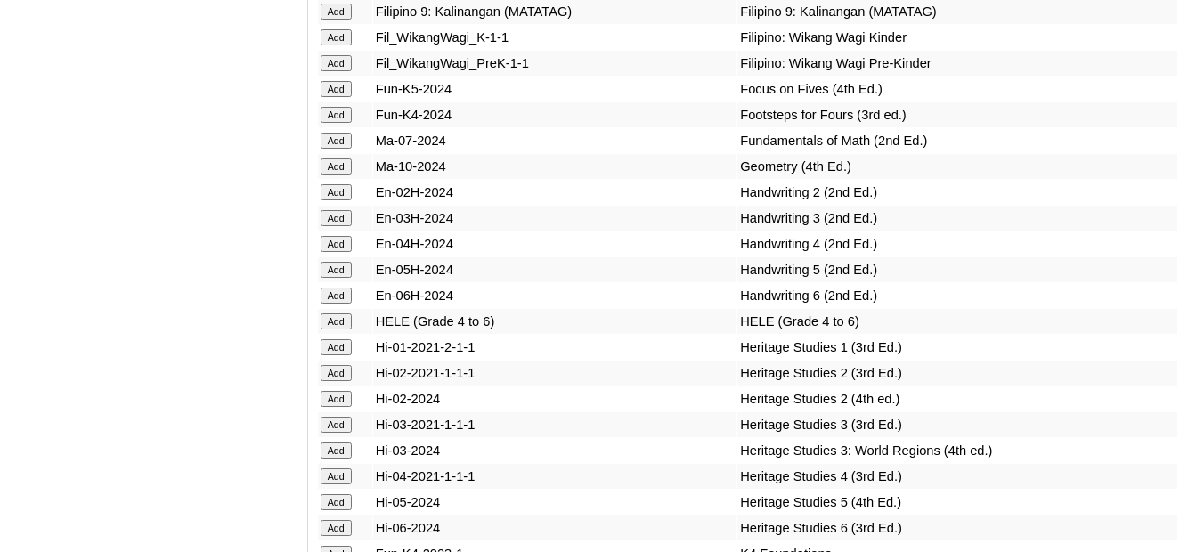
click at [555, 232] on td "En-04H-2024" at bounding box center [555, 244] width 364 height 25
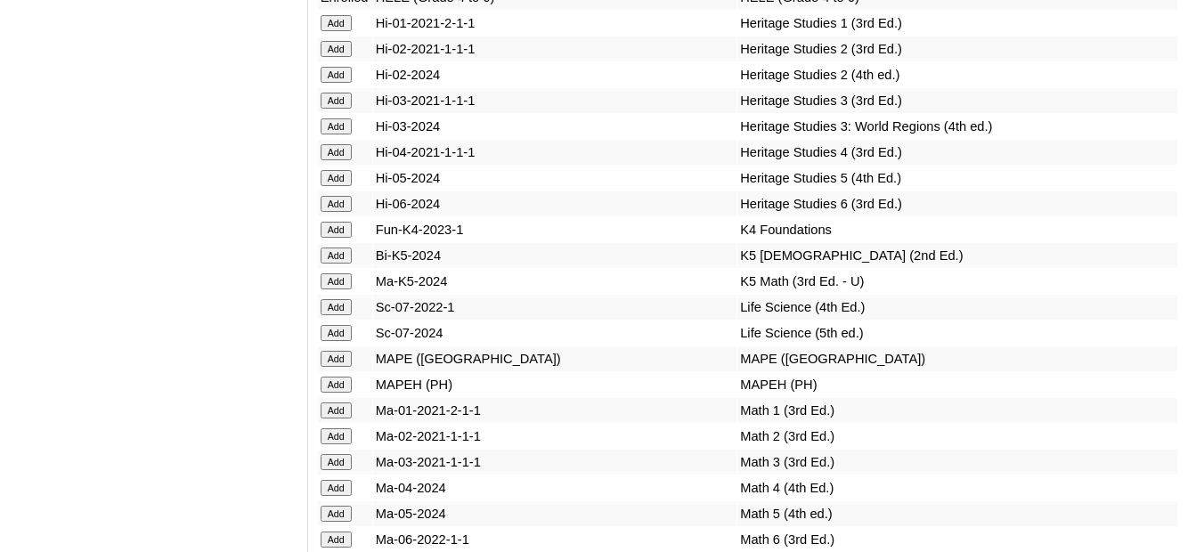
scroll to position [6233, 0]
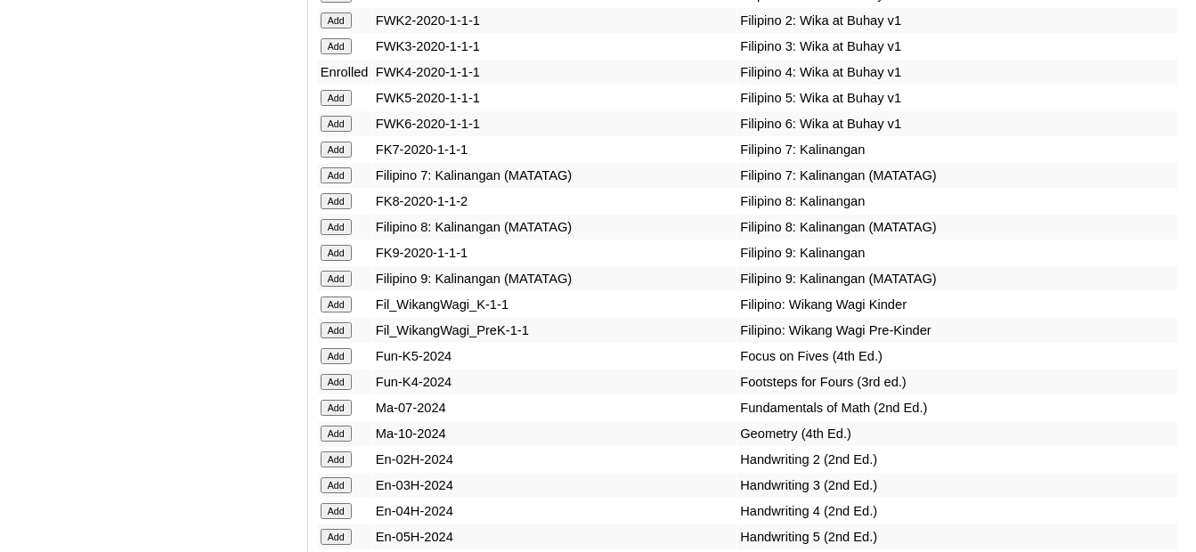
scroll to position [6436, 0]
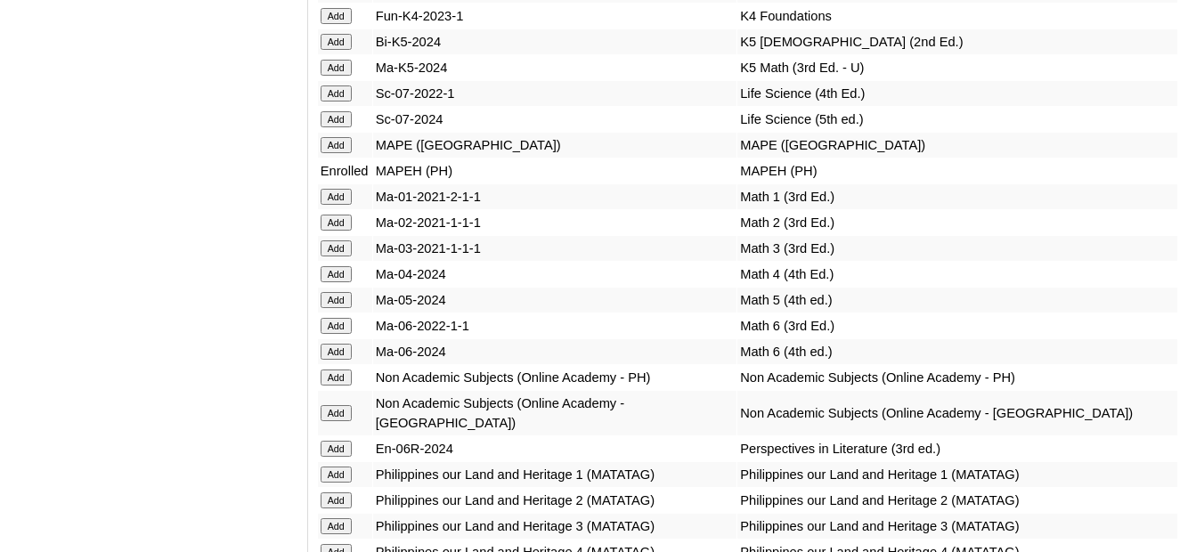
drag, startPoint x: 224, startPoint y: 144, endPoint x: 232, endPoint y: 142, distance: 9.3
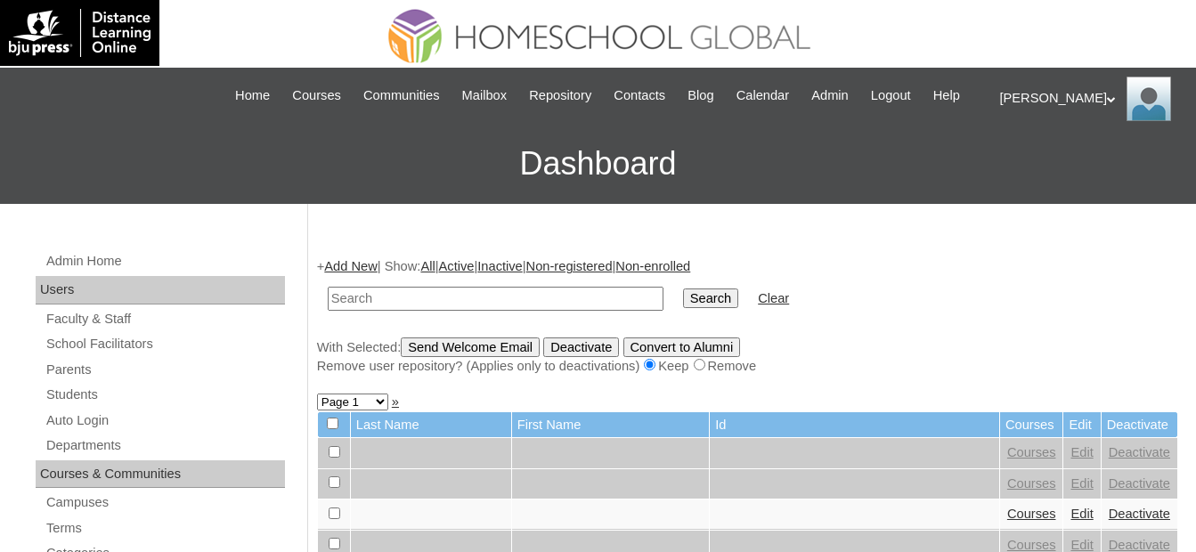
click at [553, 295] on input "text" at bounding box center [496, 299] width 336 height 24
paste input "MHS0617-TECHPH2021"
type input "MHS0617-TECHPH2021"
click at [683, 297] on input "Search" at bounding box center [710, 299] width 55 height 20
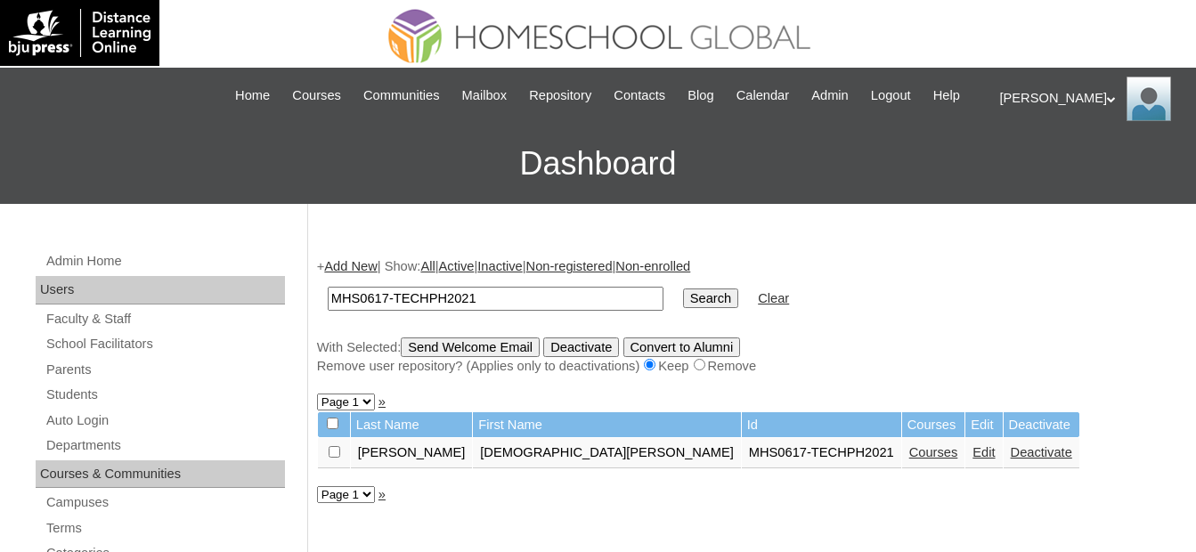
click at [909, 457] on link "Courses" at bounding box center [933, 452] width 49 height 14
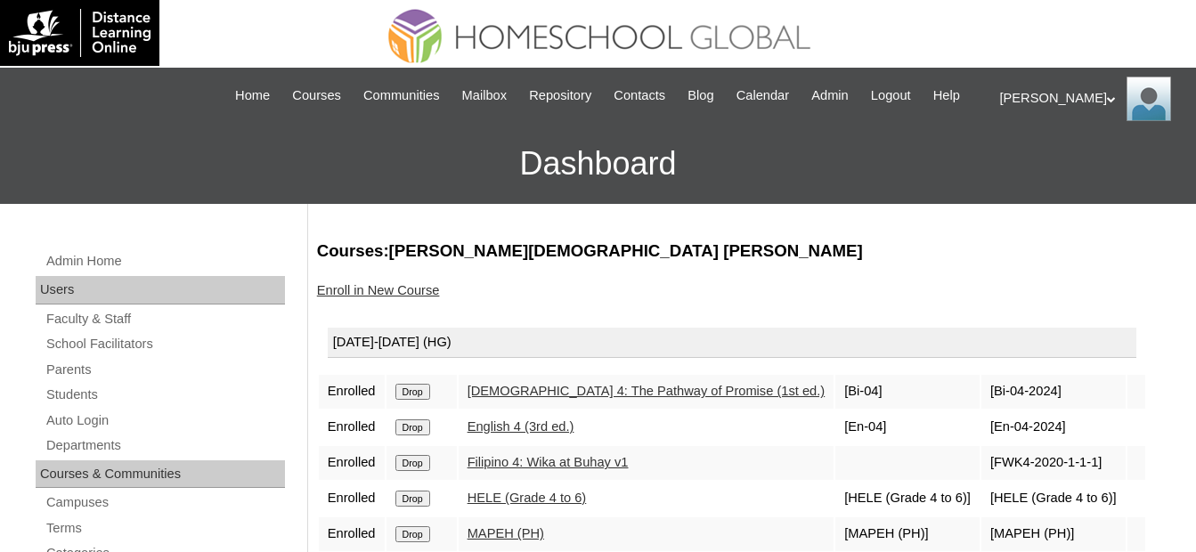
scroll to position [89, 0]
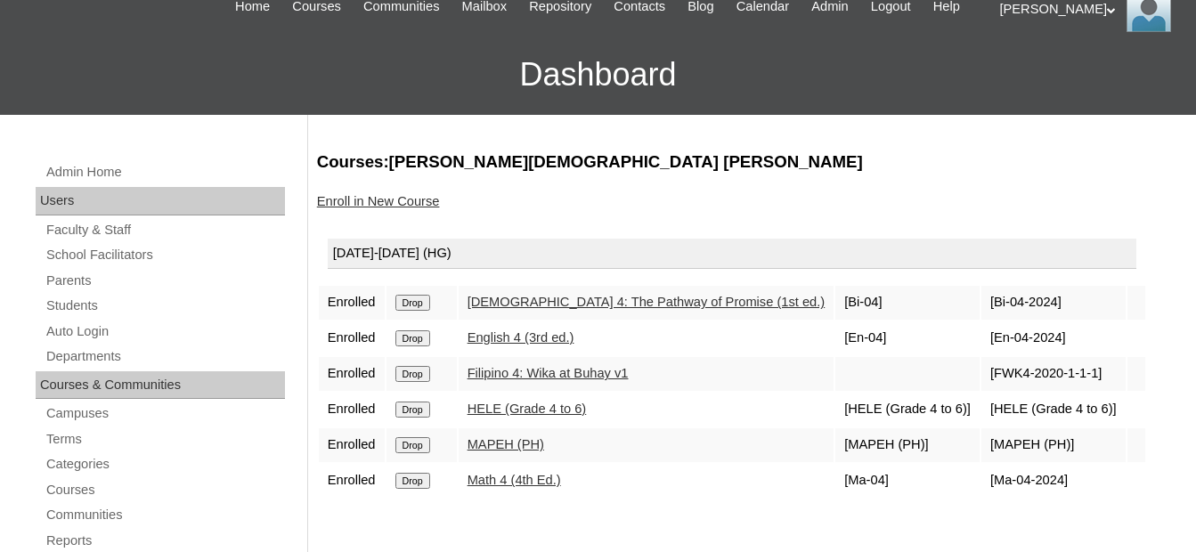
click at [413, 196] on link "Enroll in New Course" at bounding box center [378, 201] width 123 height 14
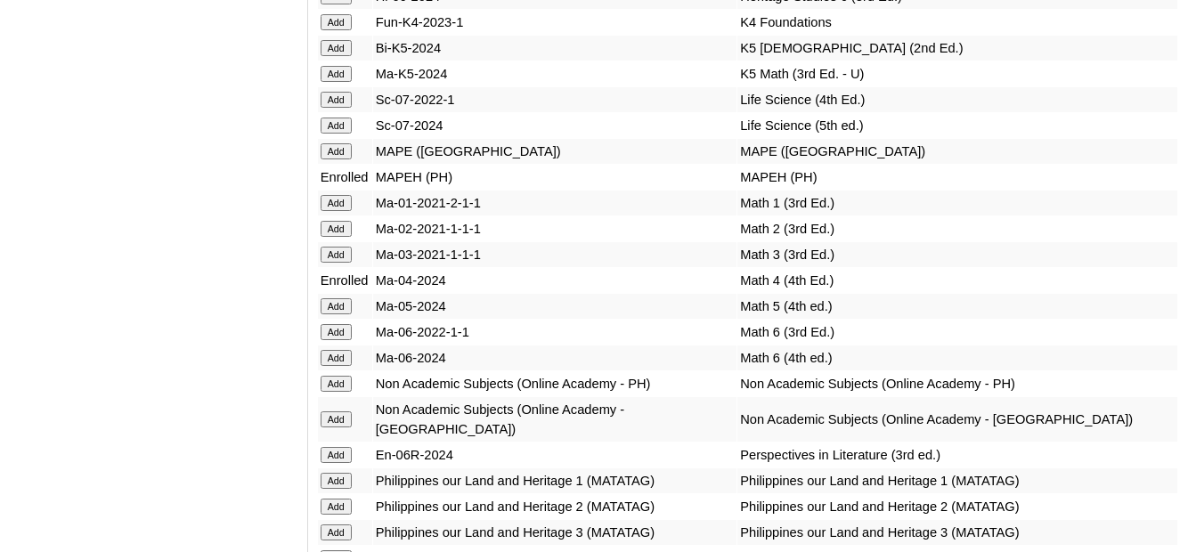
scroll to position [6430, 0]
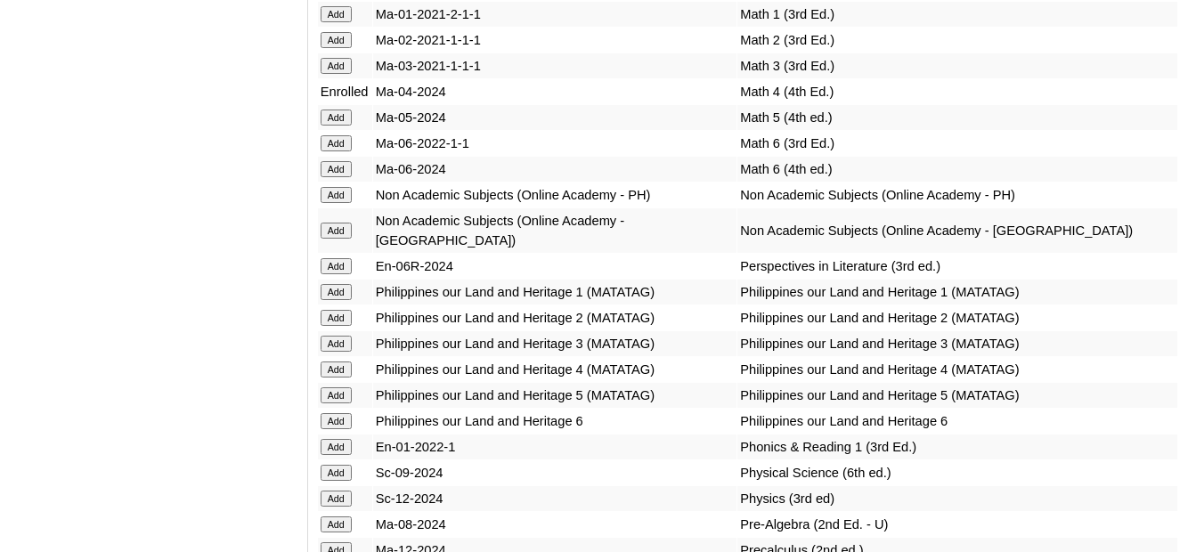
scroll to position [6697, 0]
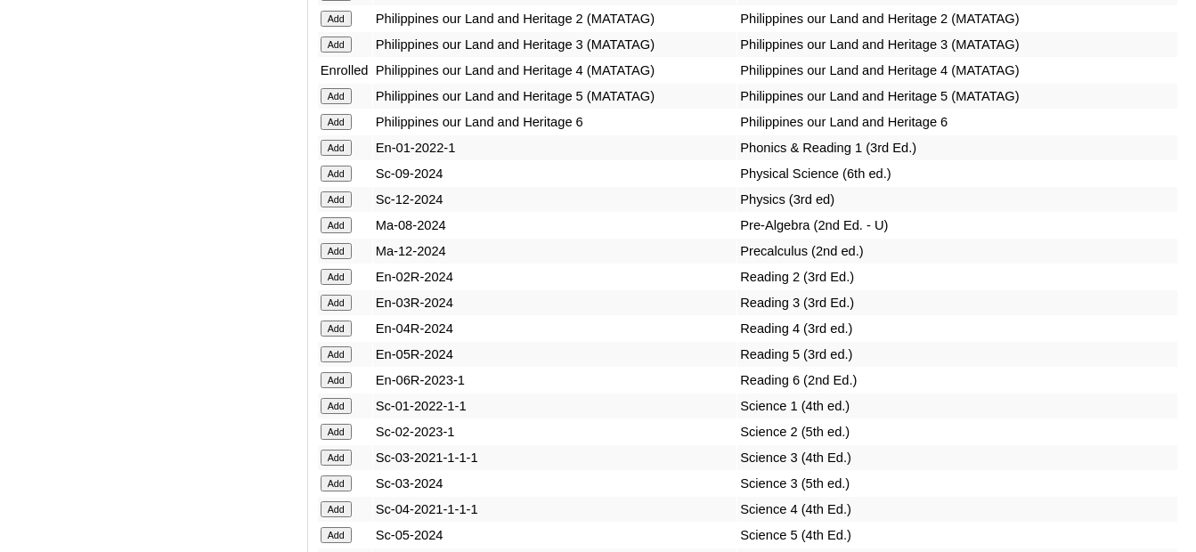
scroll to position [6768, 0]
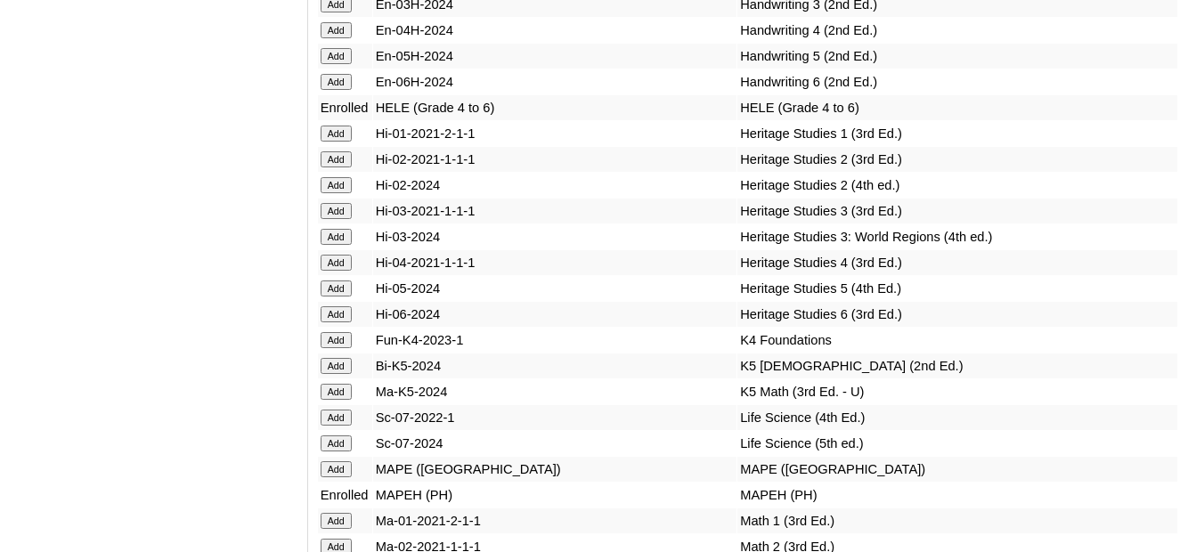
scroll to position [6916, 0]
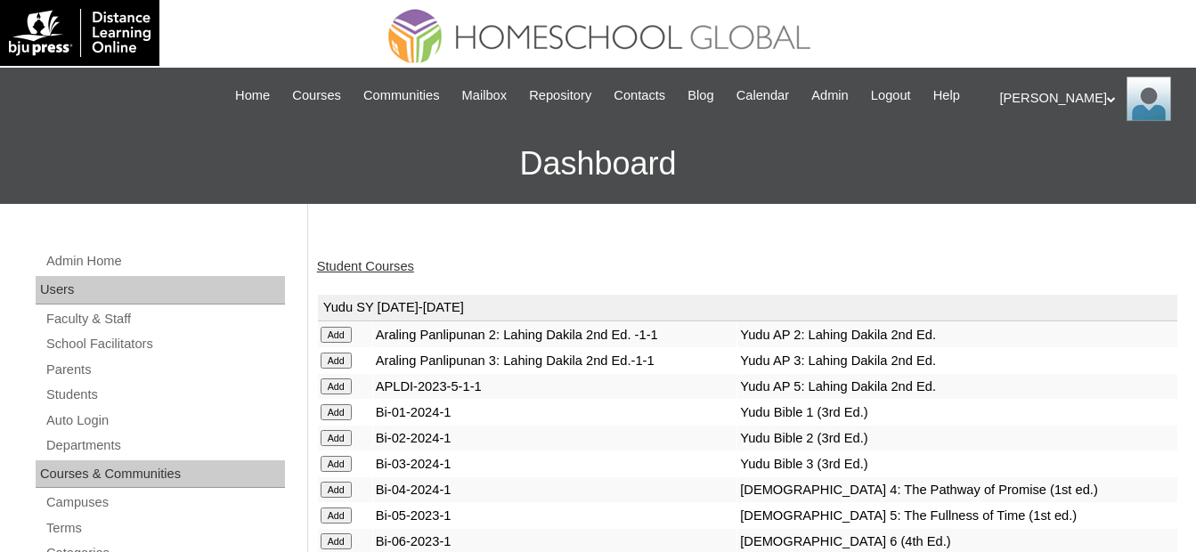
click at [378, 264] on link "Student Courses" at bounding box center [365, 266] width 97 height 14
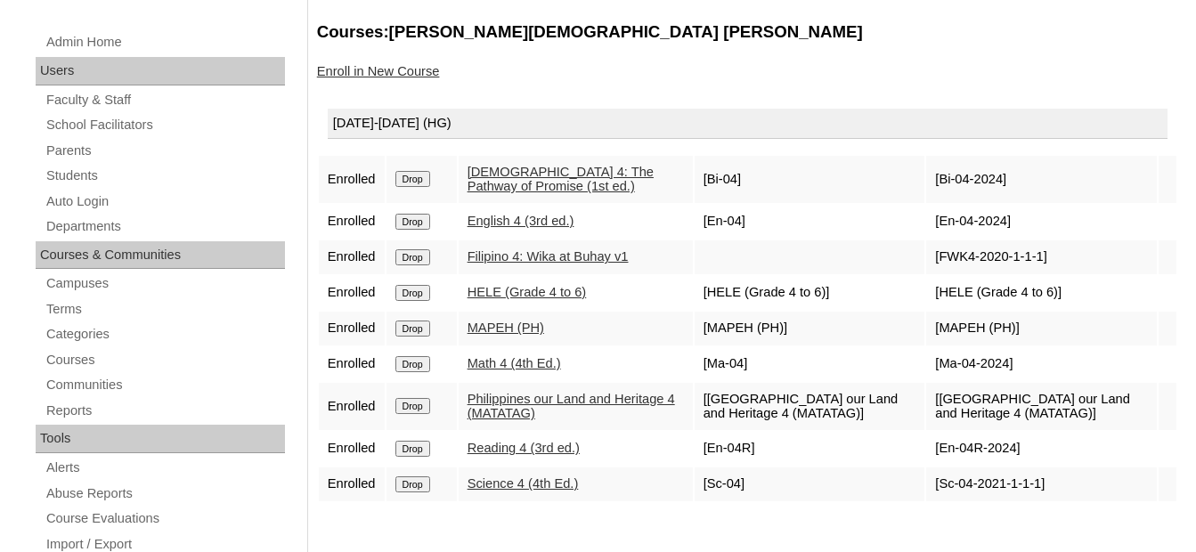
scroll to position [267, 0]
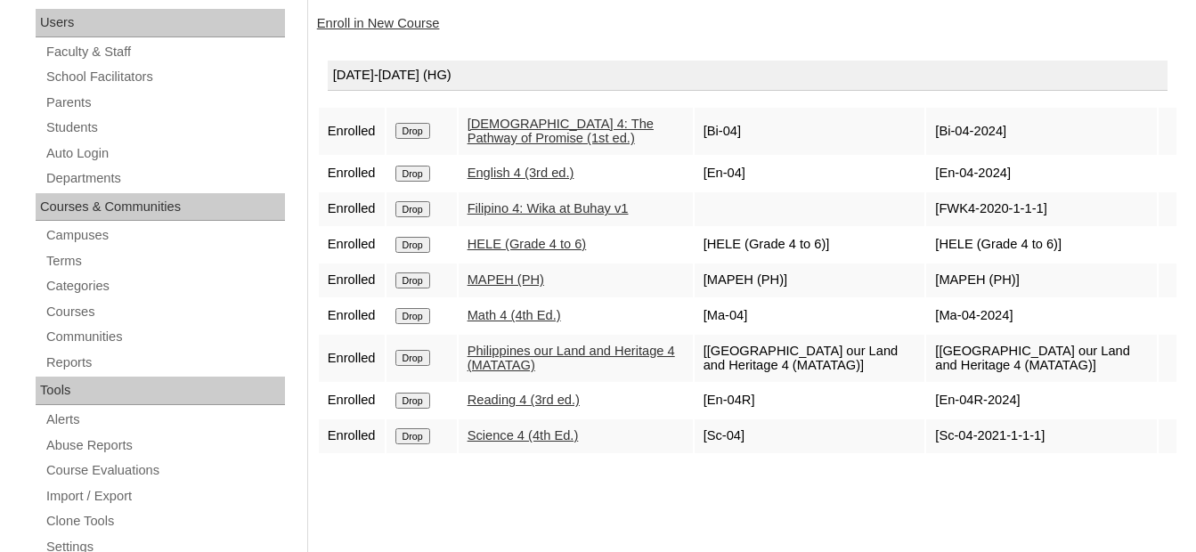
click at [403, 21] on link "Enroll in New Course" at bounding box center [378, 23] width 123 height 14
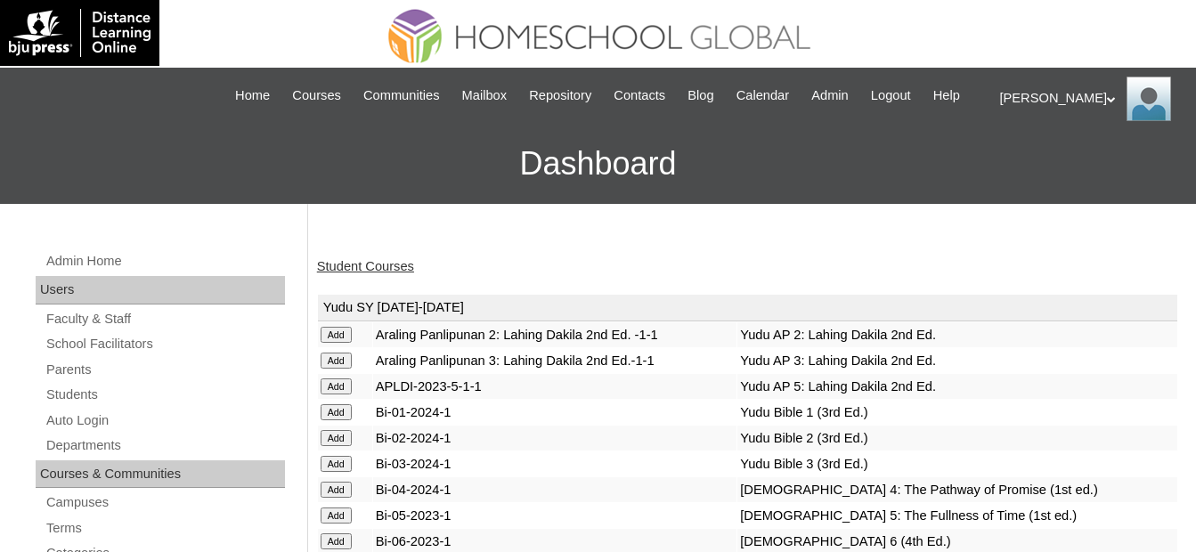
click at [384, 267] on link "Student Courses" at bounding box center [365, 266] width 97 height 14
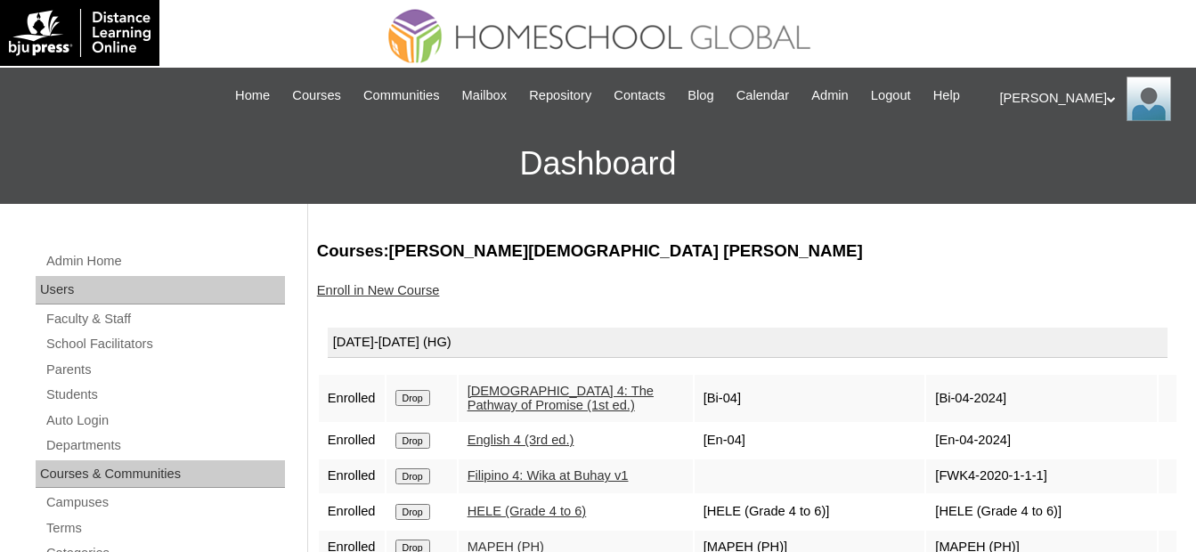
click at [421, 390] on input "Drop" at bounding box center [412, 398] width 35 height 16
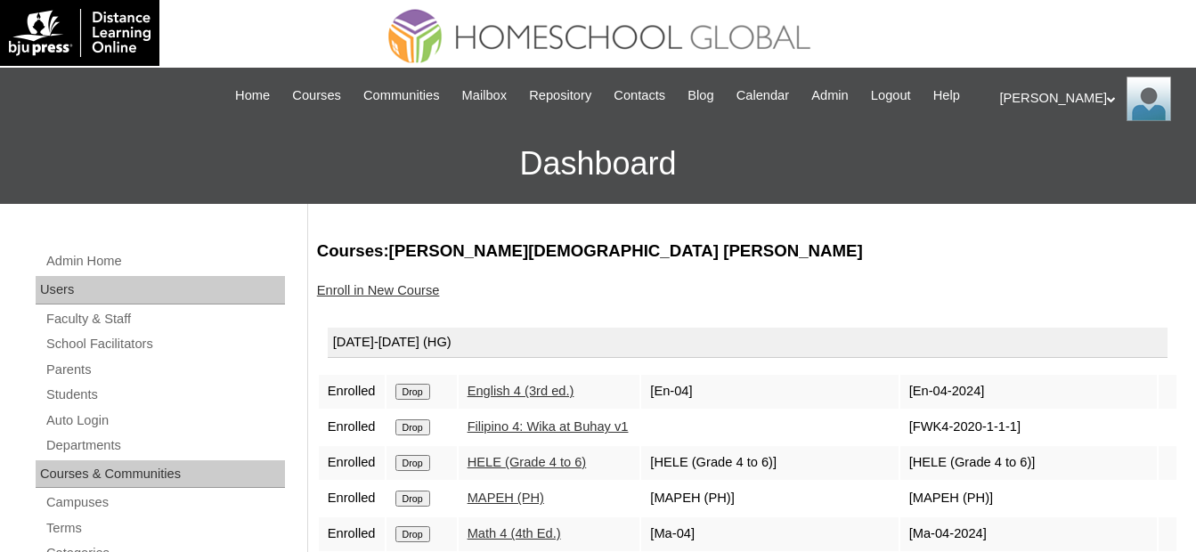
click at [422, 395] on input "Drop" at bounding box center [412, 392] width 35 height 16
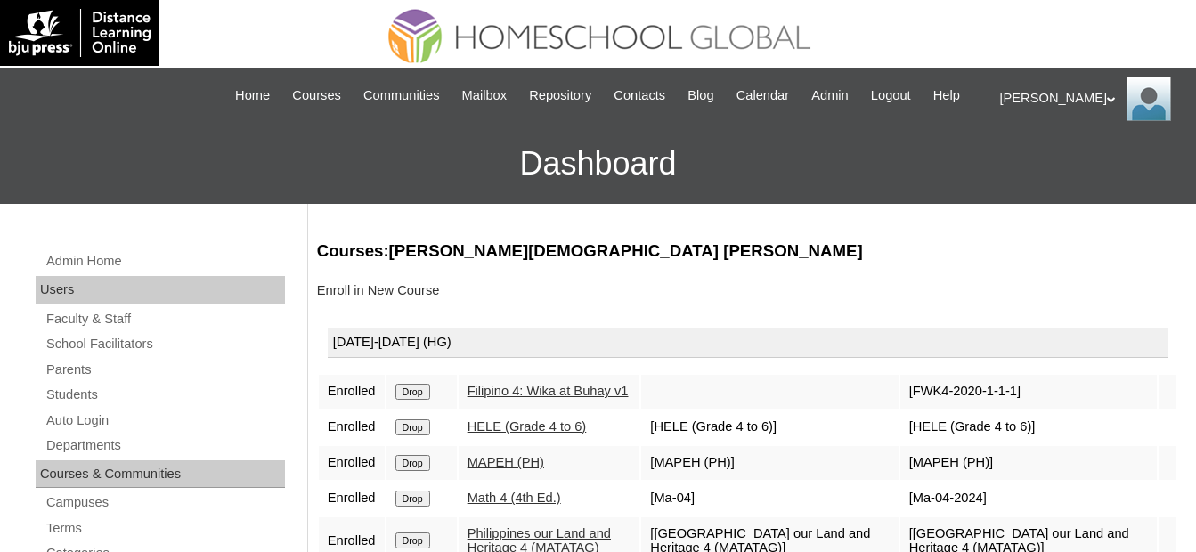
click at [421, 388] on input "Drop" at bounding box center [412, 392] width 35 height 16
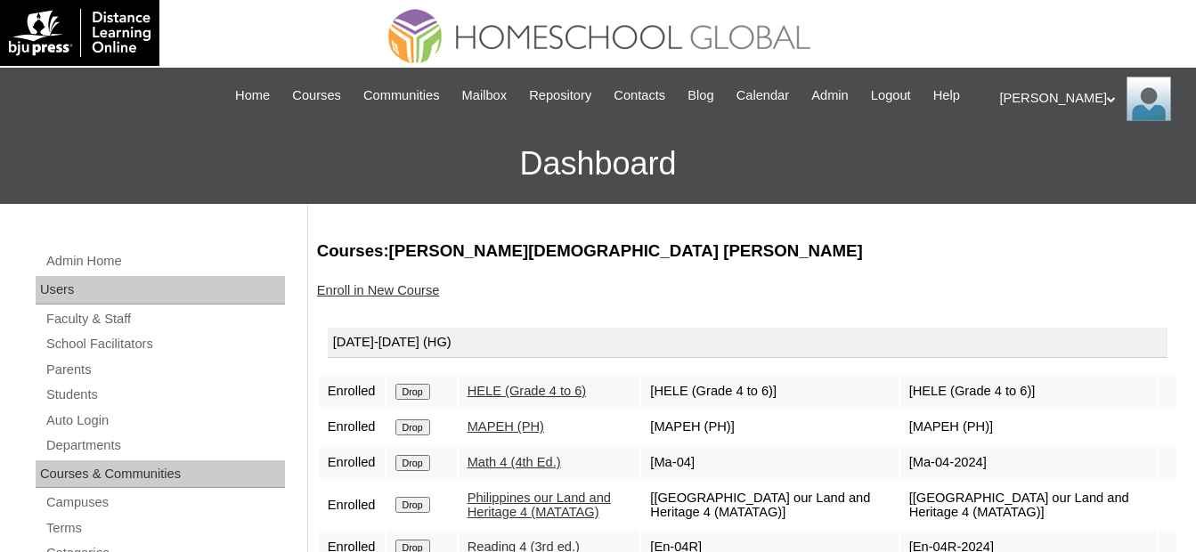
click at [414, 391] on input "Drop" at bounding box center [412, 392] width 35 height 16
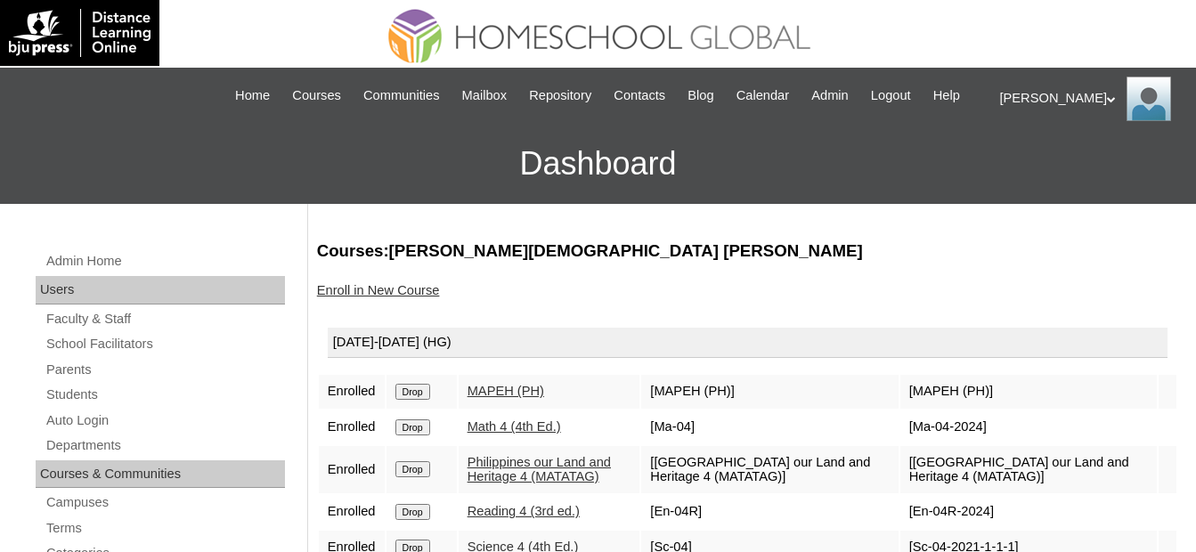
click at [422, 388] on input "Drop" at bounding box center [412, 392] width 35 height 16
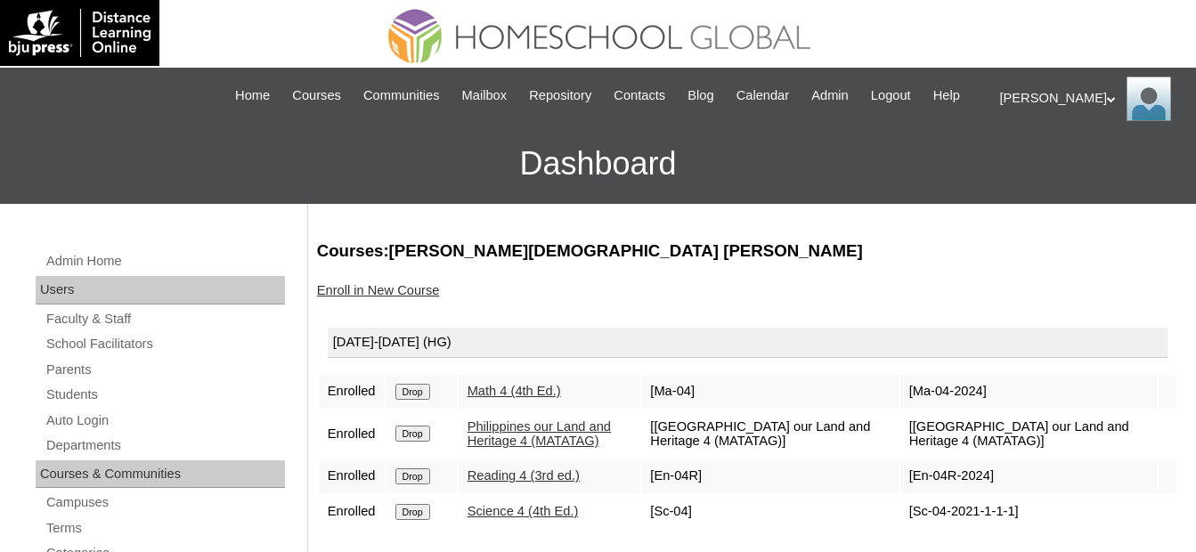
click at [419, 384] on input "Drop" at bounding box center [412, 392] width 35 height 16
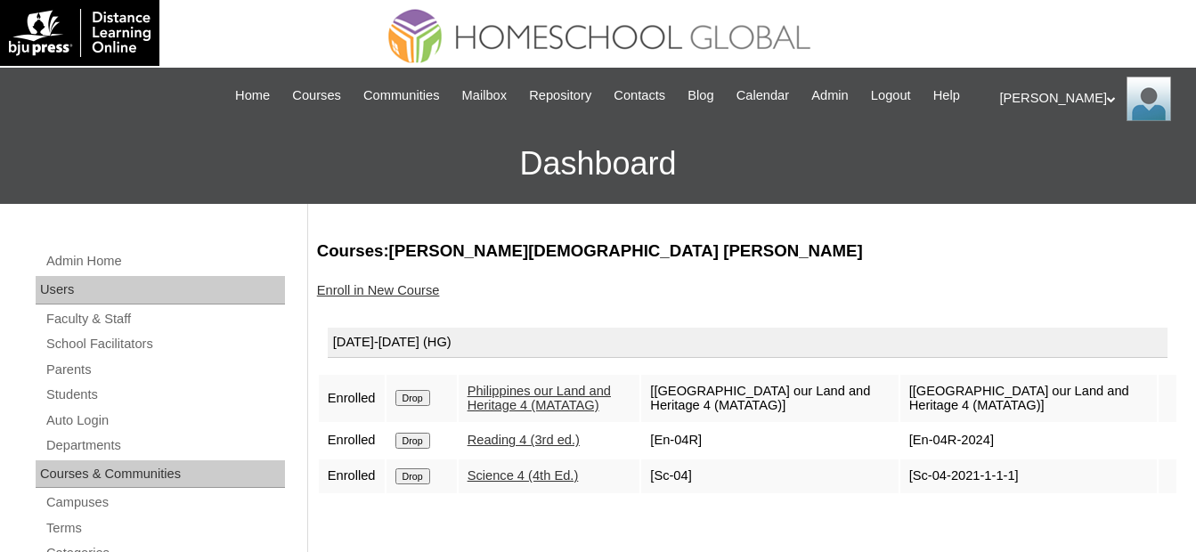
click at [410, 391] on input "Drop" at bounding box center [412, 398] width 35 height 16
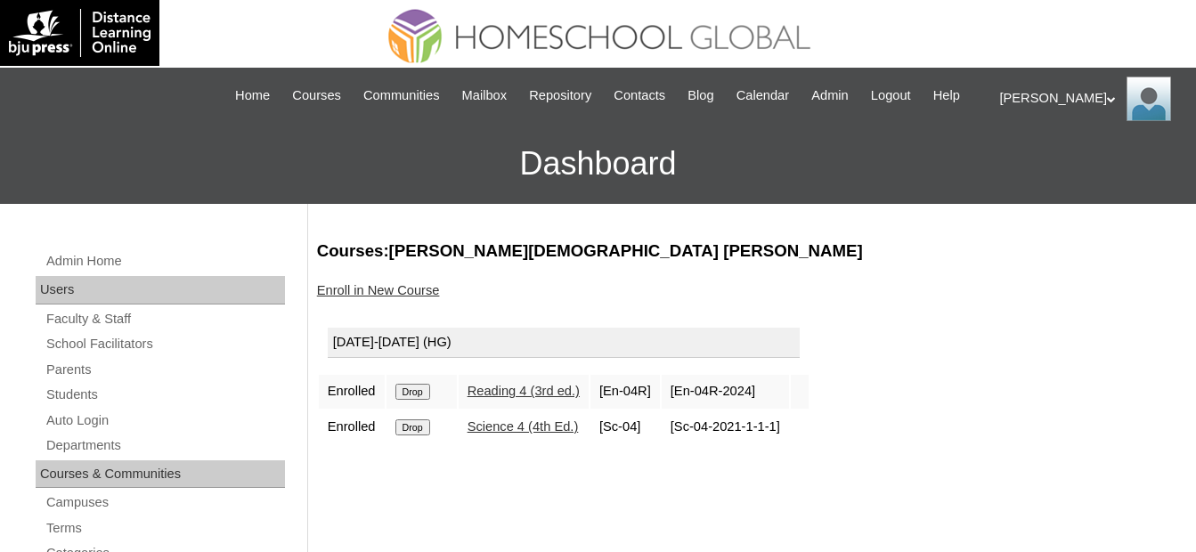
click at [421, 394] on input "Drop" at bounding box center [412, 392] width 35 height 16
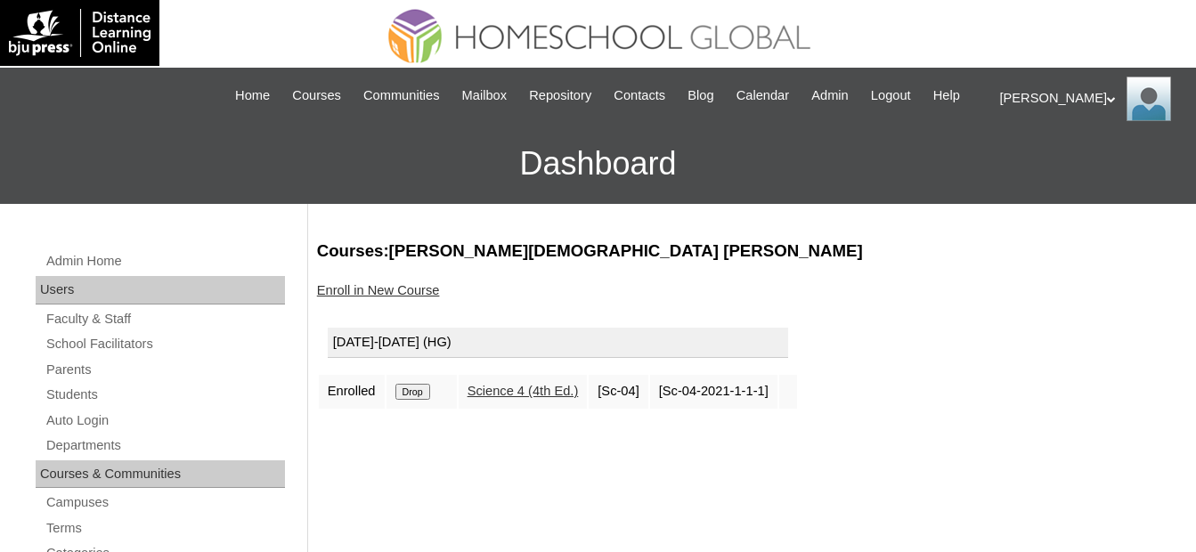
click at [437, 398] on form "Drop" at bounding box center [421, 391] width 53 height 14
click at [424, 395] on input "Drop" at bounding box center [412, 392] width 35 height 16
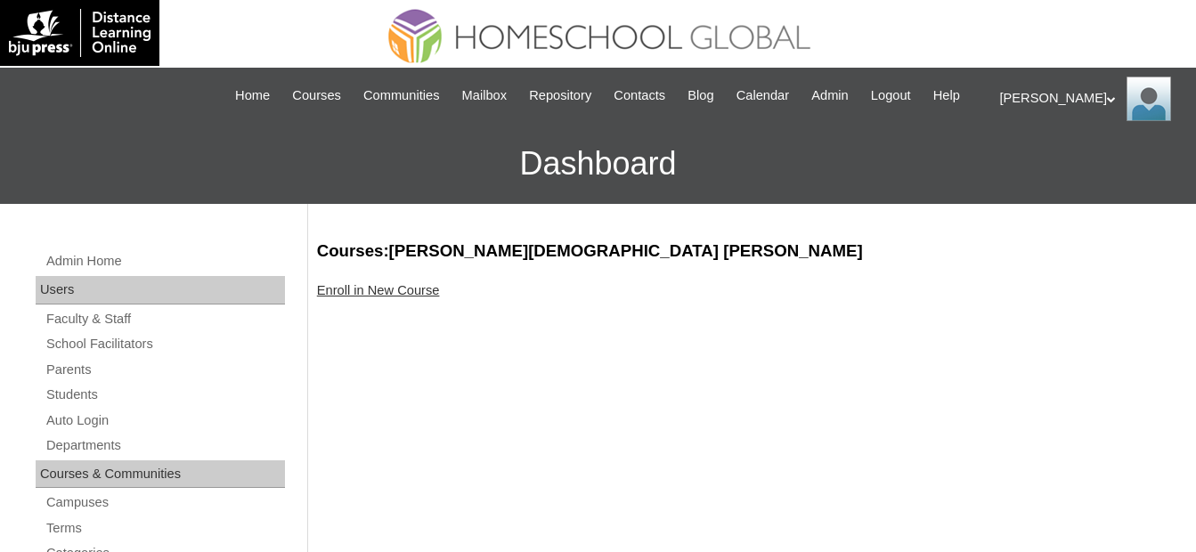
click at [395, 285] on link "Enroll in New Course" at bounding box center [378, 290] width 123 height 14
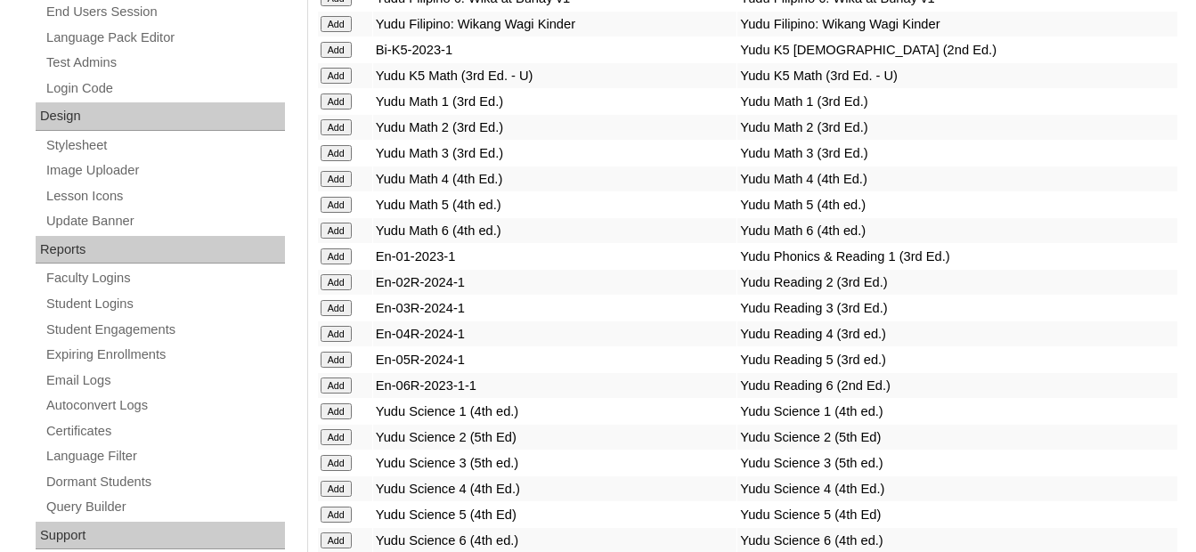
scroll to position [801, 0]
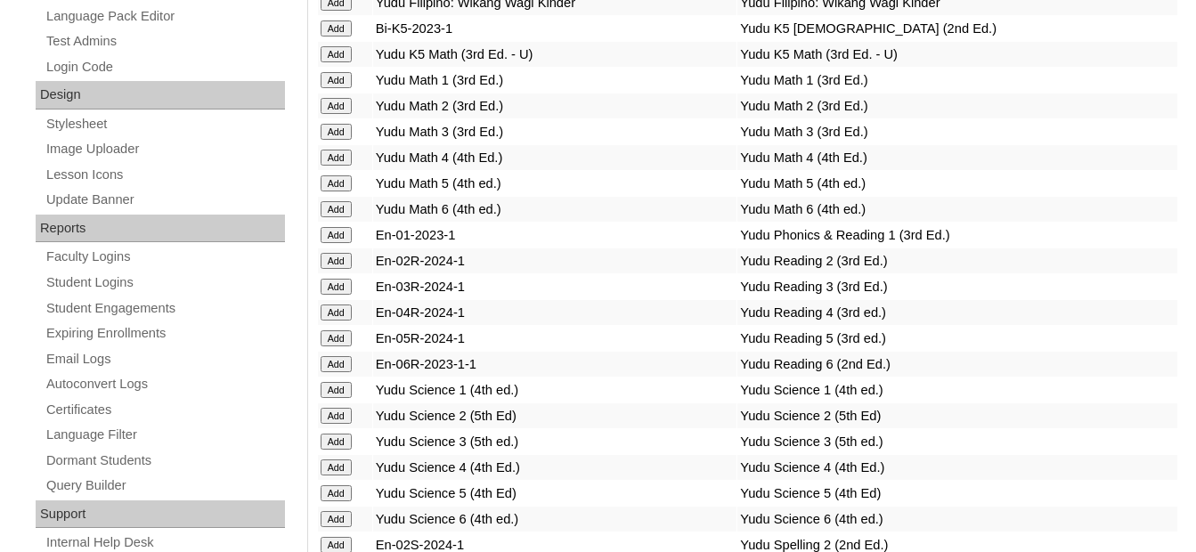
scroll to position [890, 0]
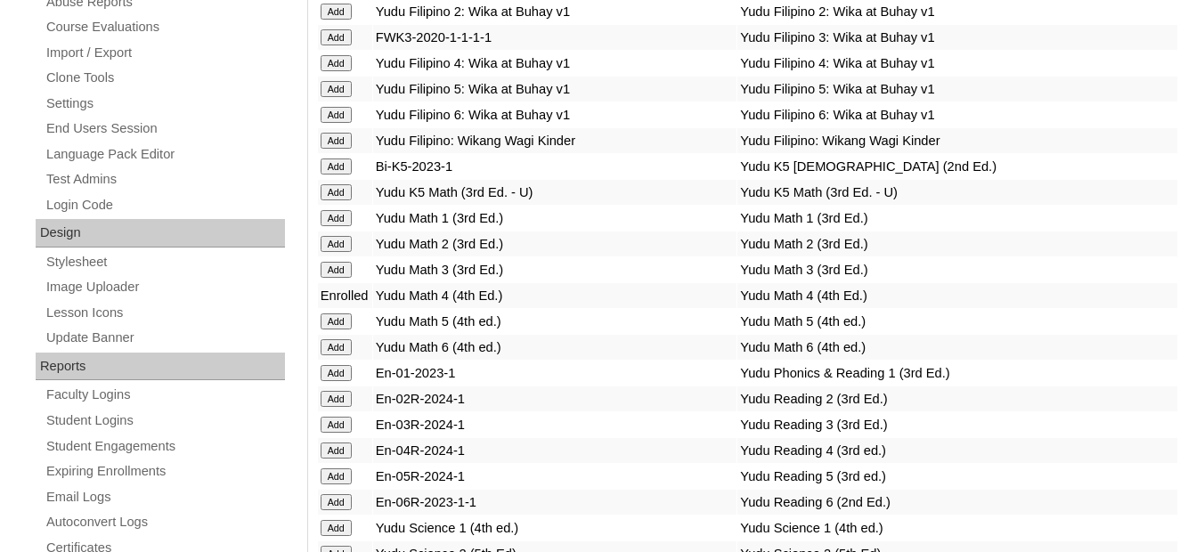
scroll to position [980, 0]
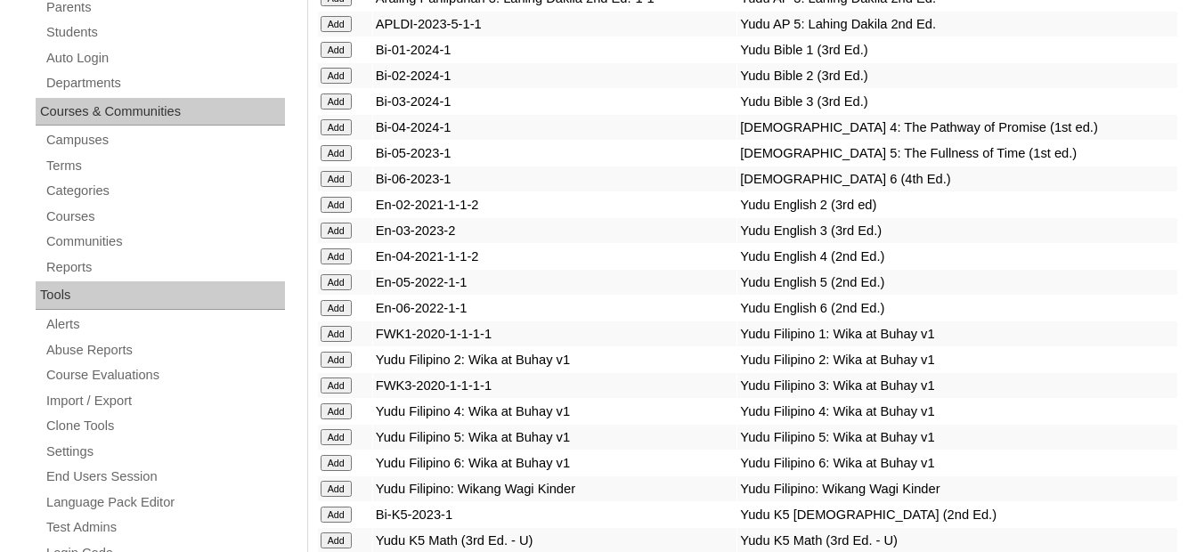
scroll to position [356, 0]
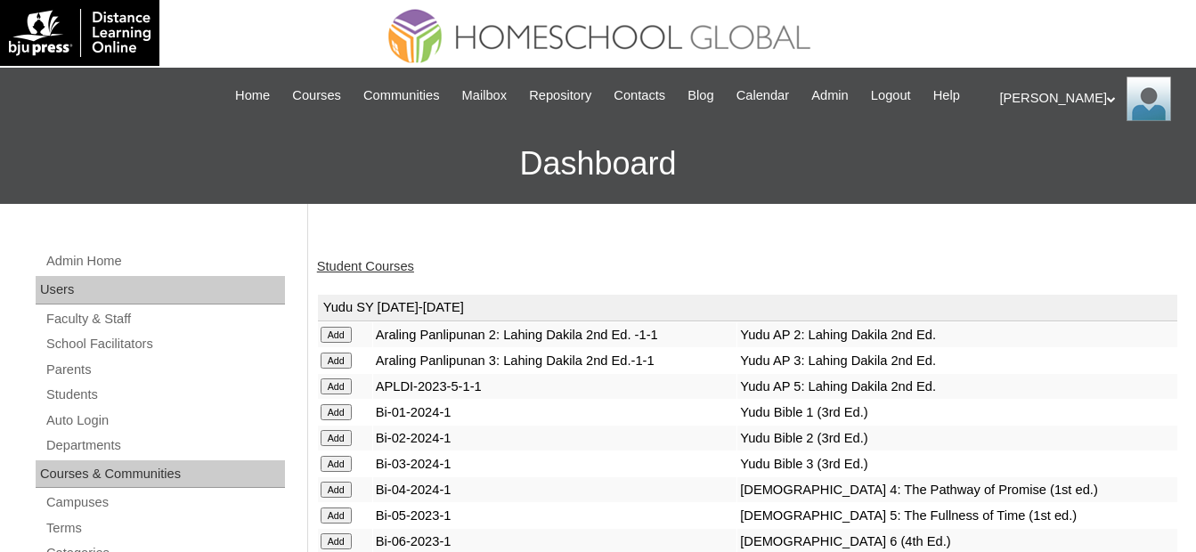
scroll to position [267, 0]
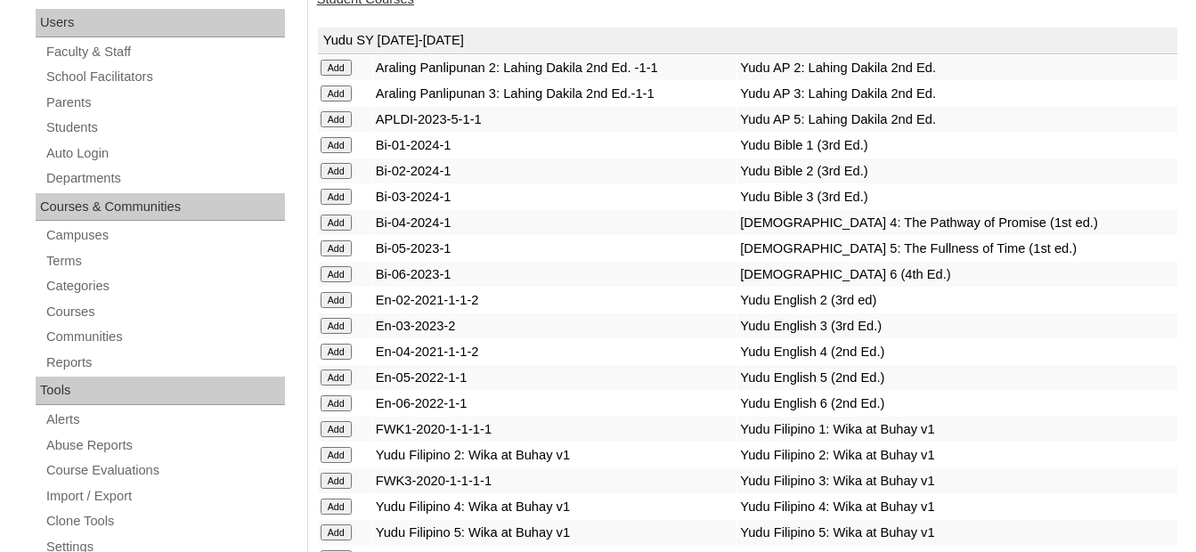
click at [337, 76] on input "Add" at bounding box center [336, 68] width 31 height 16
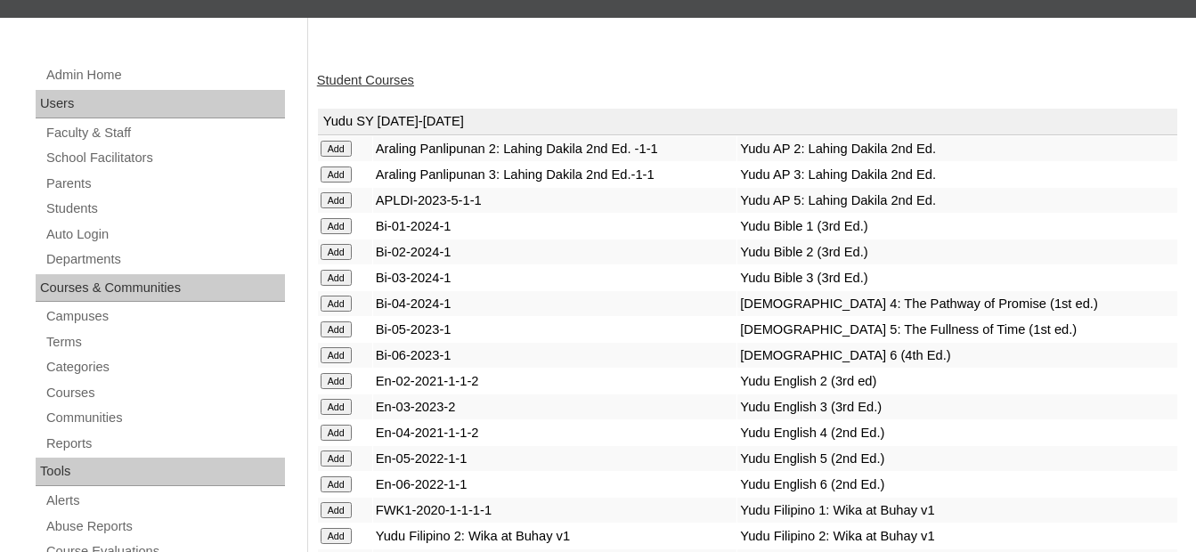
scroll to position [356, 0]
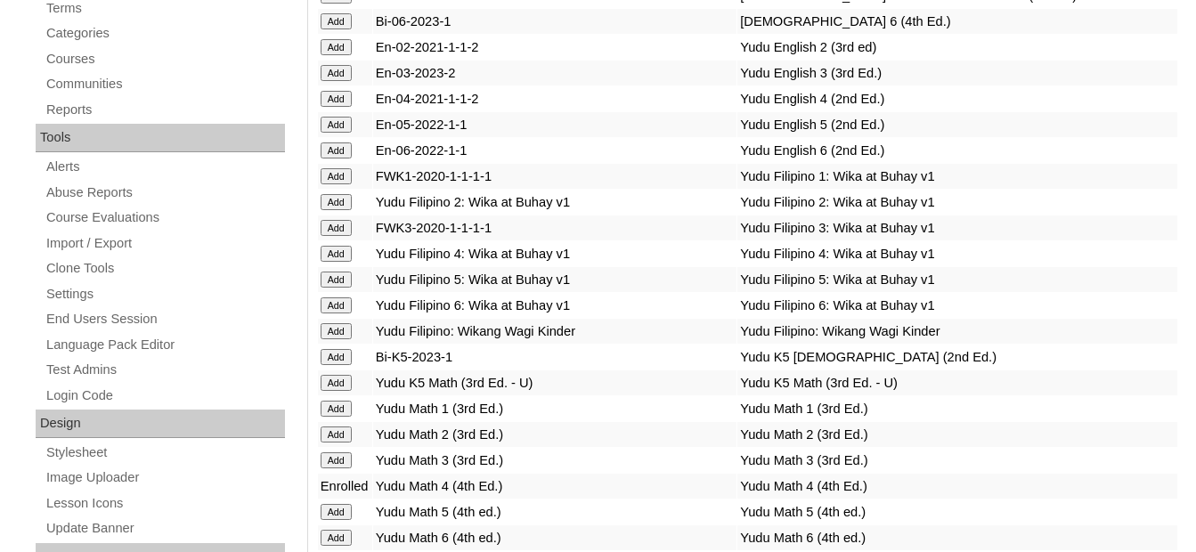
scroll to position [534, 0]
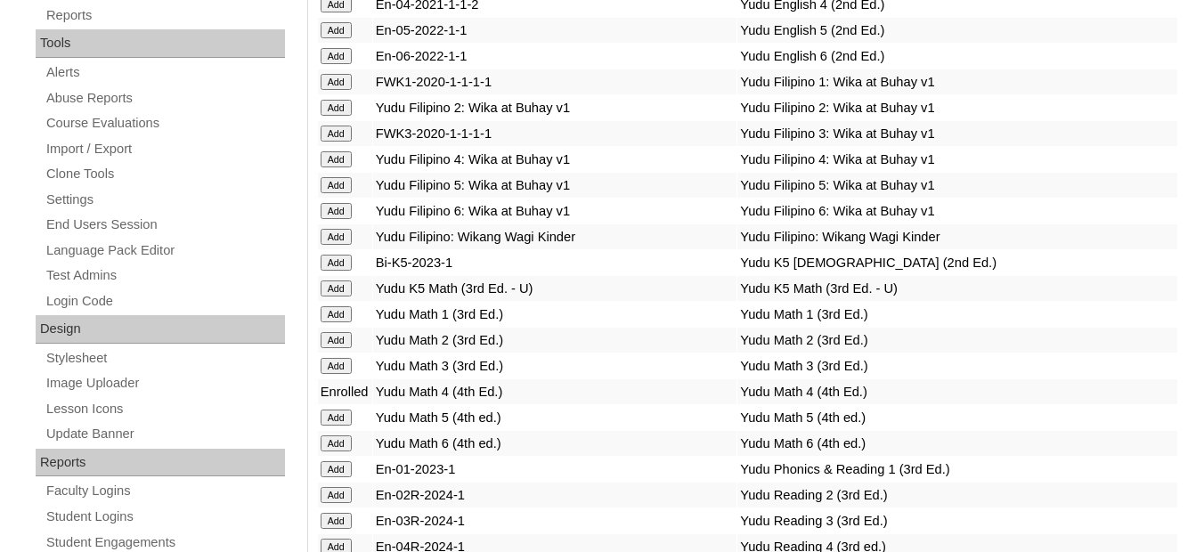
scroll to position [712, 0]
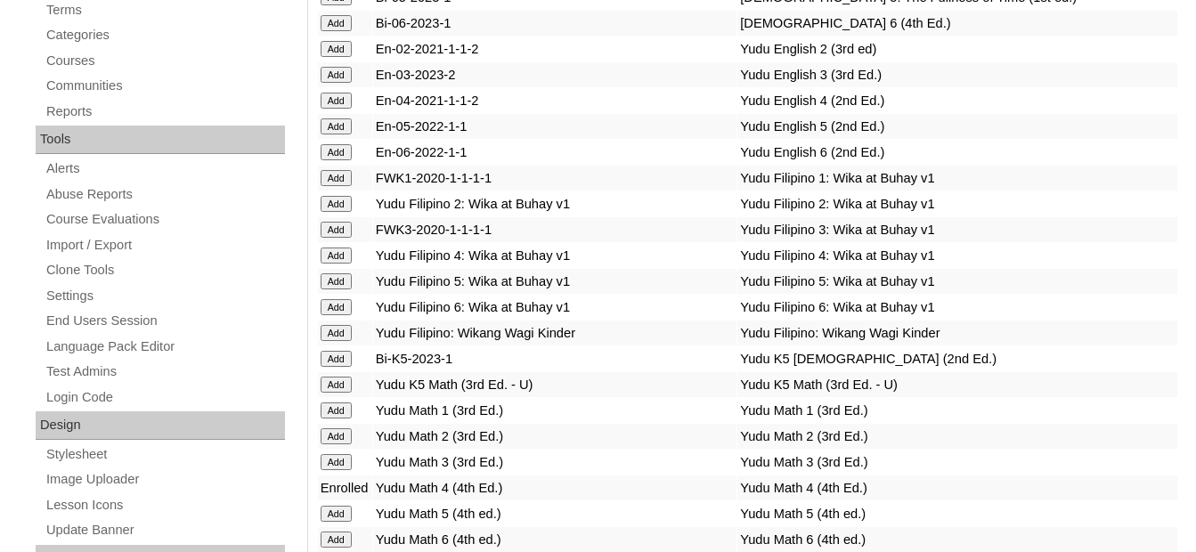
scroll to position [267, 0]
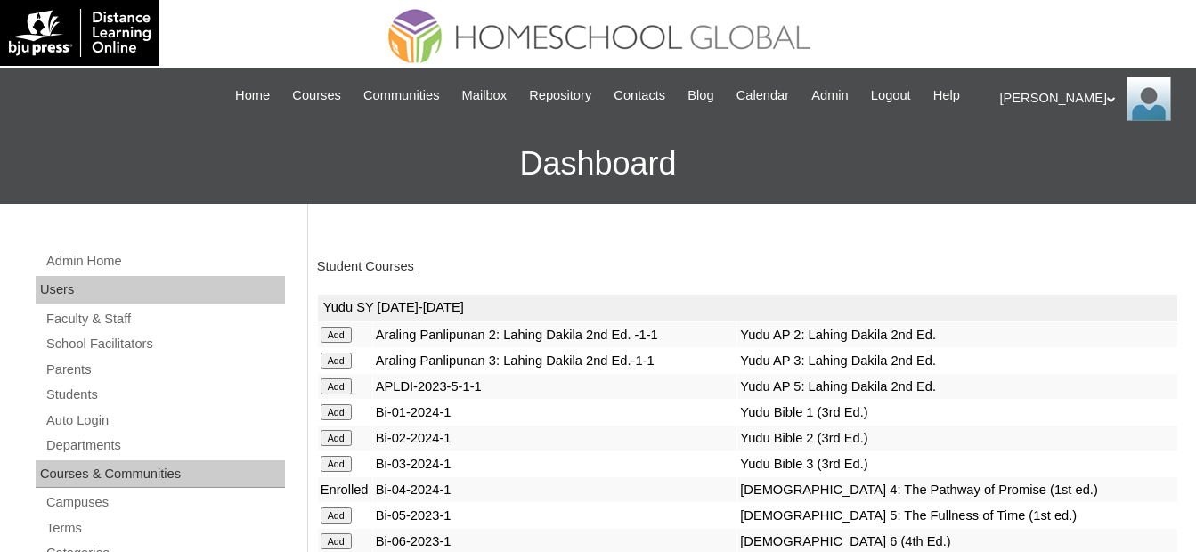
click at [390, 267] on link "Student Courses" at bounding box center [365, 266] width 97 height 14
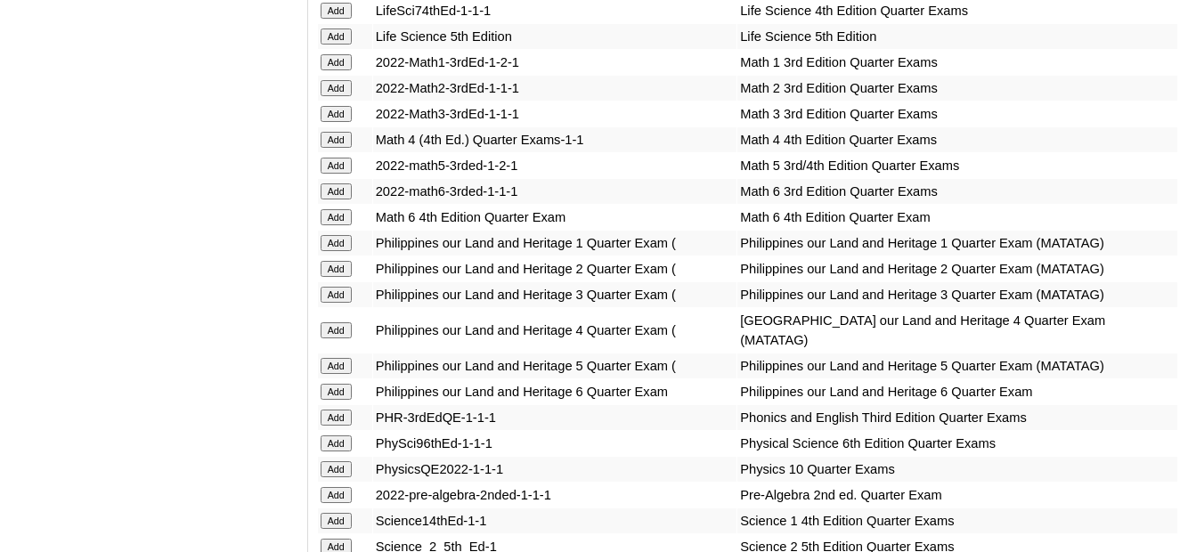
scroll to position [3028, 0]
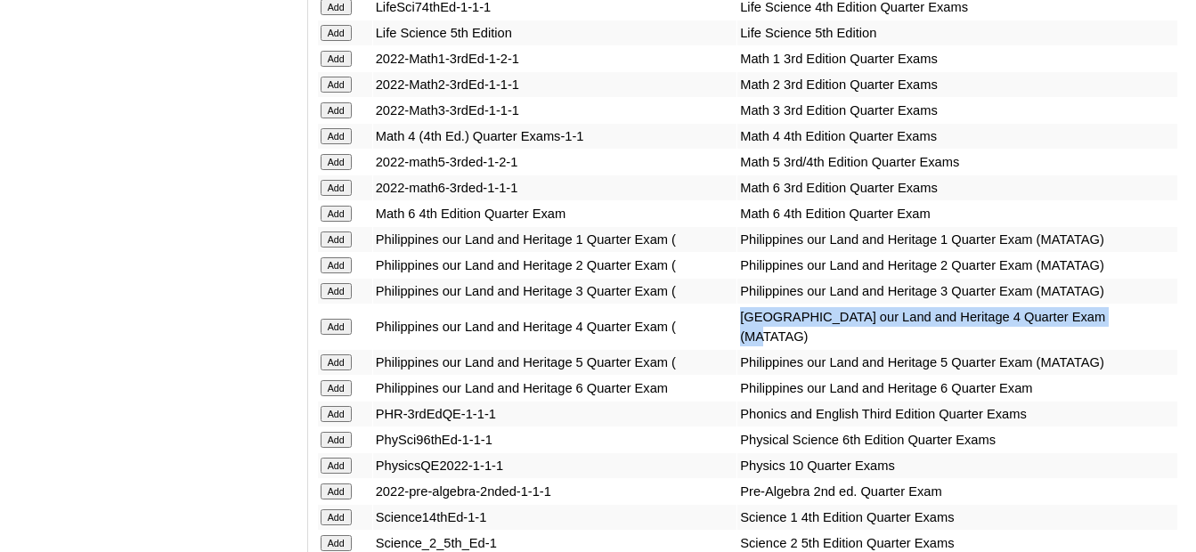
drag, startPoint x: 1072, startPoint y: 277, endPoint x: 683, endPoint y: 280, distance: 389.2
click at [737, 305] on td "[GEOGRAPHIC_DATA] our Land and Heritage 4 Quarter Exam (MATATAG)" at bounding box center [957, 327] width 440 height 45
copy td "[GEOGRAPHIC_DATA] our Land and Heritage 4 Quarter Exam (MATATAG)"
click at [752, 305] on td "[GEOGRAPHIC_DATA] our Land and Heritage 4 Quarter Exam (MATATAG)" at bounding box center [957, 327] width 440 height 45
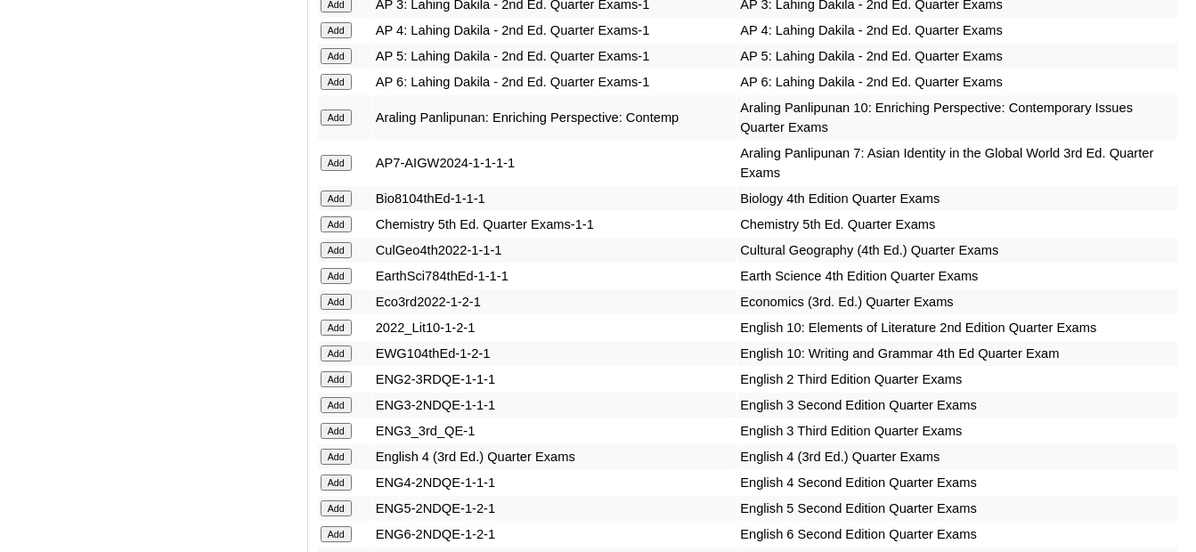
scroll to position [1781, 0]
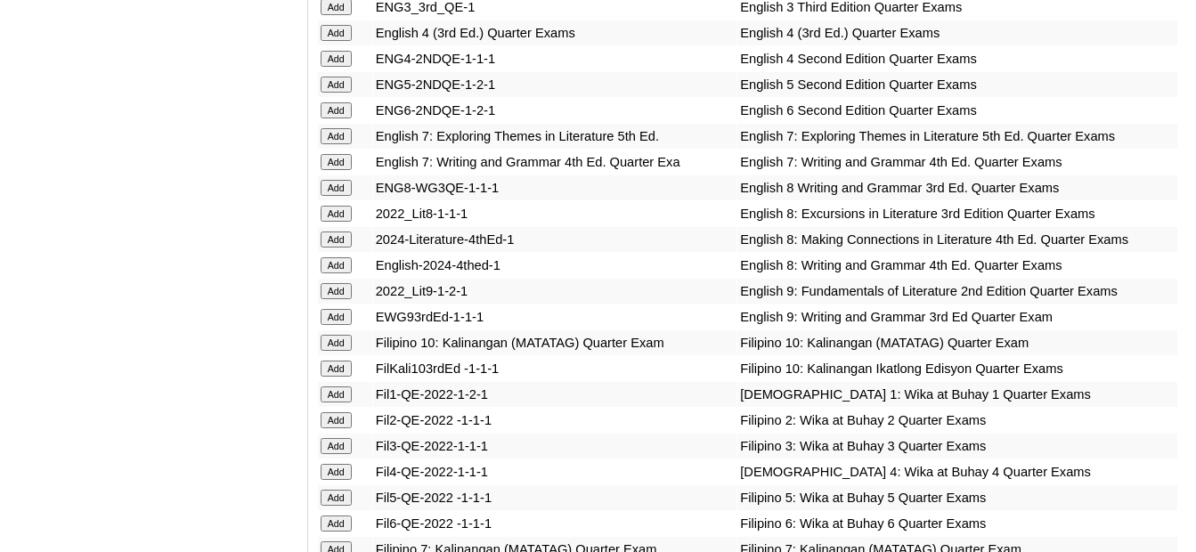
scroll to position [2048, 0]
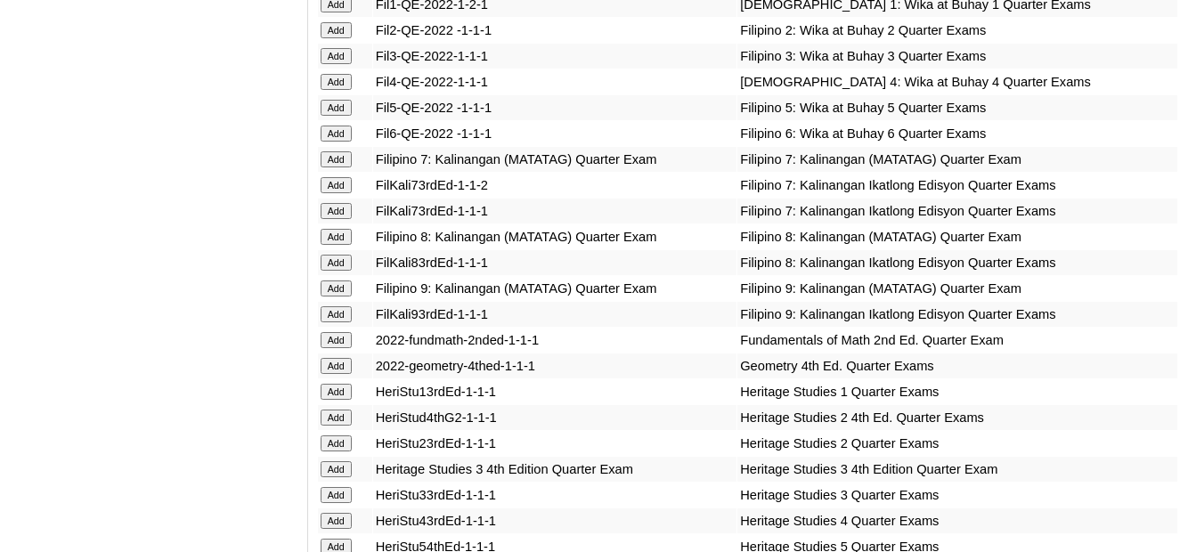
scroll to position [2404, 0]
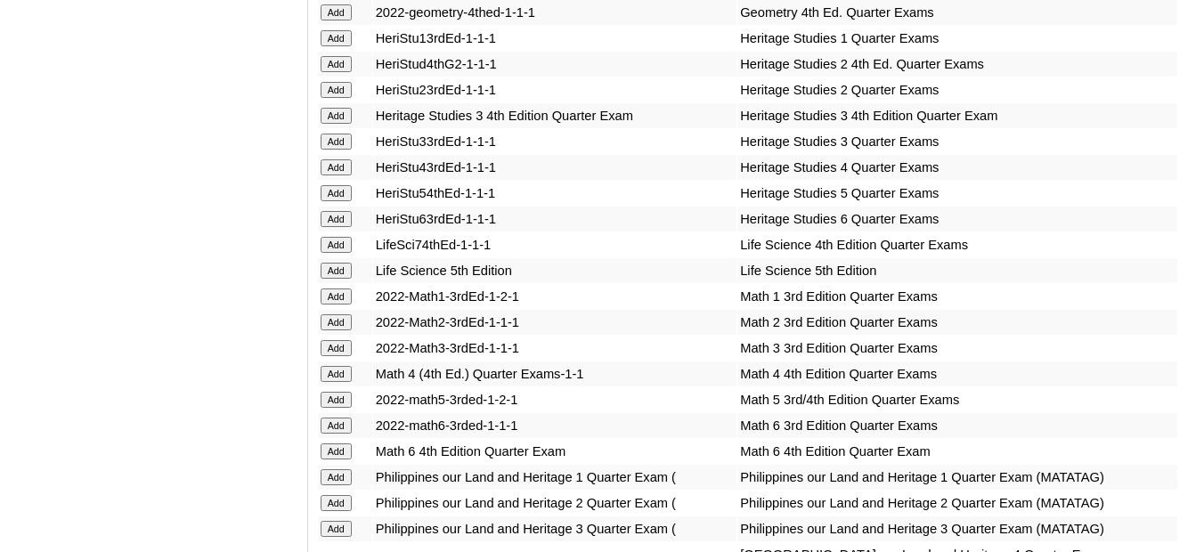
scroll to position [2939, 0]
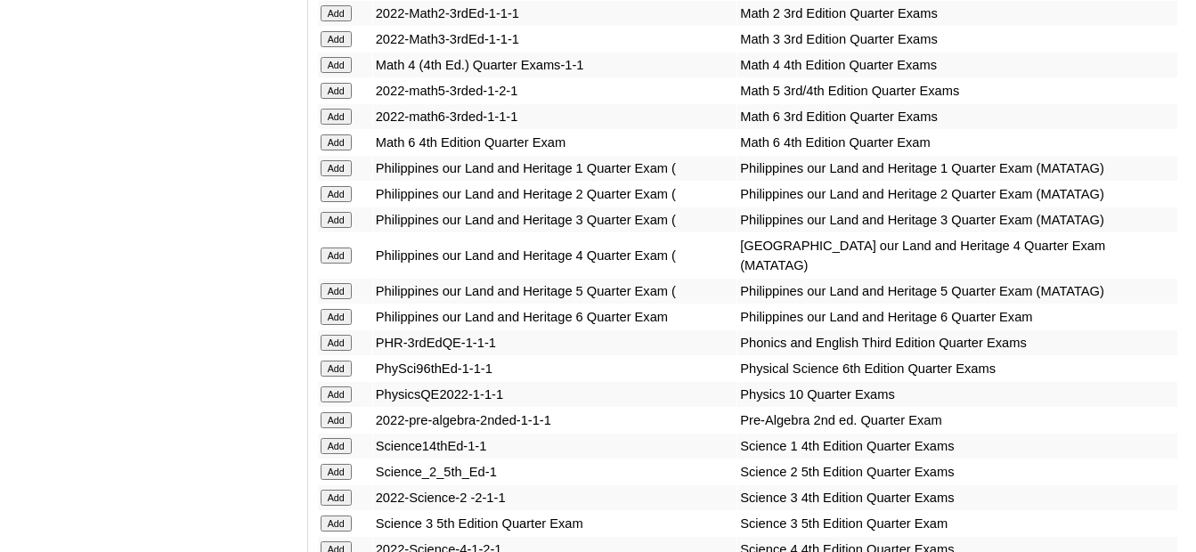
scroll to position [3117, 0]
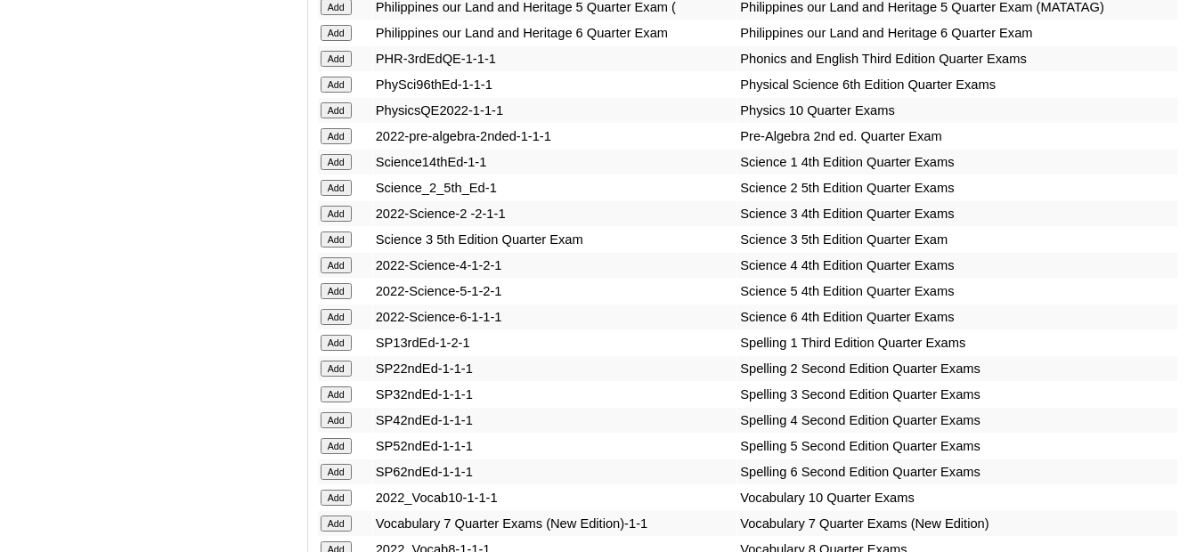
scroll to position [3384, 0]
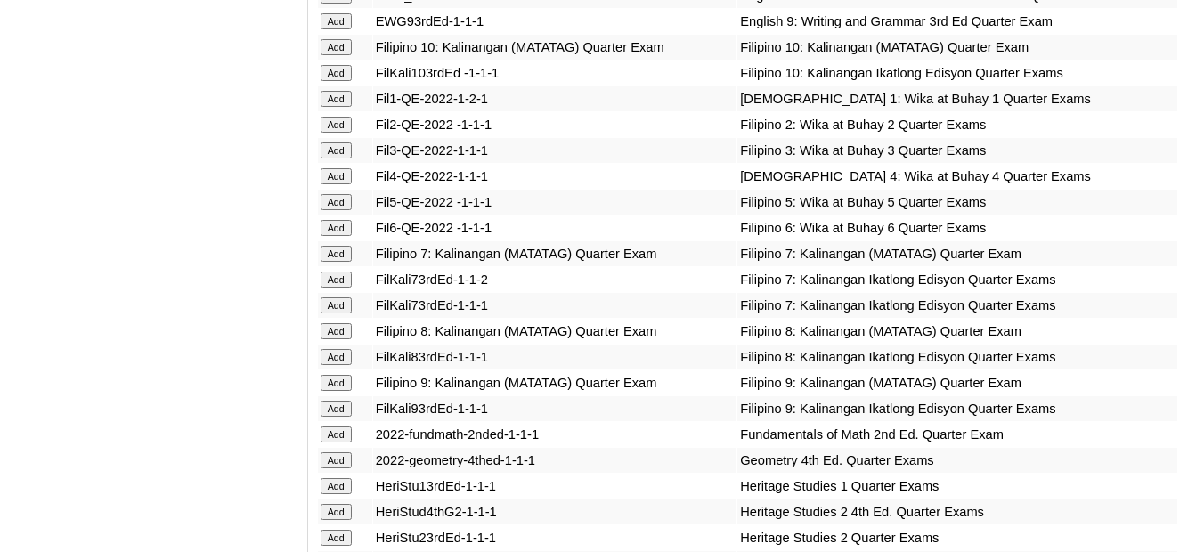
scroll to position [2404, 0]
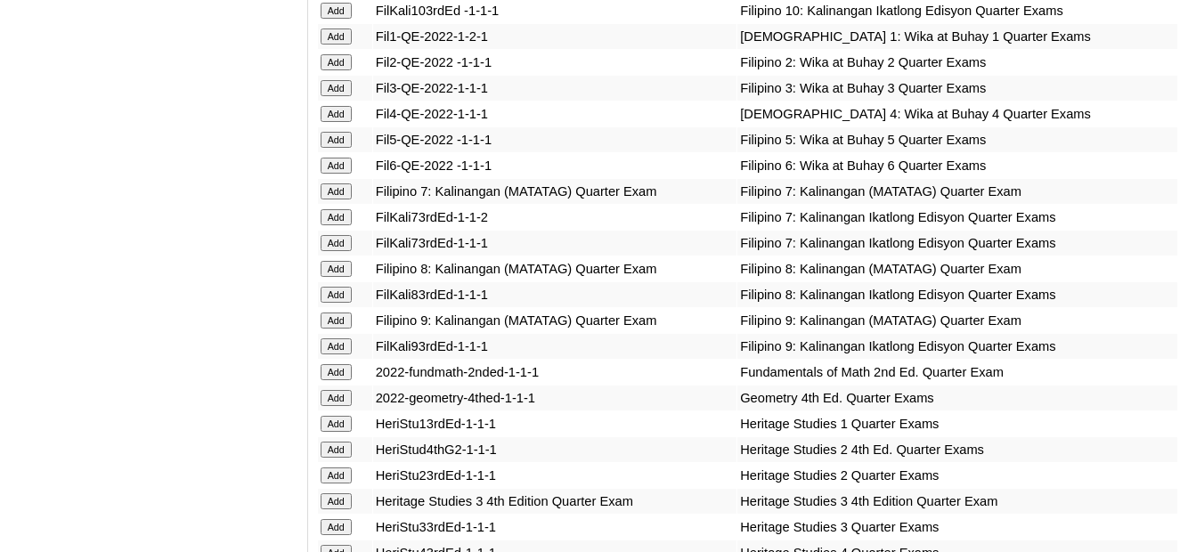
drag, startPoint x: 457, startPoint y: 179, endPoint x: 213, endPoint y: 233, distance: 250.0
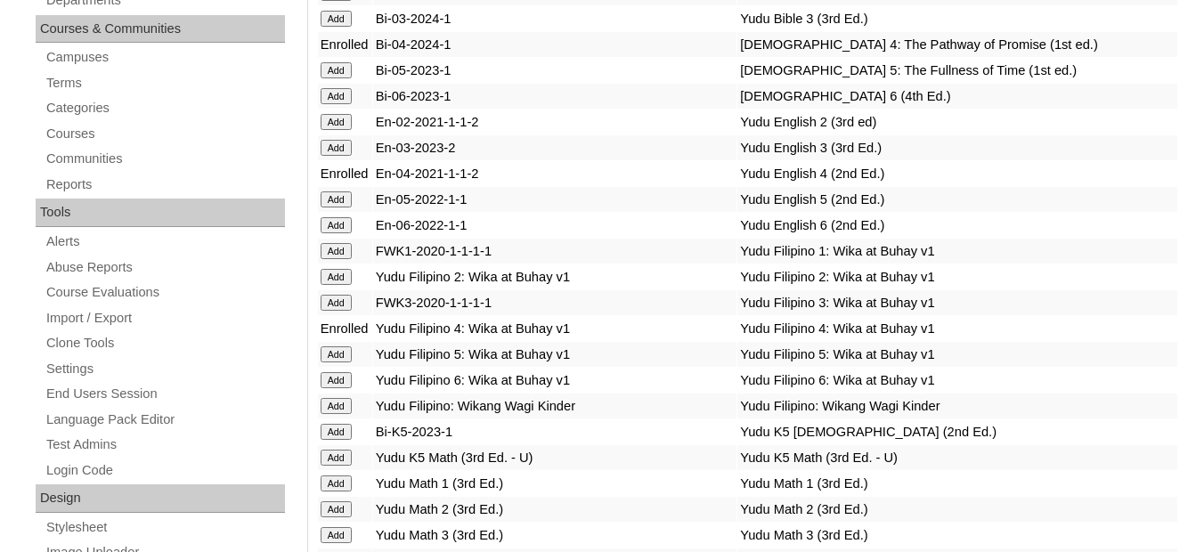
scroll to position [0, 0]
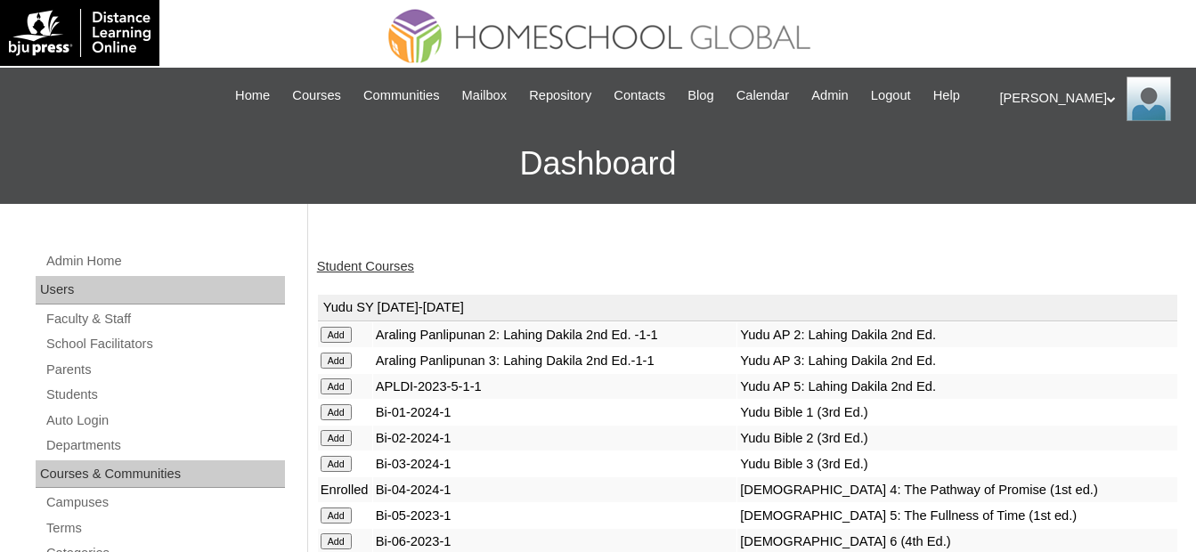
click at [390, 264] on link "Student Courses" at bounding box center [365, 266] width 97 height 14
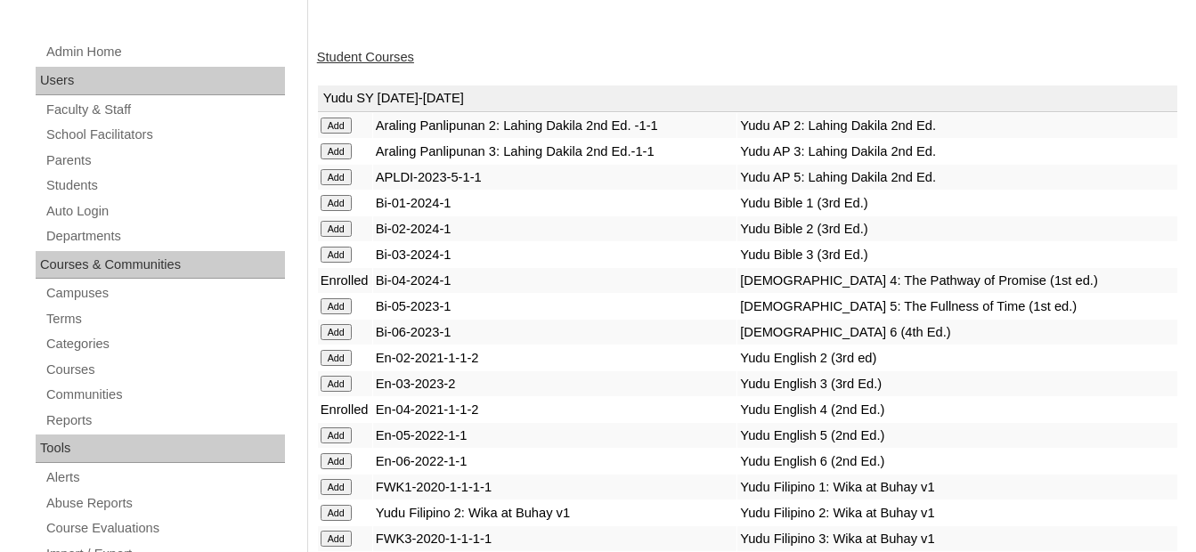
scroll to position [178, 0]
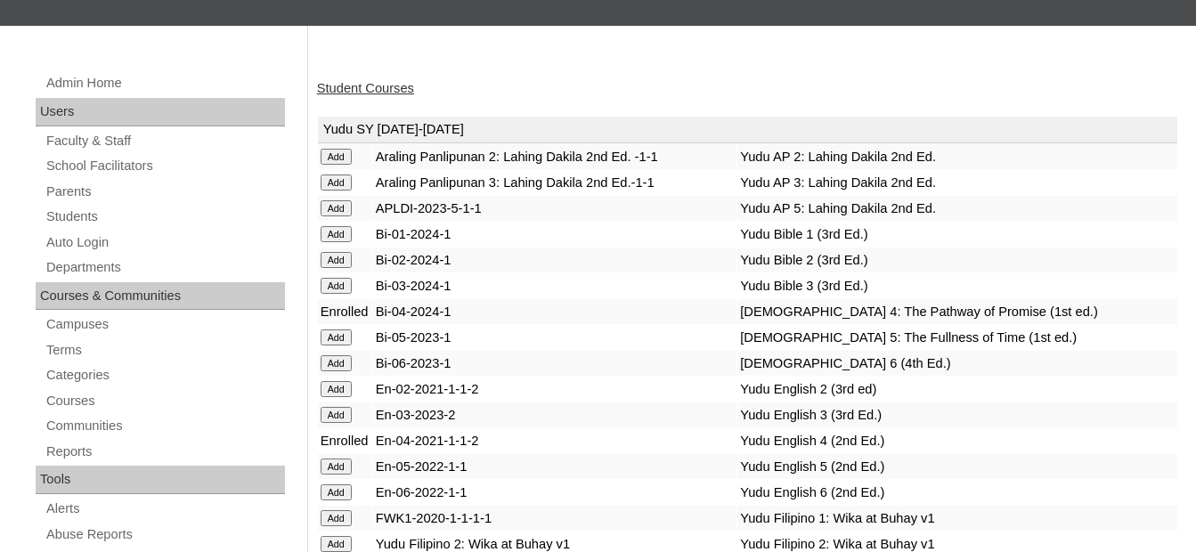
click at [378, 92] on link "Student Courses" at bounding box center [365, 88] width 97 height 14
click at [1125, 297] on td "Yudu Bible 3 (3rd Ed.)" at bounding box center [957, 285] width 440 height 25
click at [361, 88] on link "Student Courses" at bounding box center [365, 88] width 97 height 14
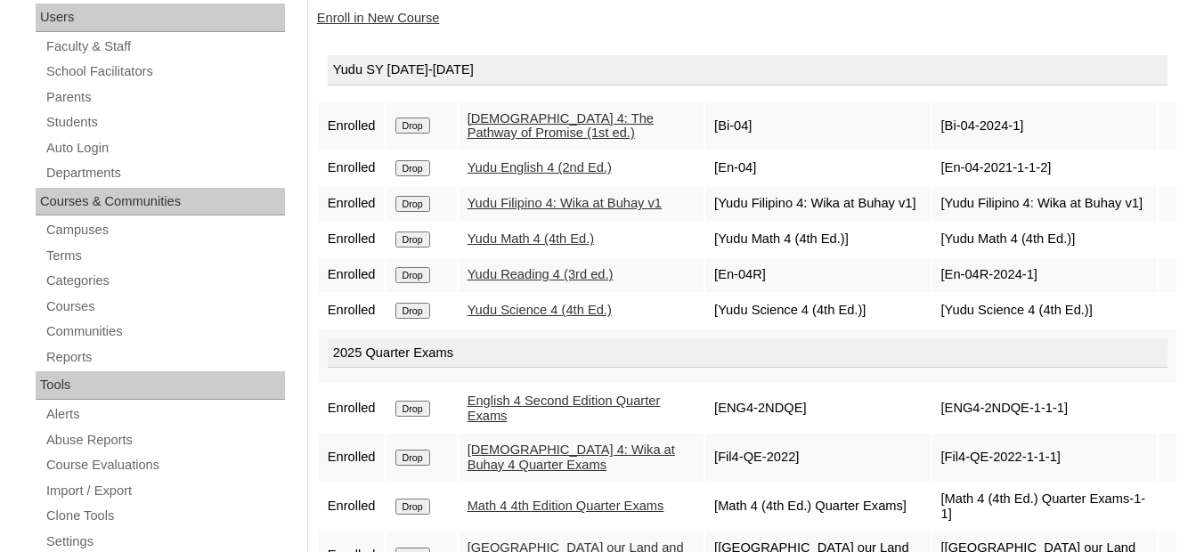
scroll to position [267, 0]
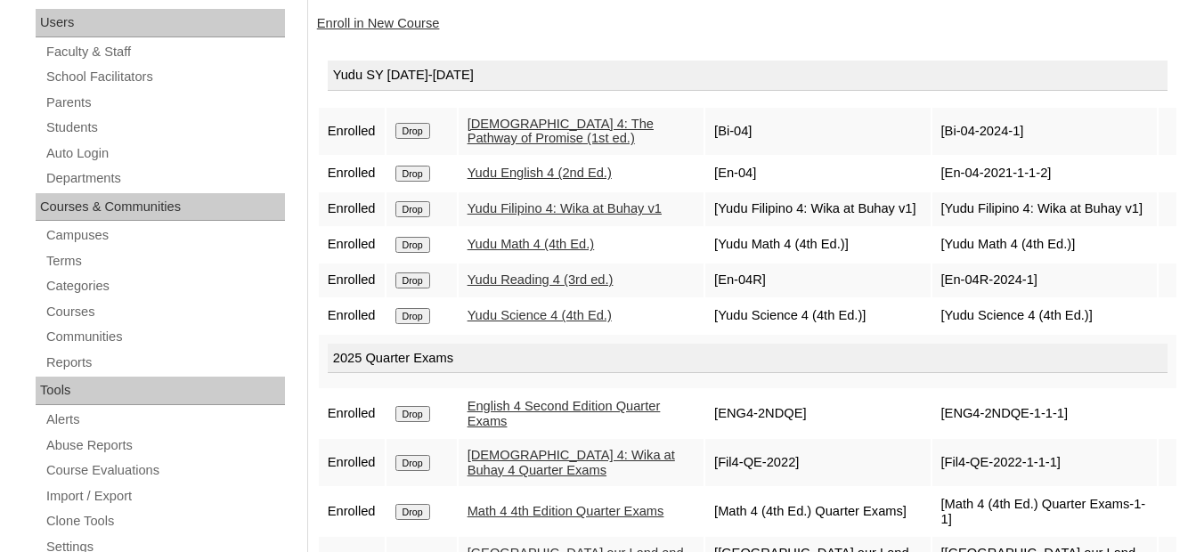
click at [402, 24] on link "Enroll in New Course" at bounding box center [378, 23] width 123 height 14
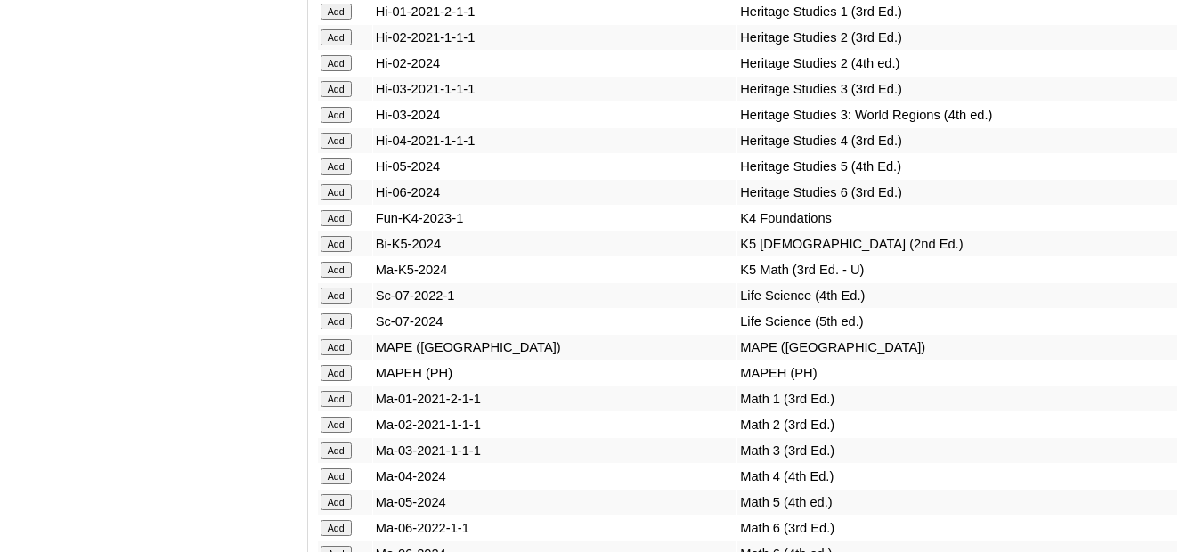
scroll to position [6236, 0]
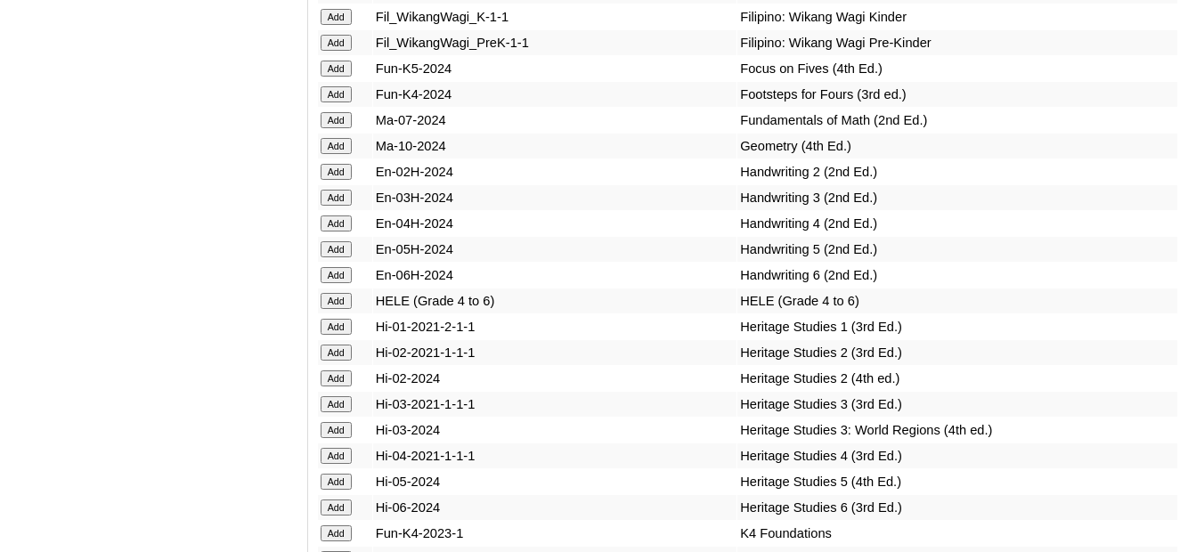
scroll to position [5880, 0]
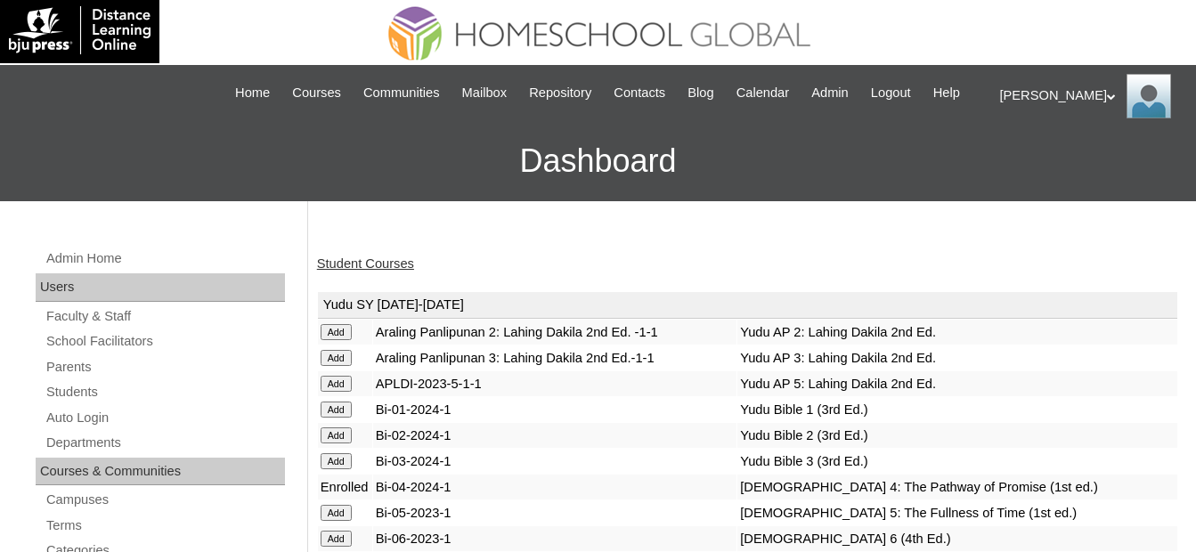
scroll to position [89, 0]
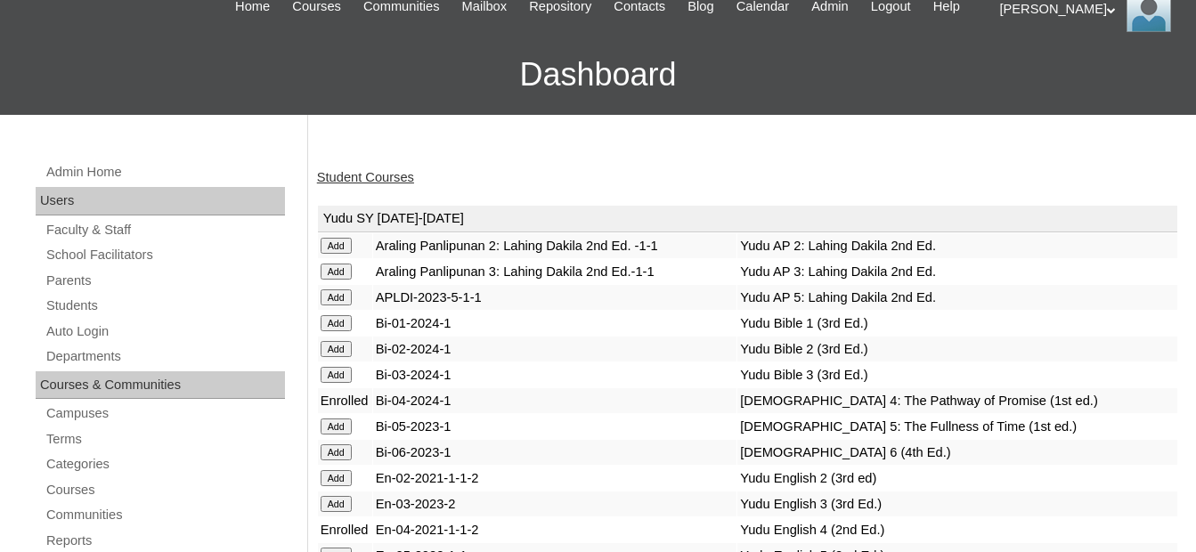
click at [371, 172] on link "Student Courses" at bounding box center [365, 177] width 97 height 14
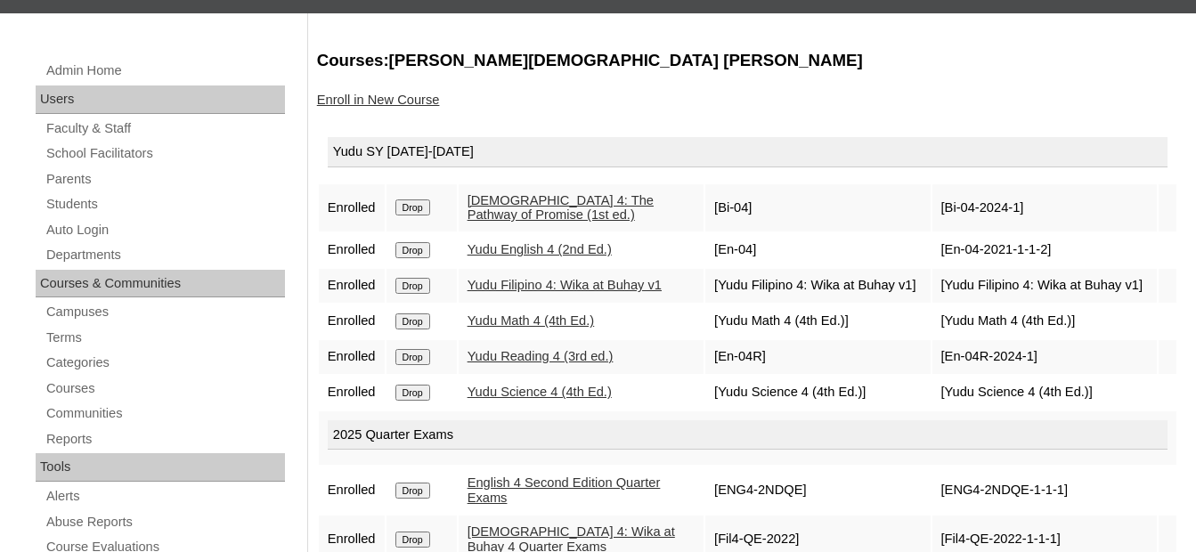
scroll to position [178, 0]
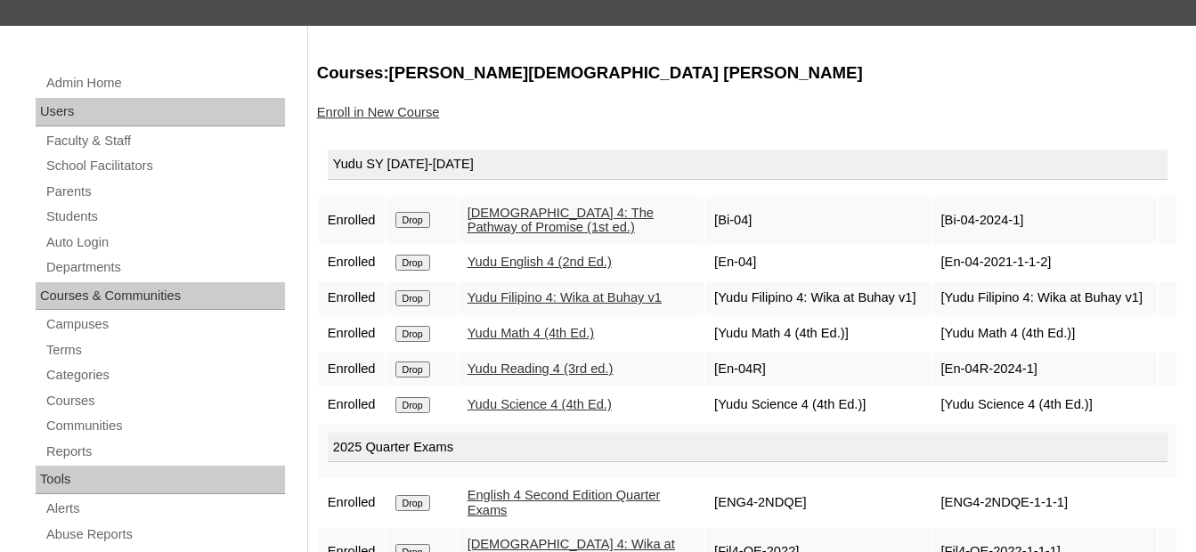
click at [402, 110] on link "Enroll in New Course" at bounding box center [378, 112] width 123 height 14
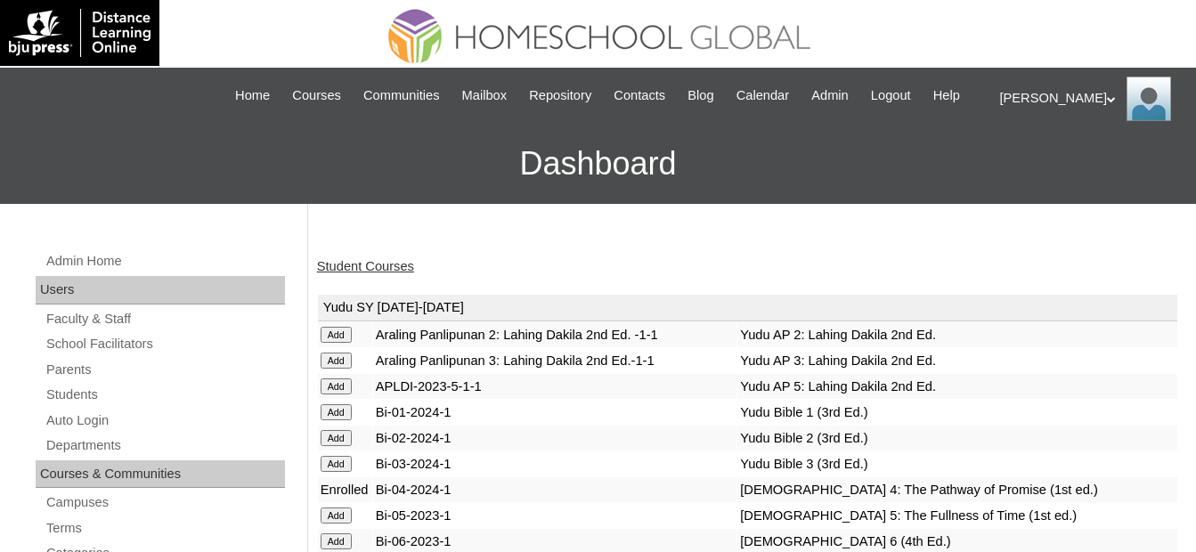
click at [394, 260] on link "Student Courses" at bounding box center [365, 266] width 97 height 14
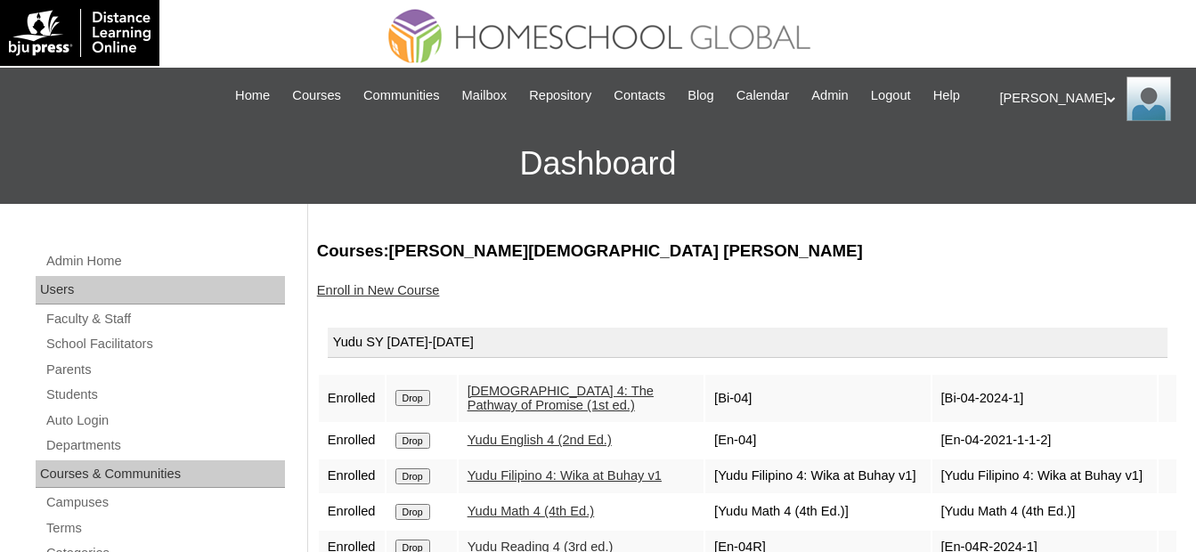
click at [401, 296] on link "Enroll in New Course" at bounding box center [378, 290] width 123 height 14
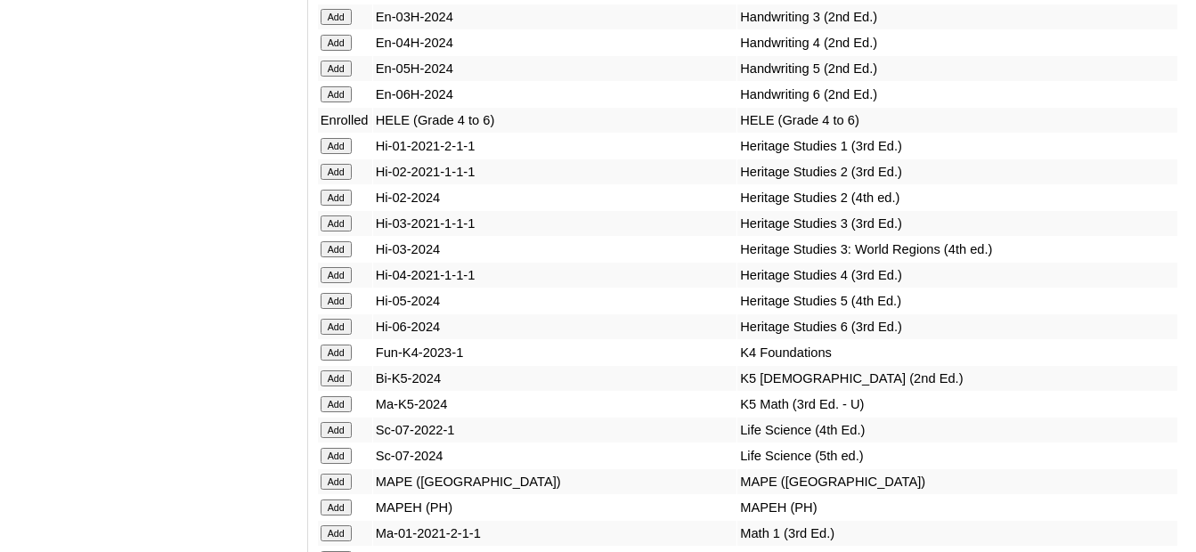
scroll to position [6233, 0]
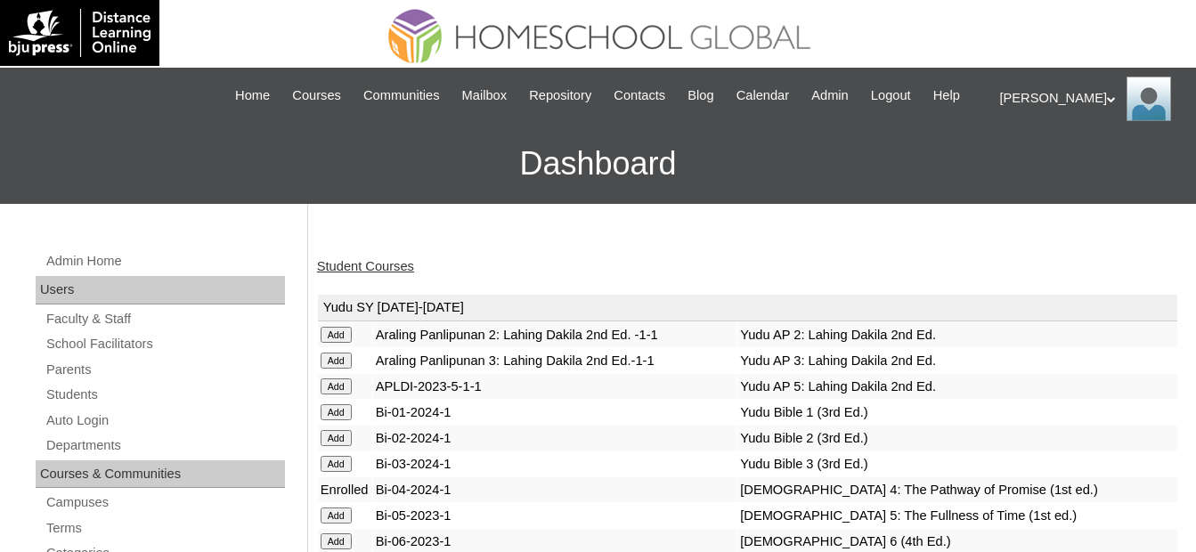
click at [400, 267] on link "Student Courses" at bounding box center [365, 266] width 97 height 14
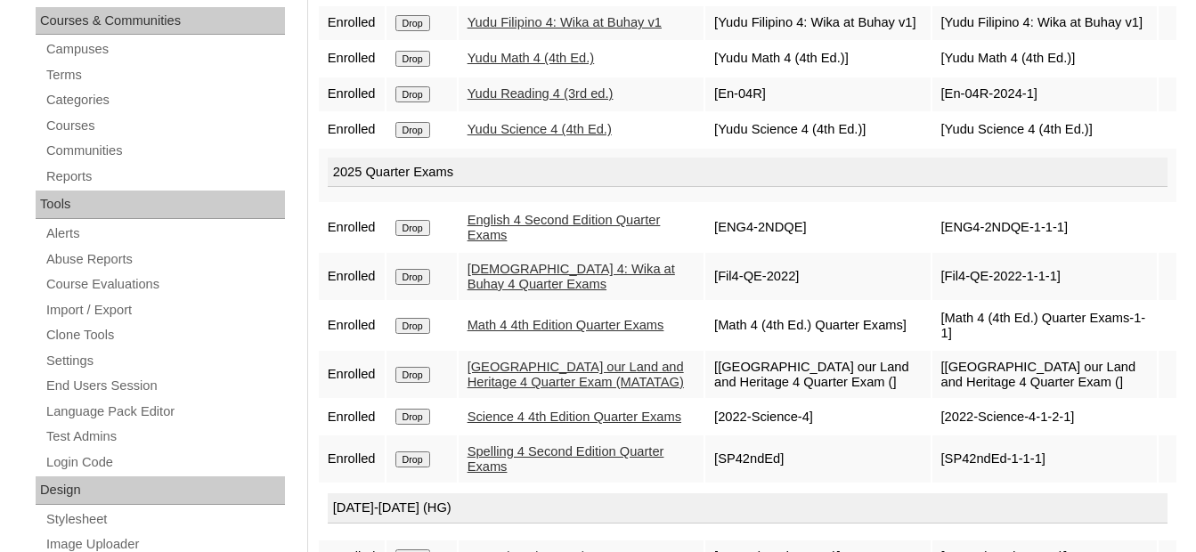
scroll to position [8, 0]
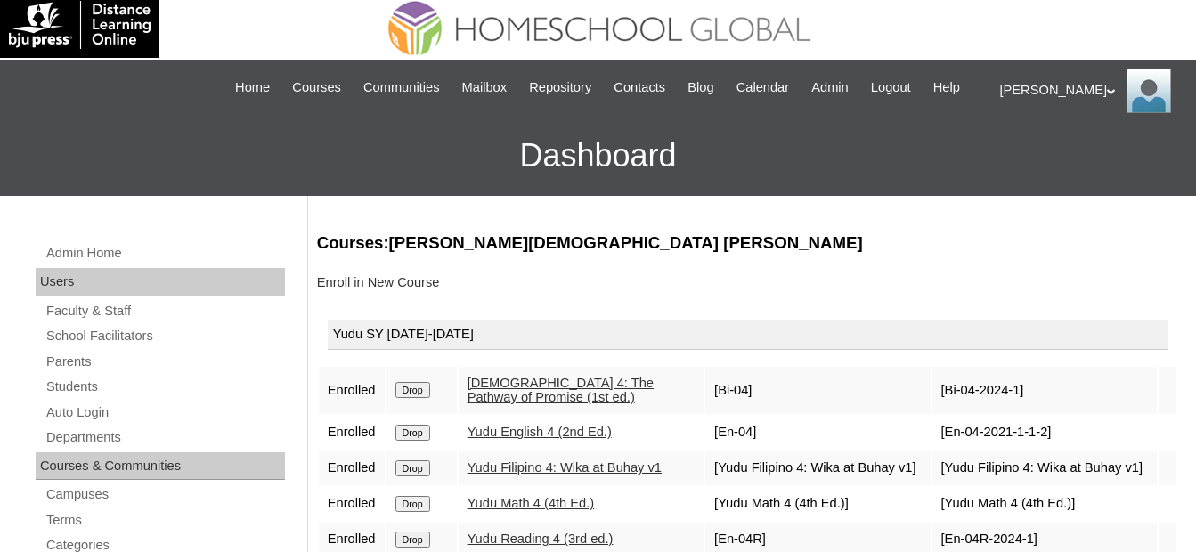
click at [414, 278] on link "Enroll in New Course" at bounding box center [378, 282] width 123 height 14
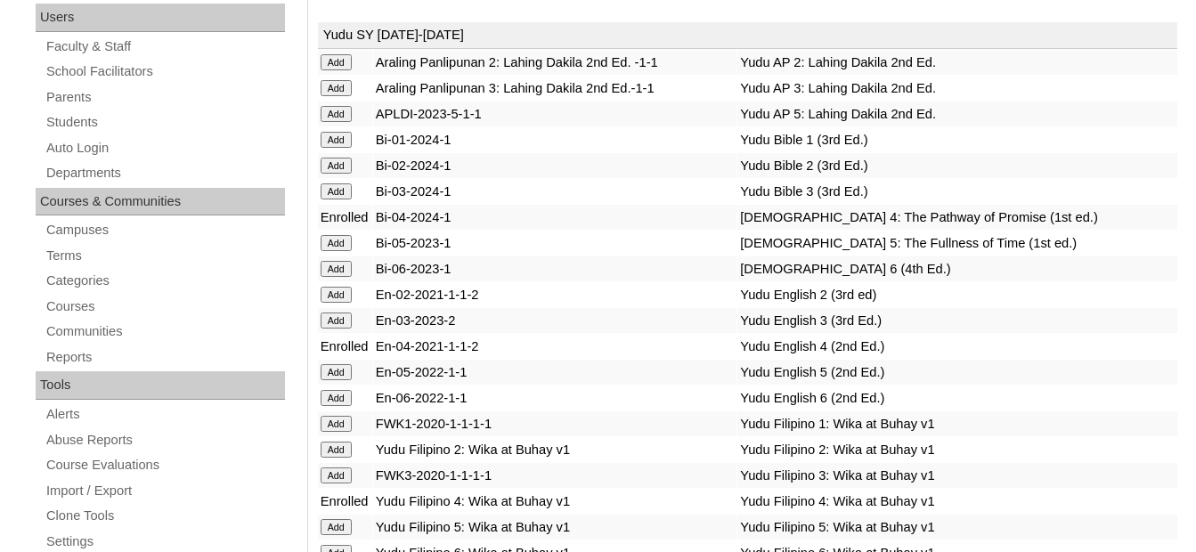
scroll to position [89, 0]
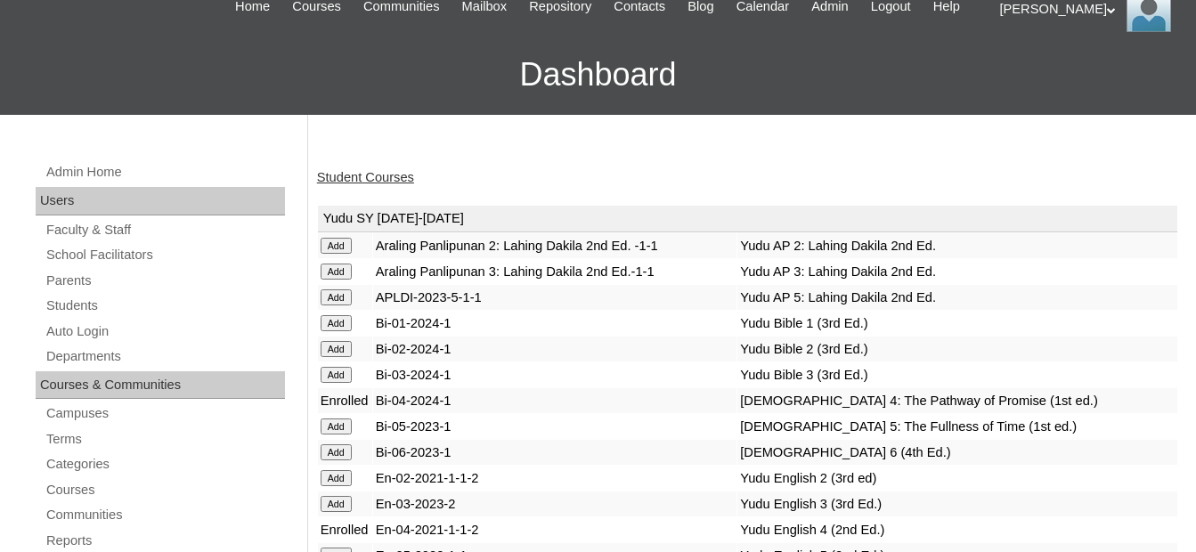
click at [376, 178] on link "Student Courses" at bounding box center [365, 177] width 97 height 14
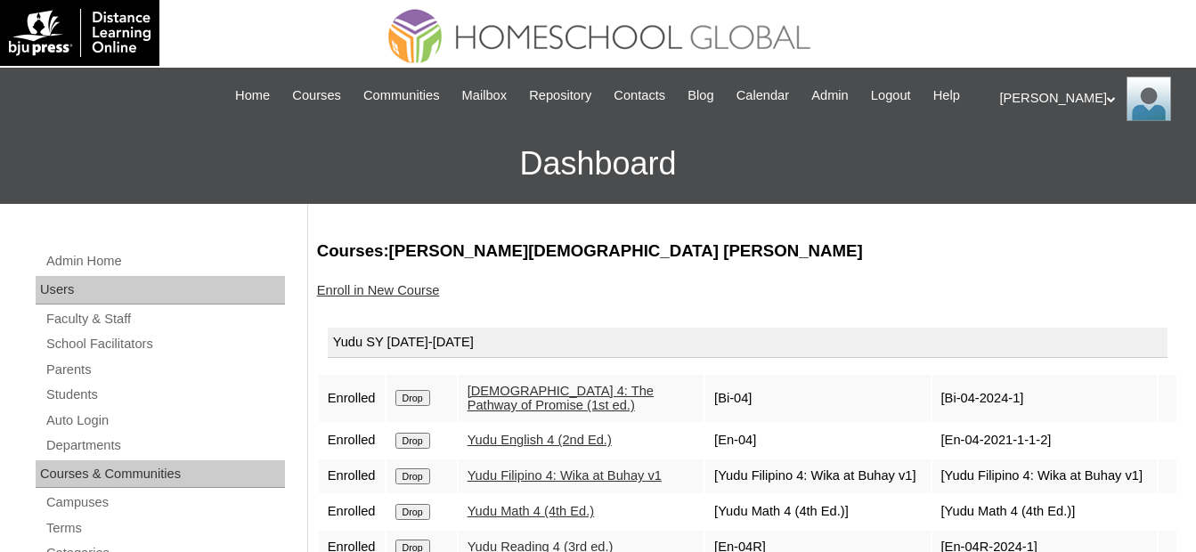
click at [387, 291] on link "Enroll in New Course" at bounding box center [378, 290] width 123 height 14
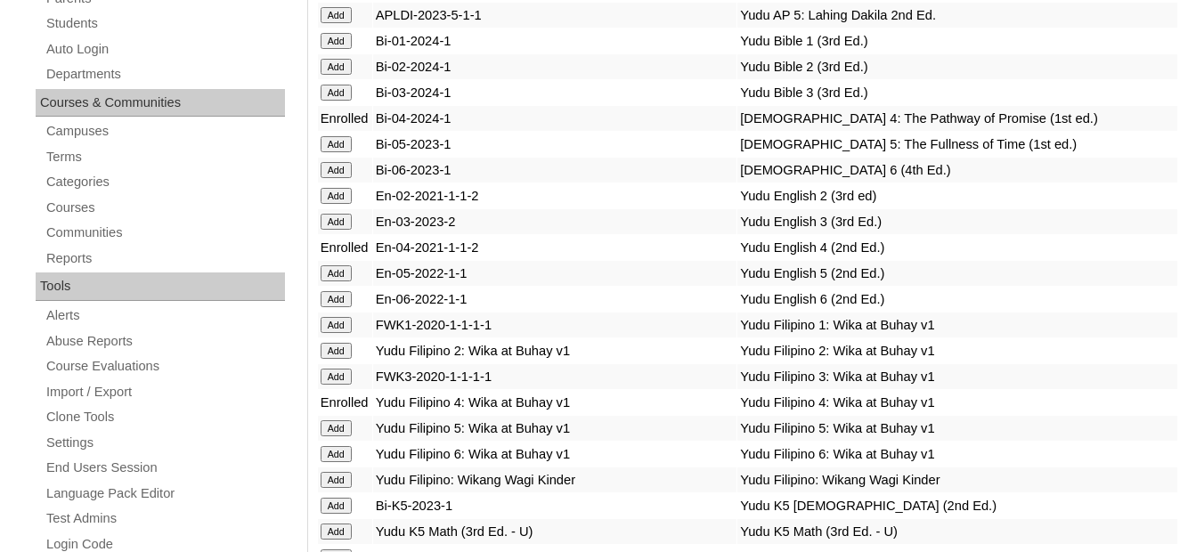
scroll to position [623, 0]
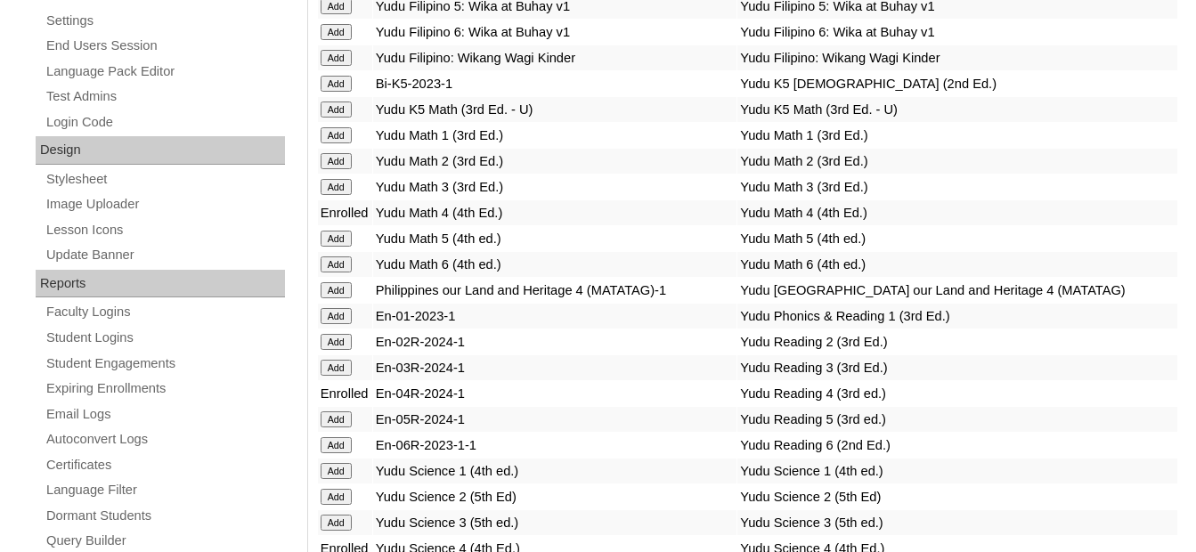
scroll to position [801, 0]
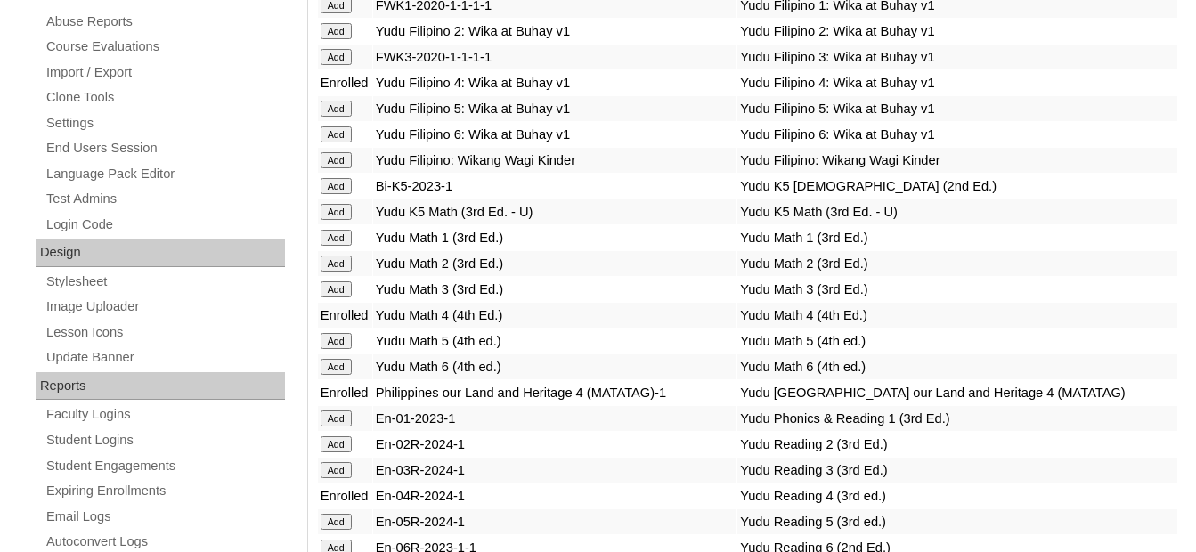
scroll to position [1069, 0]
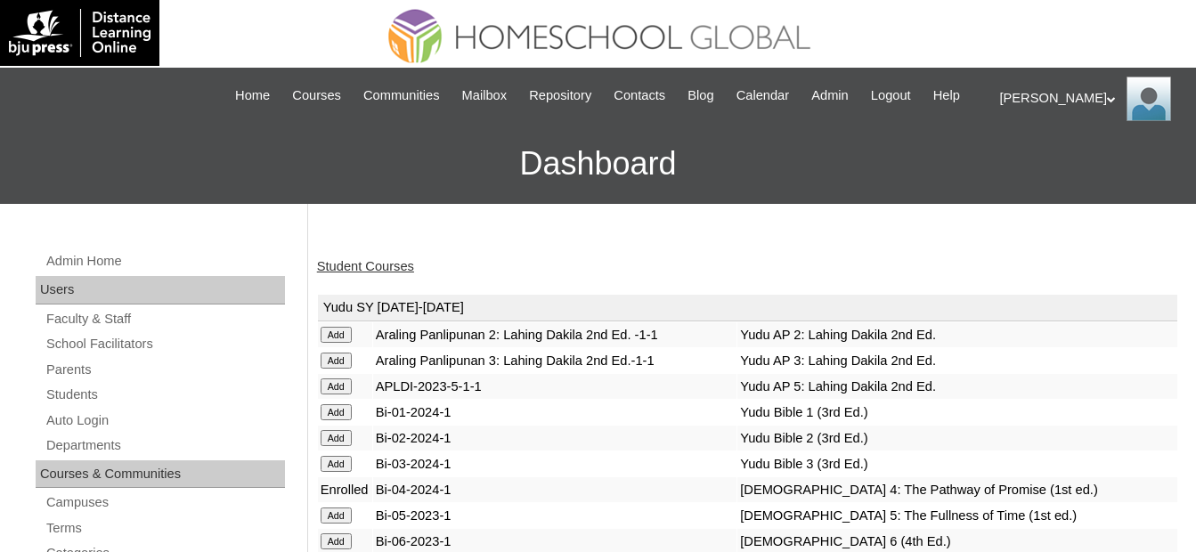
click at [388, 261] on link "Student Courses" at bounding box center [365, 266] width 97 height 14
